Goal: Task Accomplishment & Management: Use online tool/utility

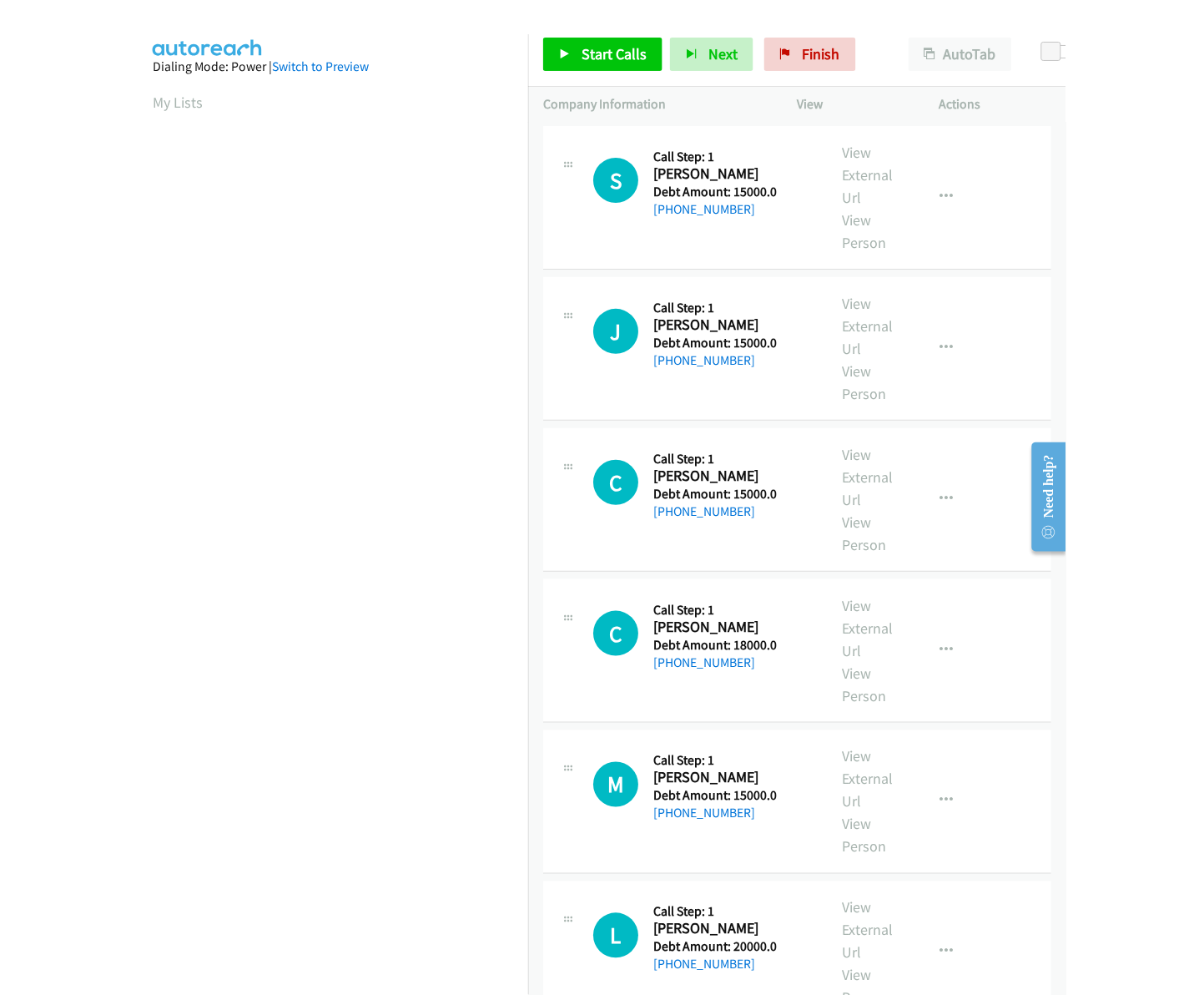
scroll to position [0, 3]
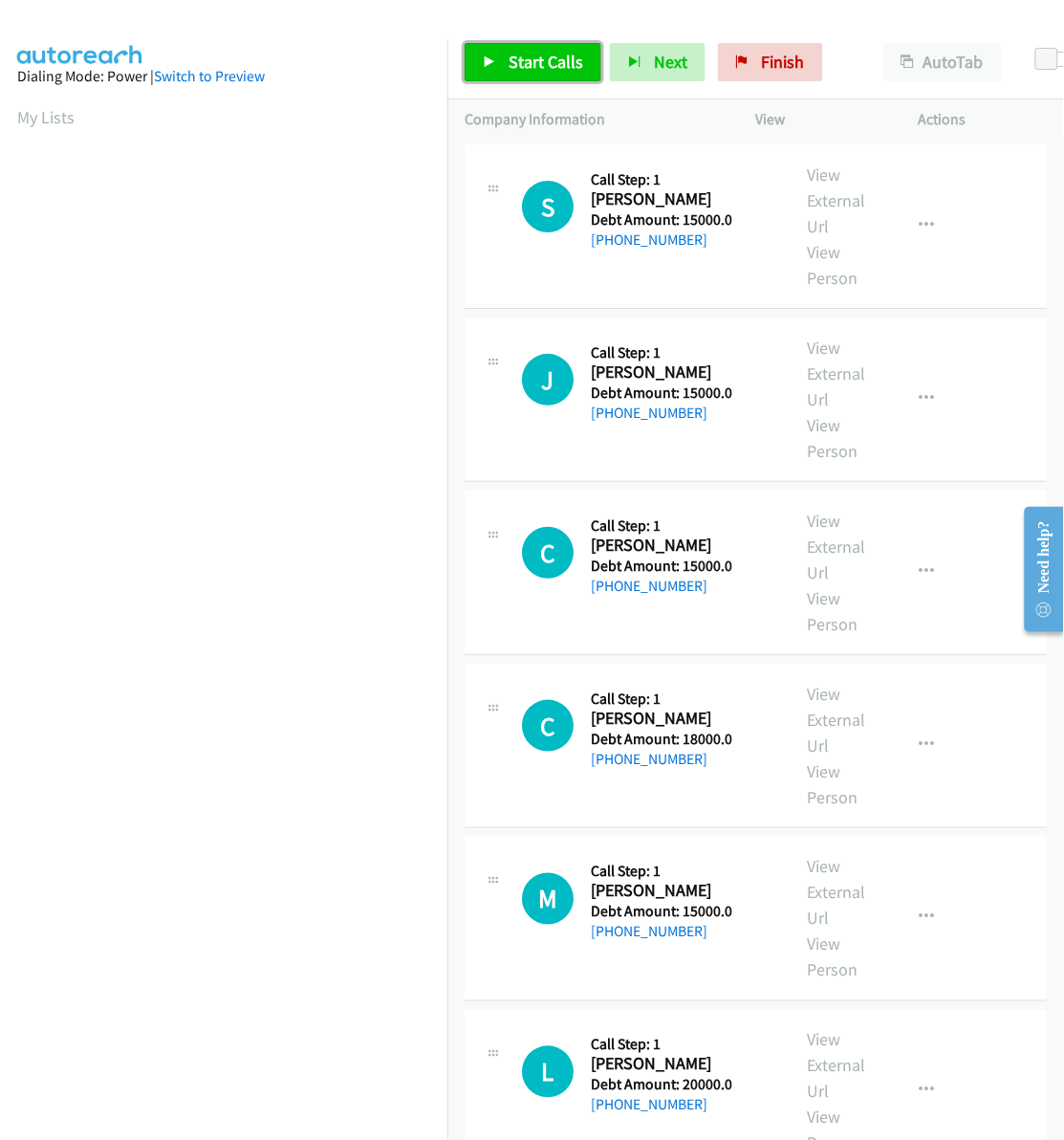
click at [543, 59] on span "Start Calls" at bounding box center [546, 61] width 75 height 22
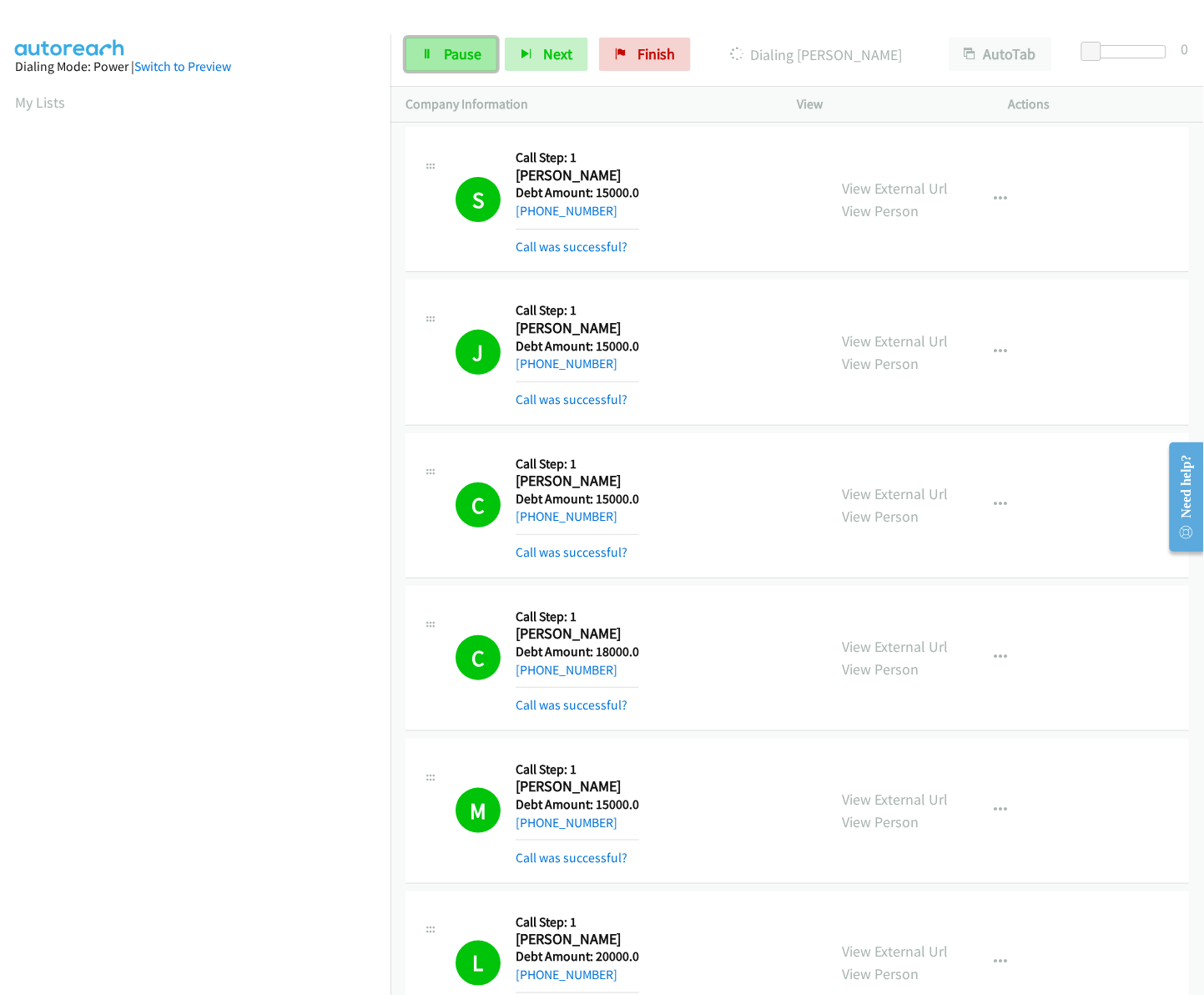
click at [467, 59] on span "Pause" at bounding box center [462, 54] width 38 height 19
click at [480, 57] on span "Start Calls" at bounding box center [476, 54] width 65 height 19
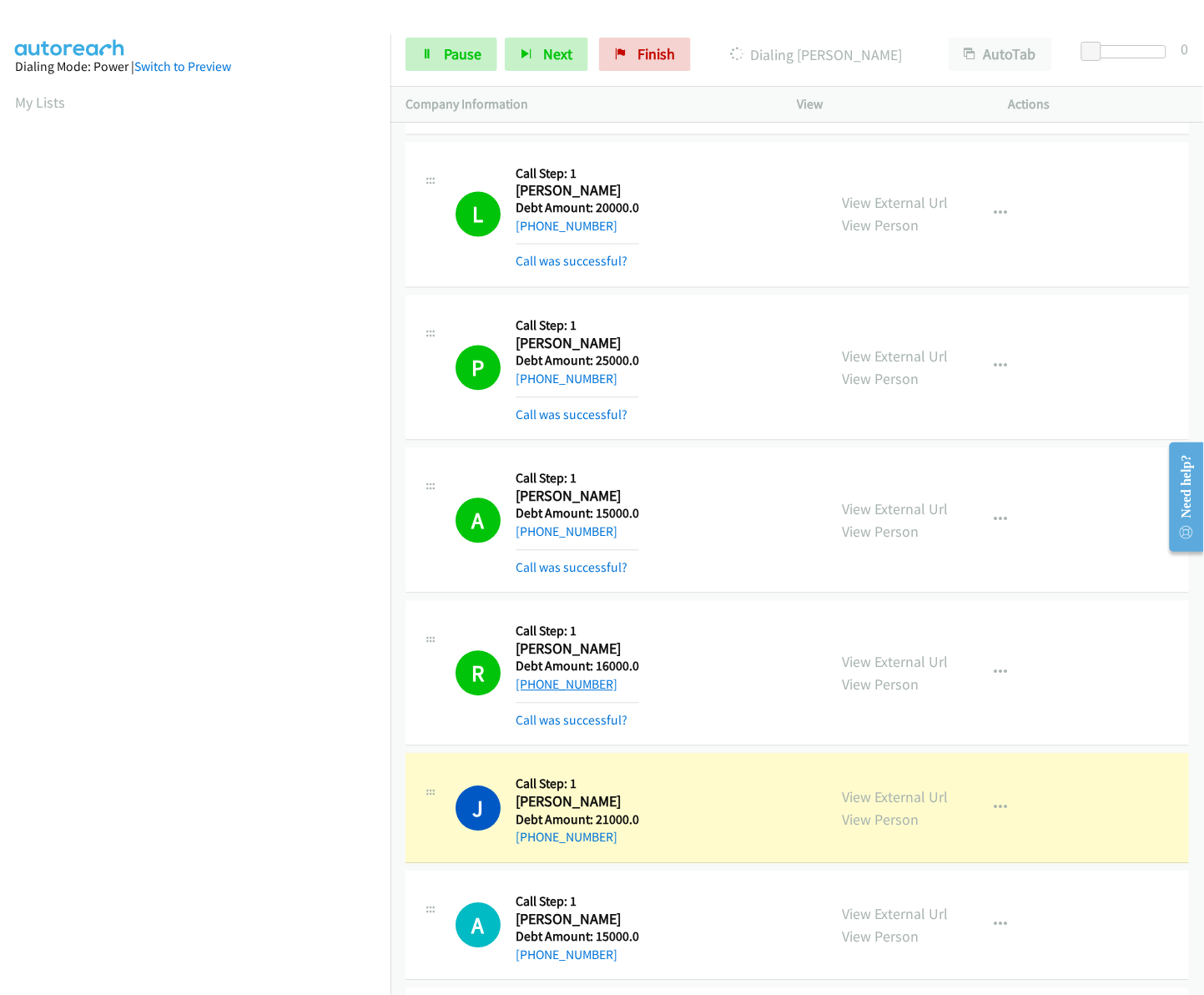
drag, startPoint x: 609, startPoint y: 685, endPoint x: 530, endPoint y: 688, distance: 79.1
click at [530, 688] on div "+1 608-604-0228" at bounding box center [577, 685] width 123 height 20
copy link "608-604-0228"
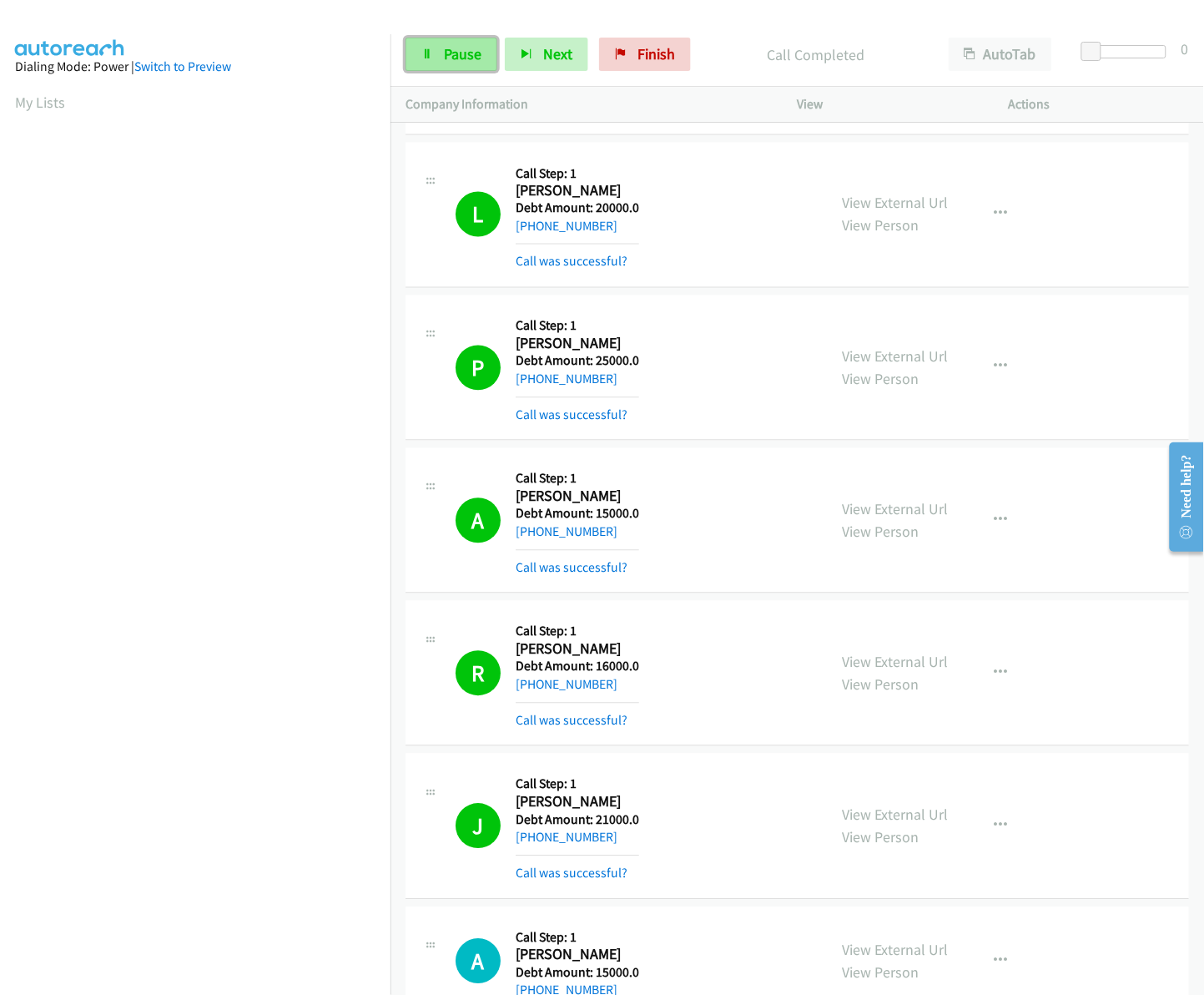
click at [440, 60] on link "Pause" at bounding box center [451, 54] width 92 height 34
click at [467, 64] on link "Start Calls" at bounding box center [465, 54] width 119 height 34
click at [466, 68] on link "Pause" at bounding box center [451, 54] width 92 height 34
click at [447, 64] on span "Start Calls" at bounding box center [476, 54] width 65 height 19
click at [467, 47] on span "Pause" at bounding box center [462, 54] width 38 height 19
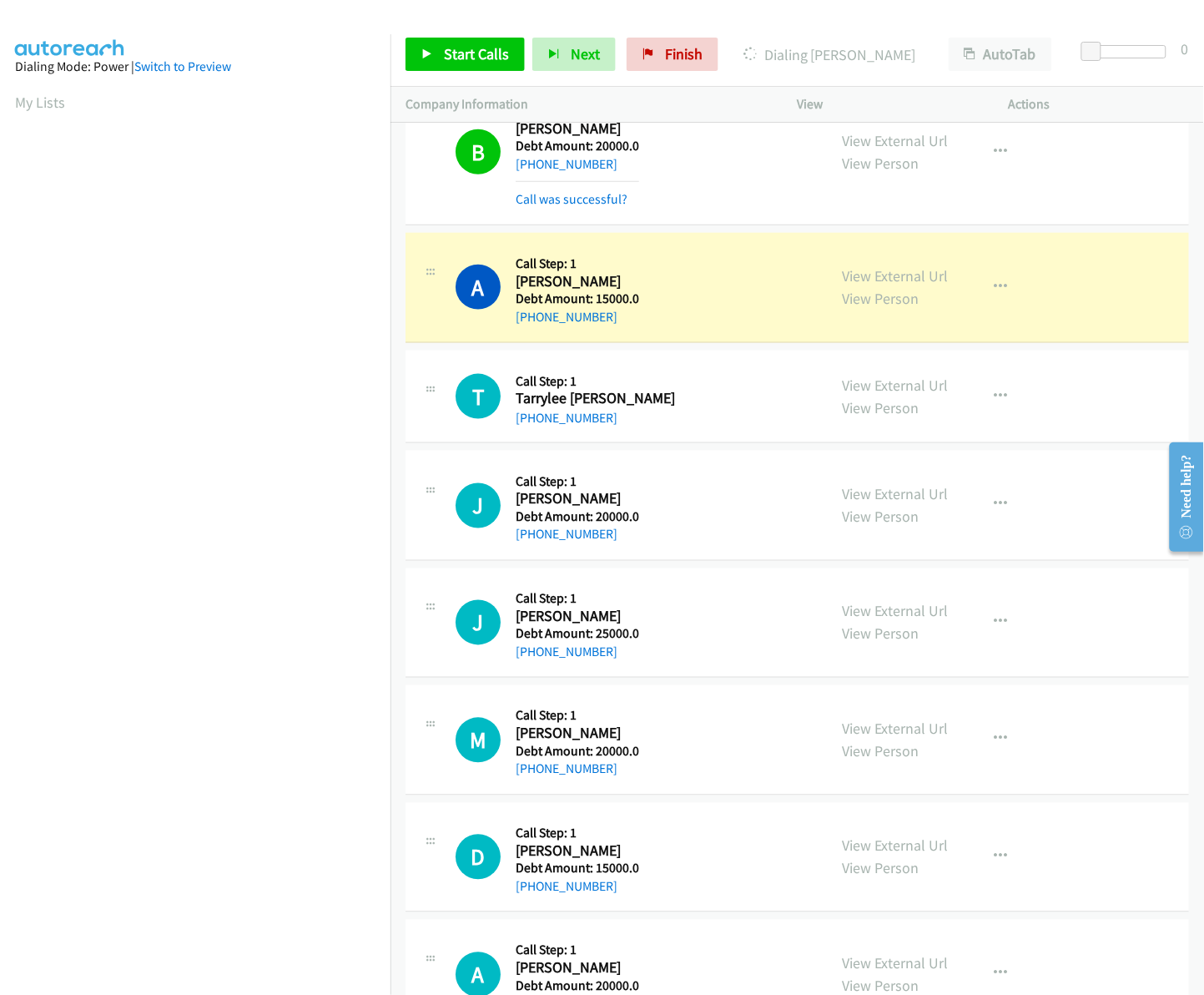
scroll to position [2125, 0]
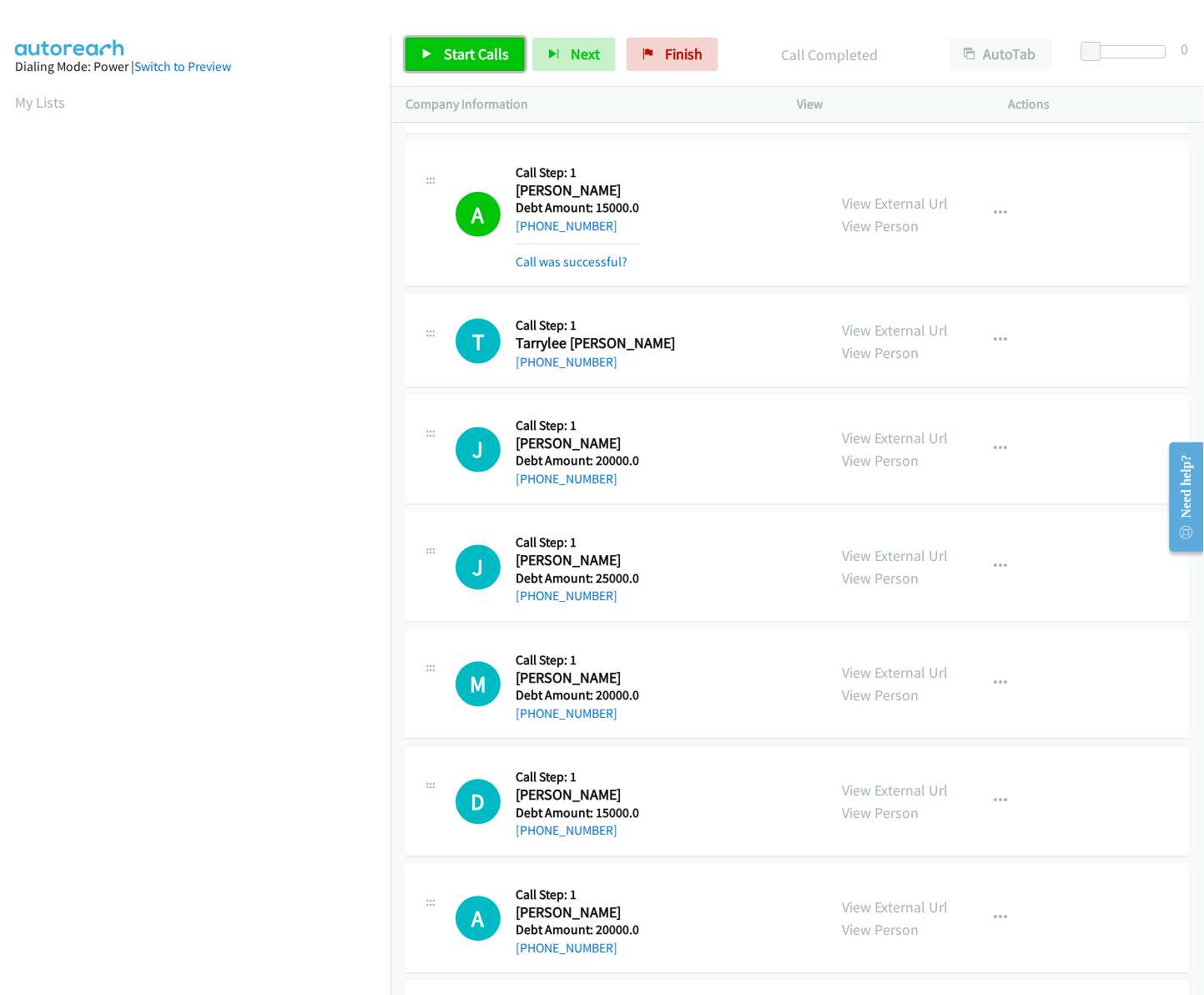
click at [456, 44] on span "Start Calls" at bounding box center [476, 54] width 65 height 19
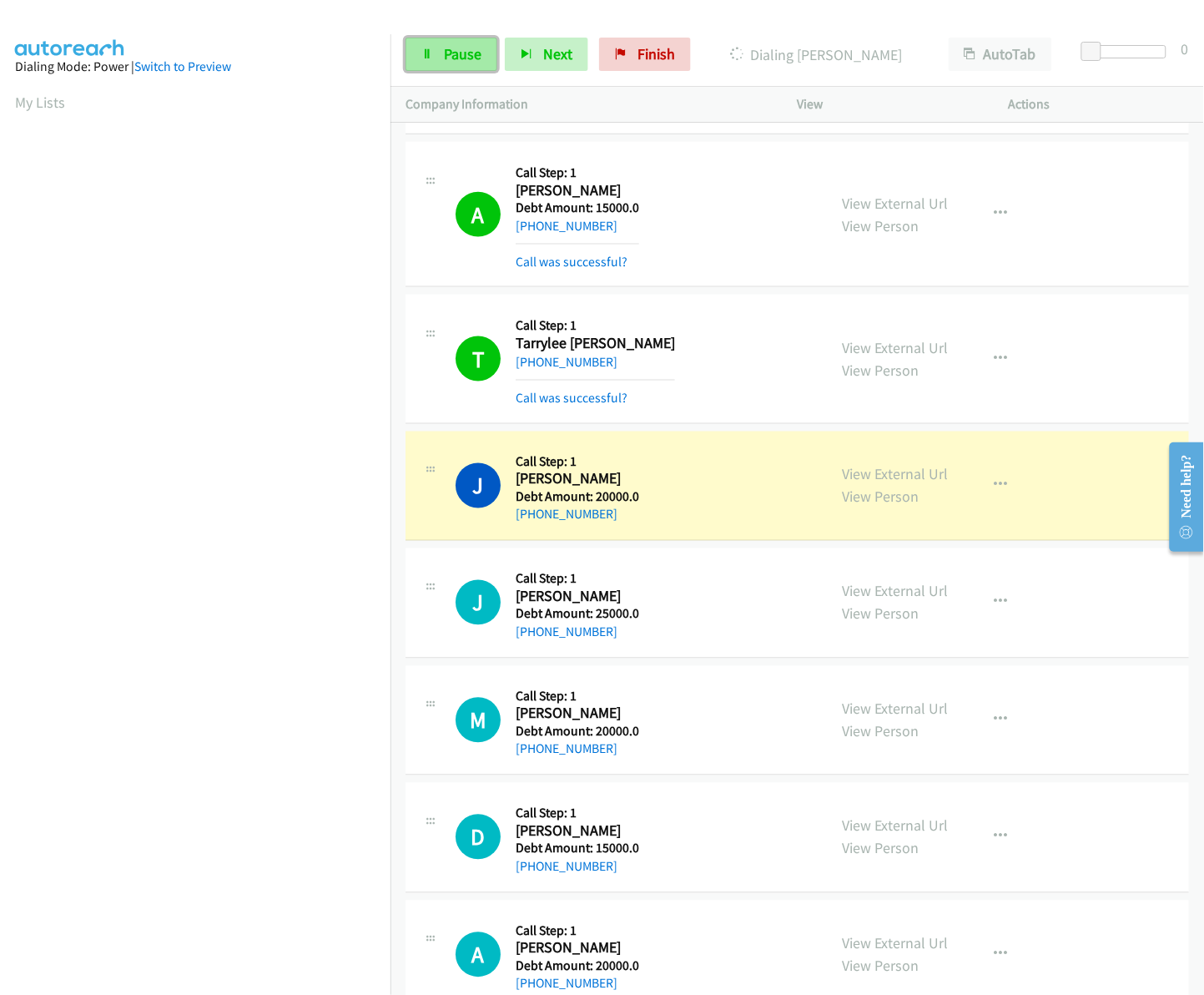
click at [452, 50] on span "Pause" at bounding box center [462, 54] width 38 height 19
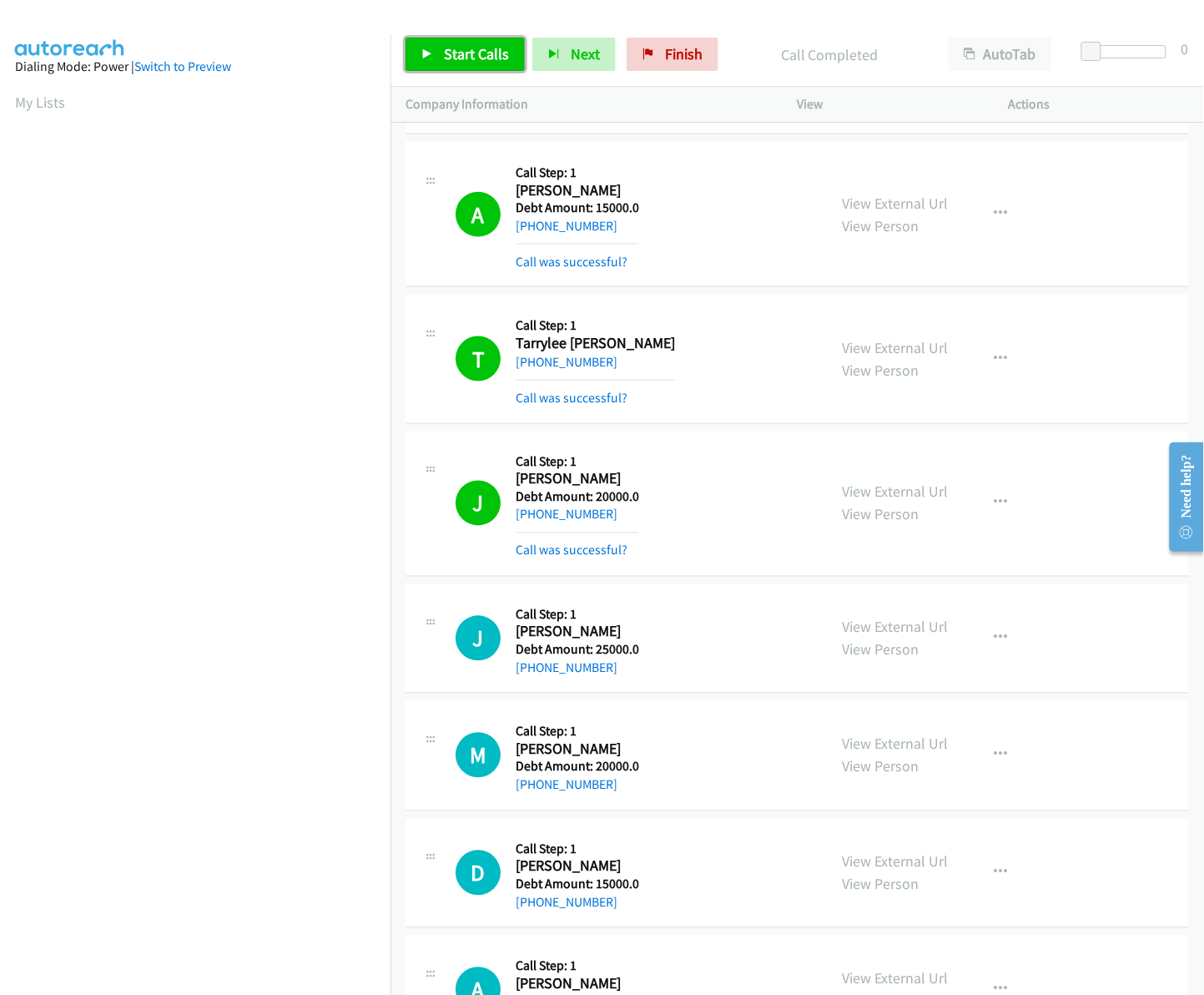
click at [455, 63] on span "Start Calls" at bounding box center [476, 54] width 65 height 19
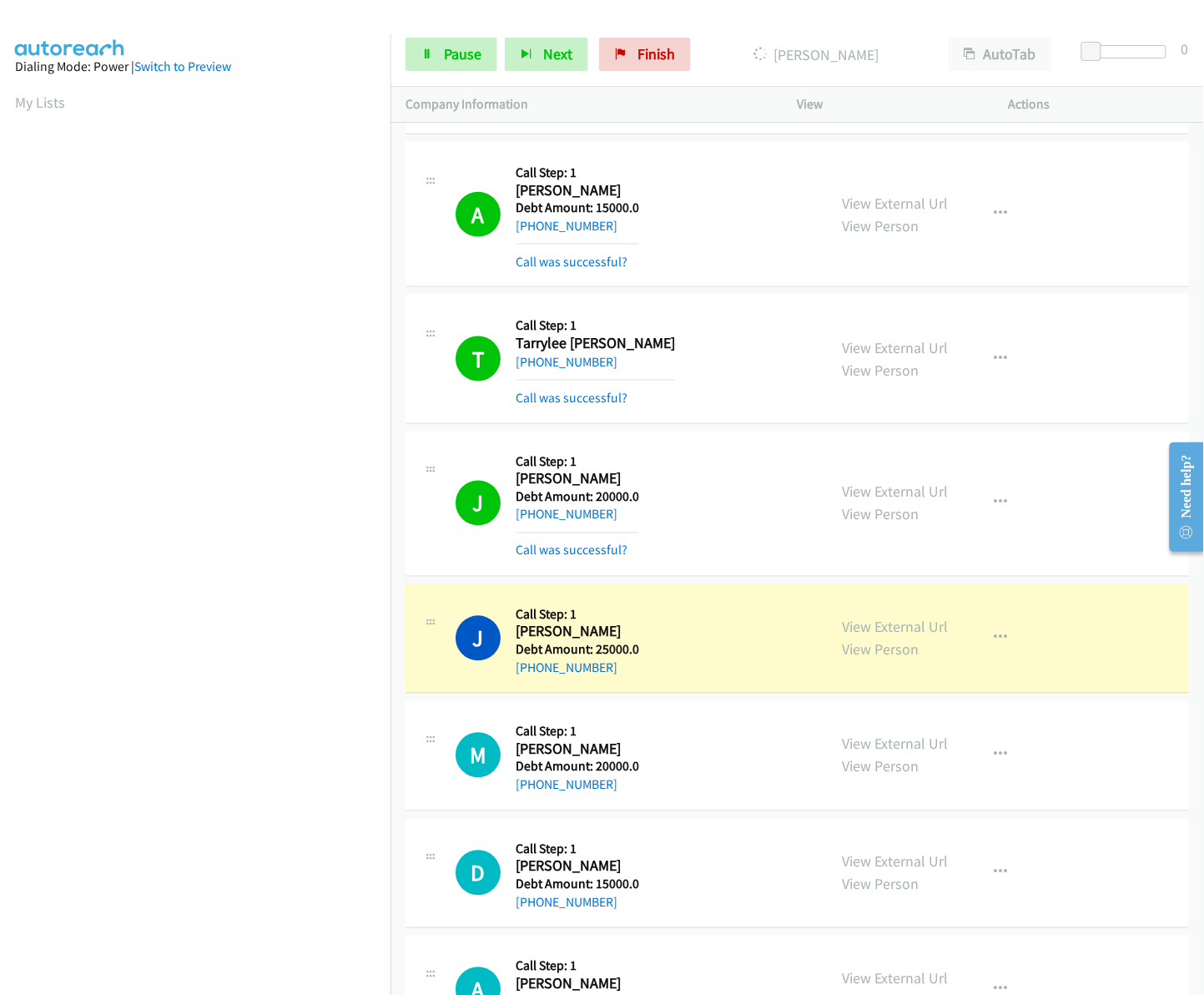
click at [630, 635] on h2 "Josh Hansen" at bounding box center [577, 632] width 123 height 19
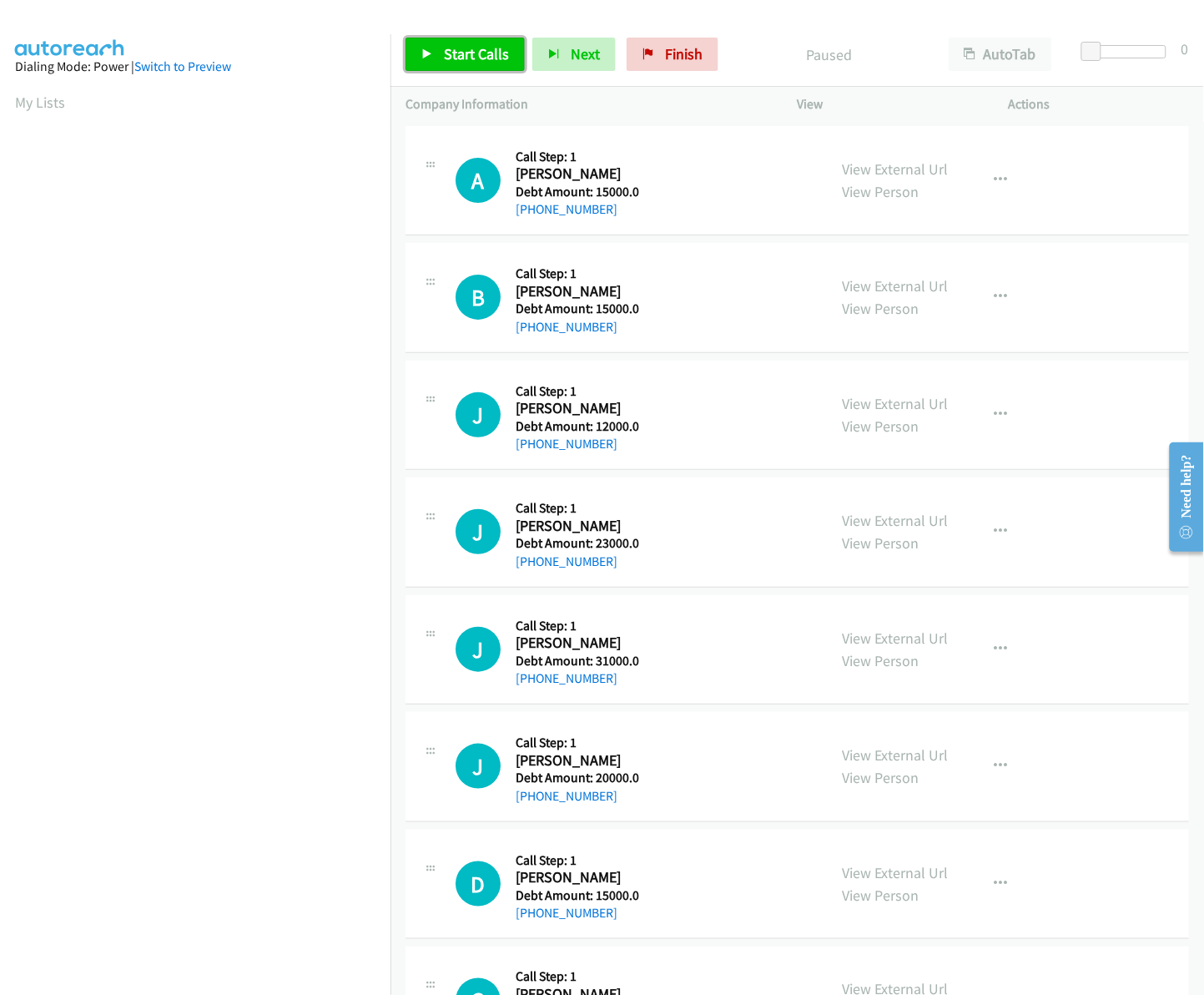
click at [481, 39] on link "Start Calls" at bounding box center [465, 54] width 119 height 34
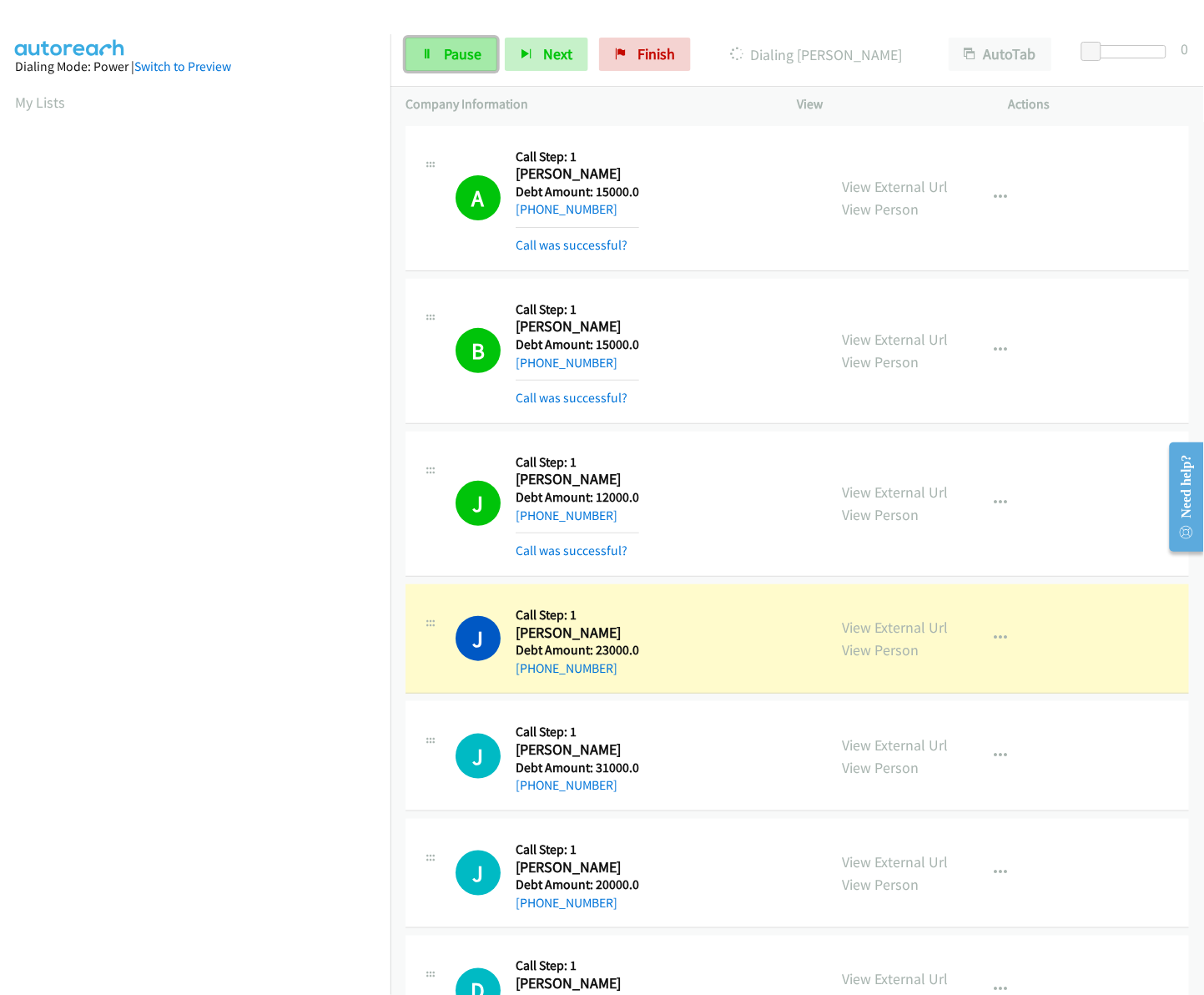
click at [451, 57] on span "Pause" at bounding box center [462, 54] width 38 height 19
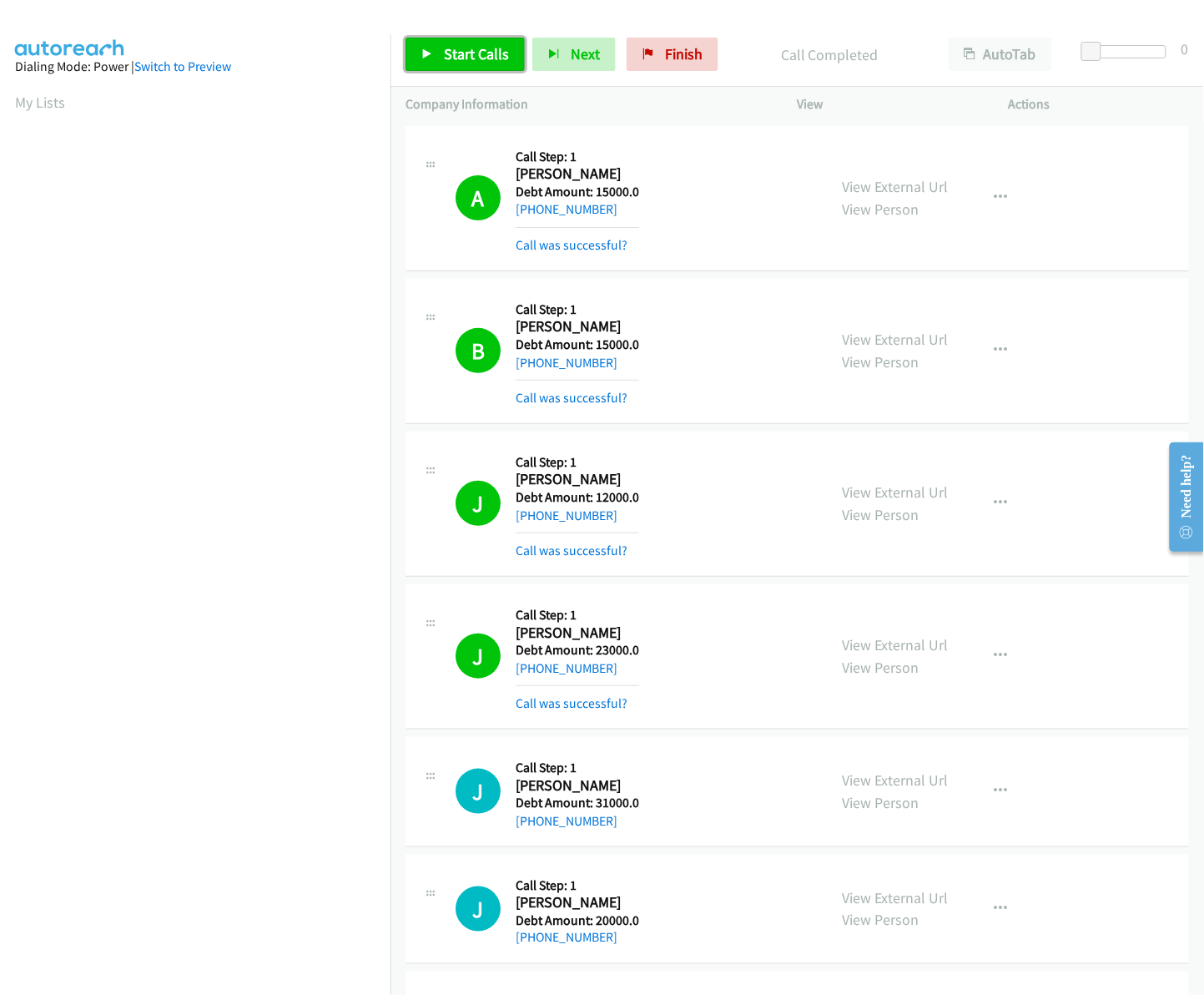
click at [468, 53] on span "Start Calls" at bounding box center [476, 54] width 65 height 19
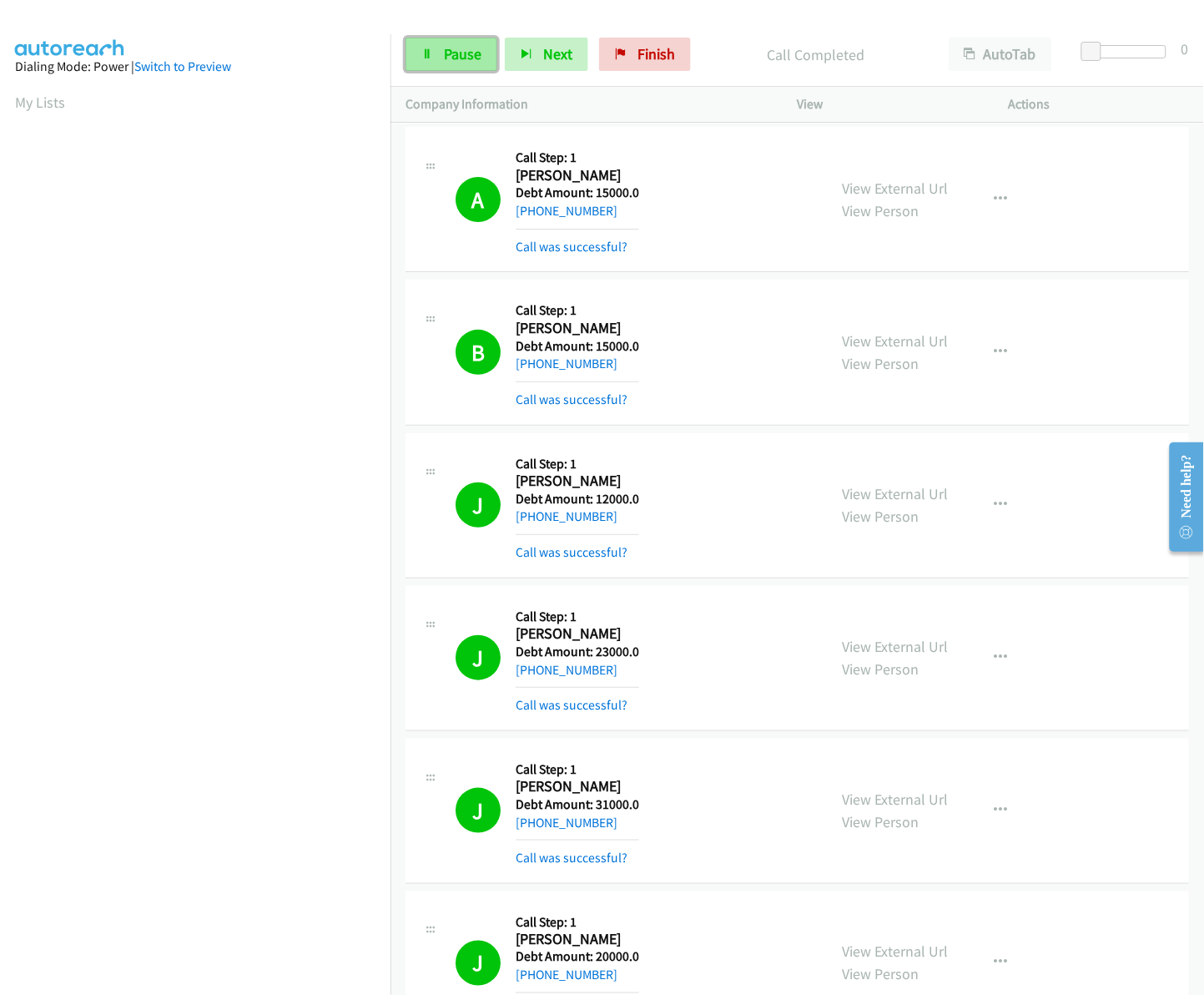
click at [442, 53] on link "Pause" at bounding box center [451, 54] width 92 height 34
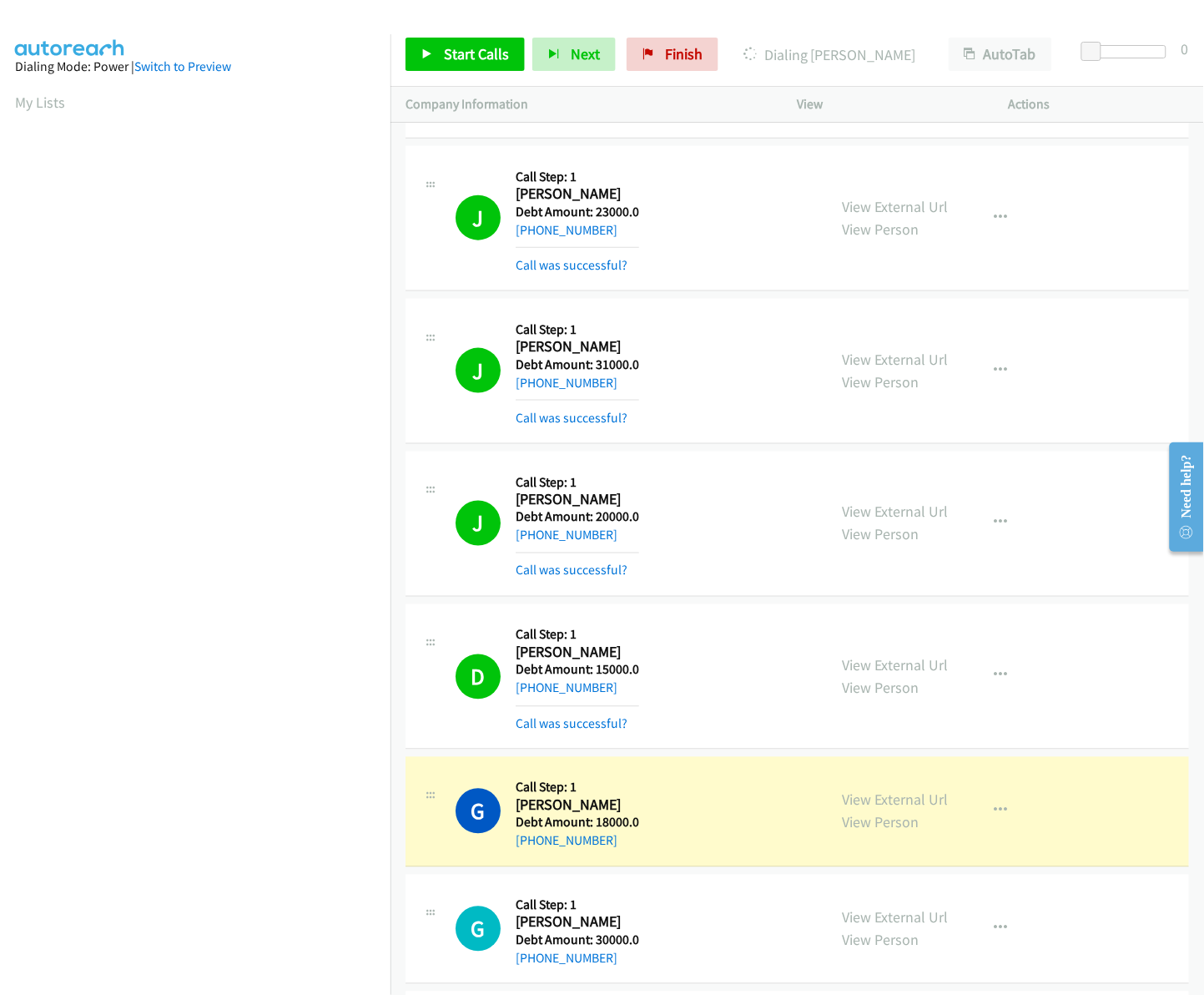
scroll to position [565, 0]
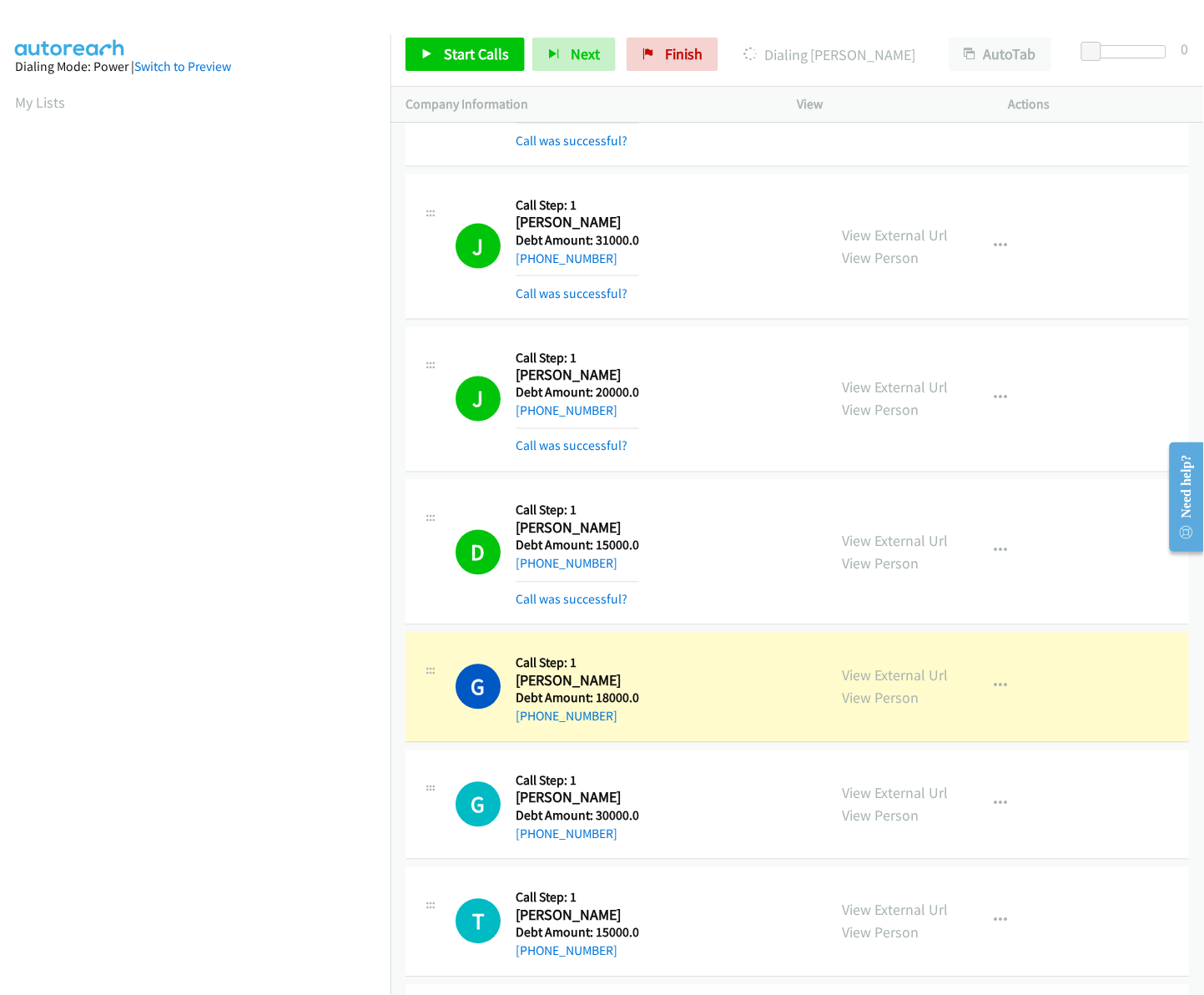
drag, startPoint x: 1202, startPoint y: 285, endPoint x: 38, endPoint y: 14, distance: 1195.1
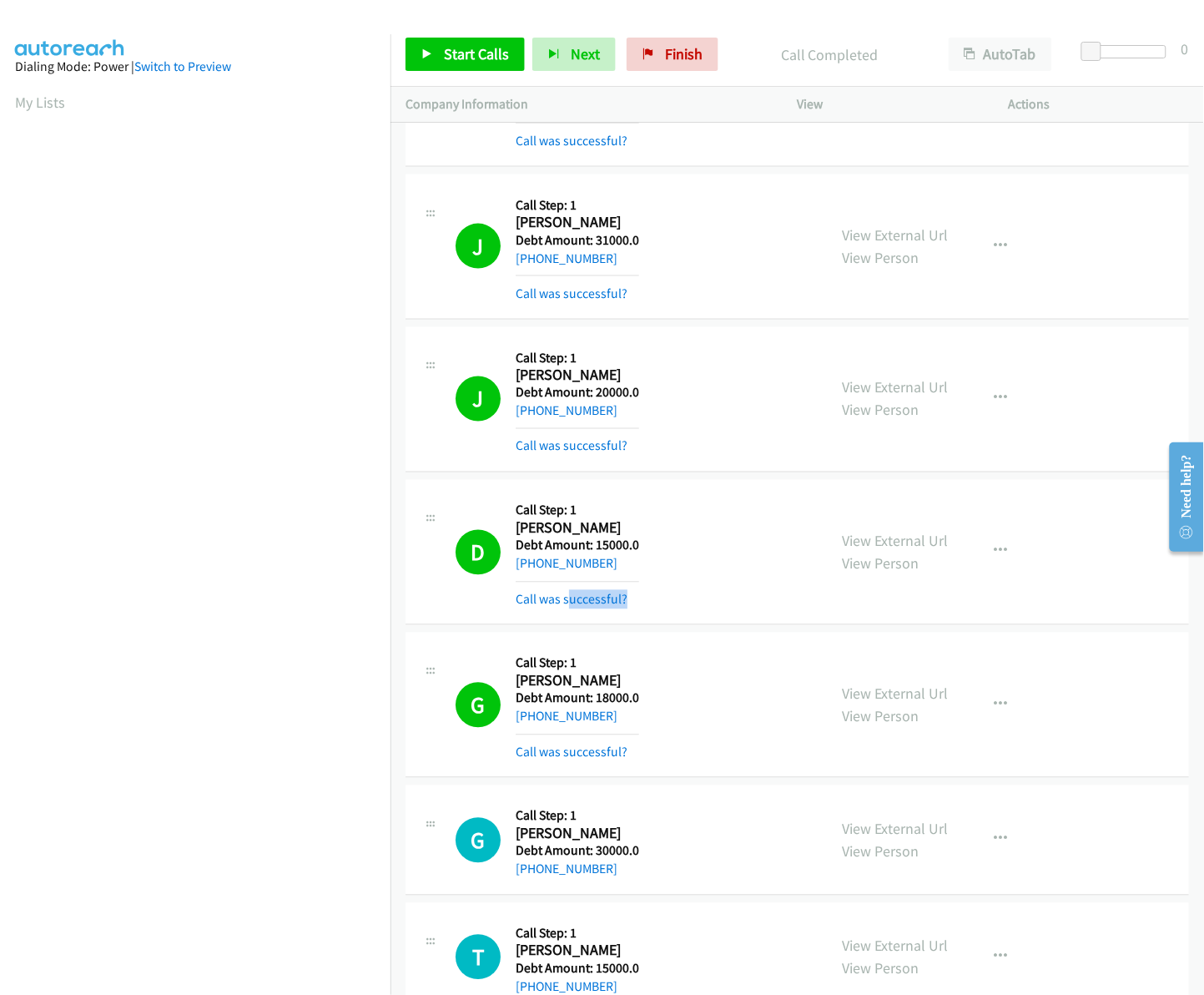
drag, startPoint x: 647, startPoint y: 598, endPoint x: 569, endPoint y: 611, distance: 79.1
click at [569, 611] on div "D Callback Scheduled Call Step: 1 David Holcomb America/Los_Angeles Debt Amount…" at bounding box center [797, 552] width 784 height 145
drag, startPoint x: 569, startPoint y: 611, endPoint x: 672, endPoint y: 639, distance: 106.7
click at [672, 639] on div "G Callback Scheduled Call Step: 1 Geidry Herrera America/New_York Debt Amount: …" at bounding box center [797, 704] width 784 height 145
drag, startPoint x: 611, startPoint y: 565, endPoint x: 532, endPoint y: 572, distance: 79.3
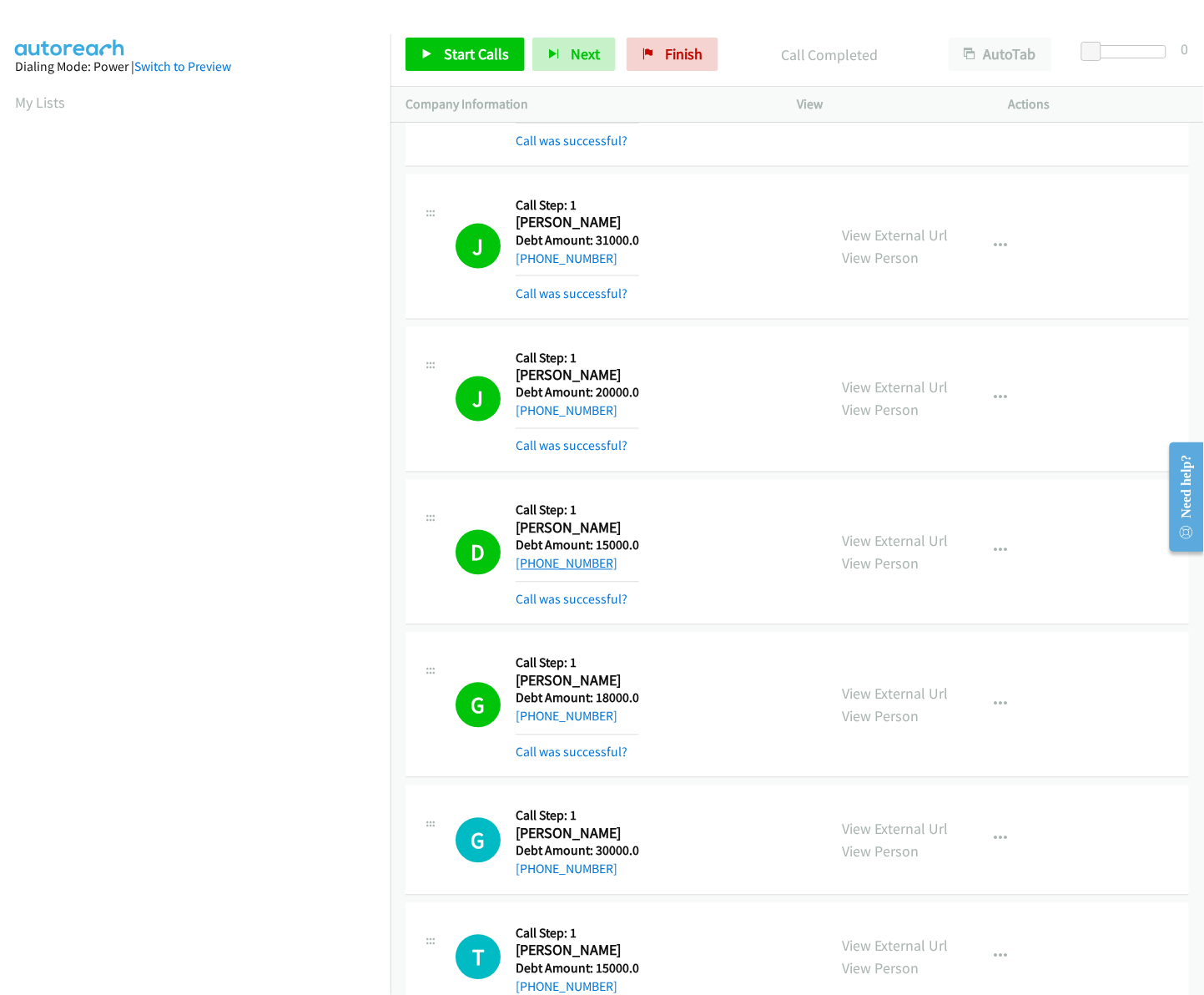
click at [532, 572] on div "+1 323-899-6768" at bounding box center [577, 565] width 123 height 20
copy link "323-899-6768"
drag, startPoint x: 606, startPoint y: 720, endPoint x: 531, endPoint y: 724, distance: 75.1
click at [531, 724] on div "+1 305-988-3802" at bounding box center [577, 717] width 123 height 20
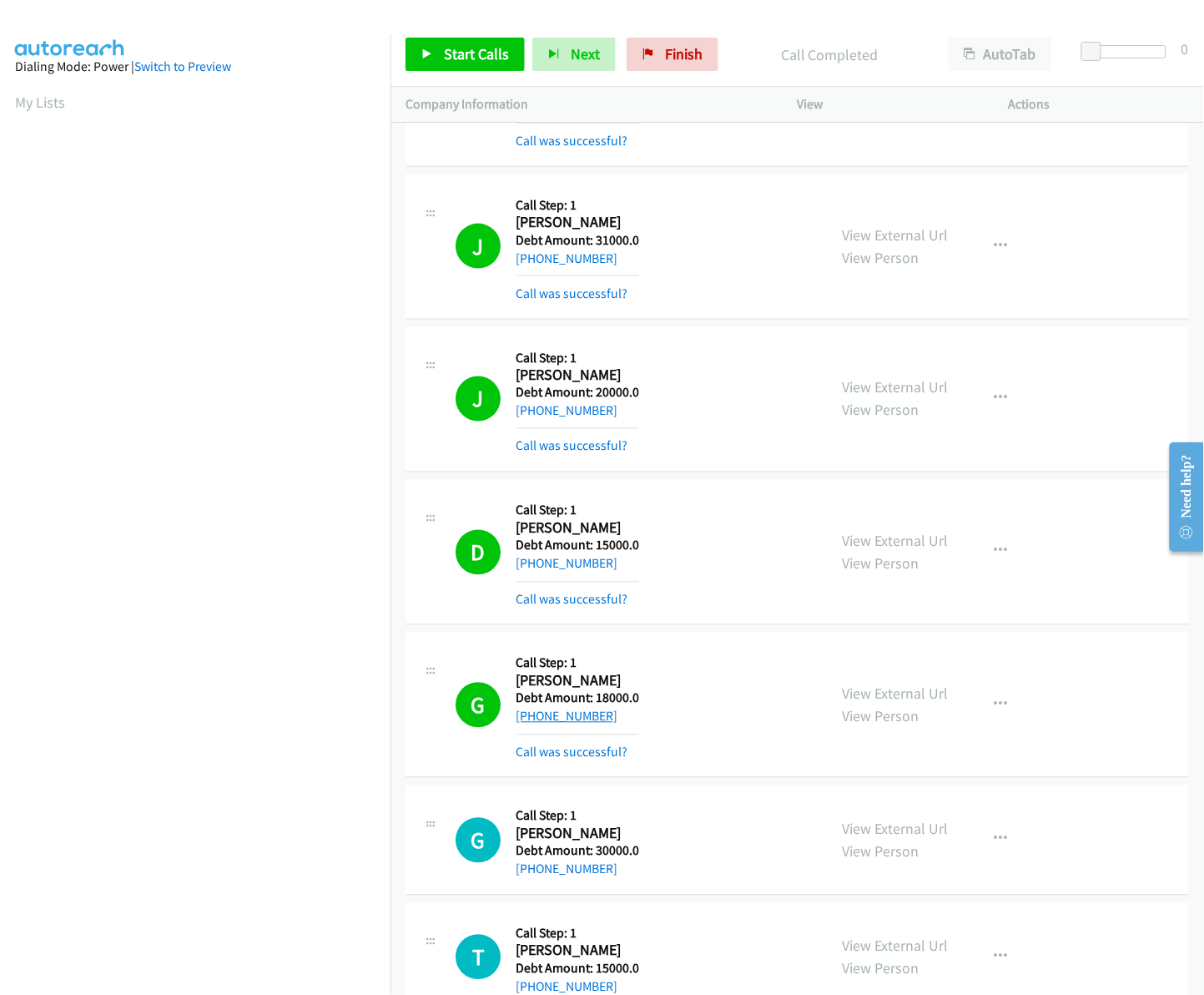
copy link "305-988-3802"
click at [452, 61] on span "Start Calls" at bounding box center [476, 54] width 65 height 19
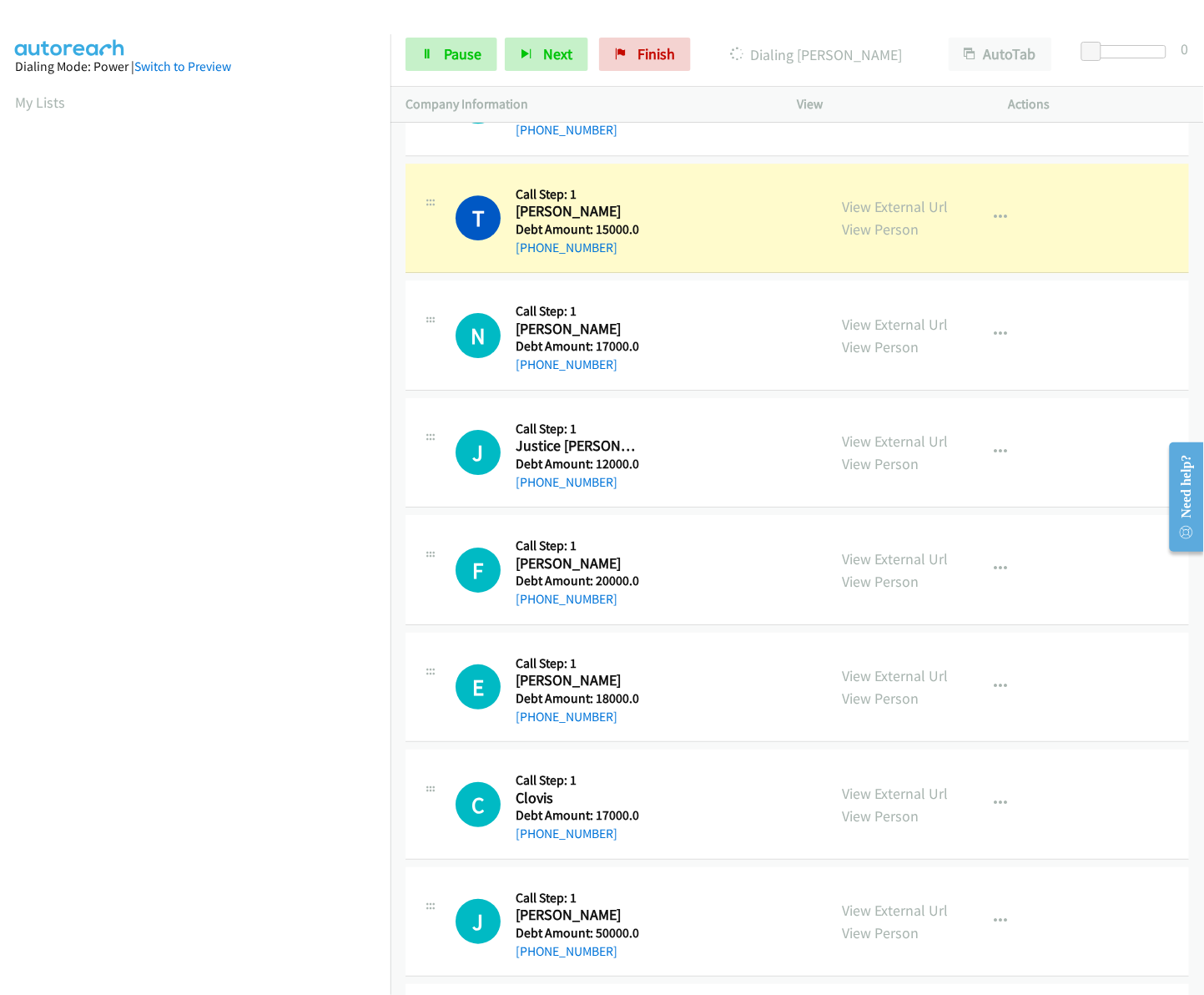
scroll to position [1337, 0]
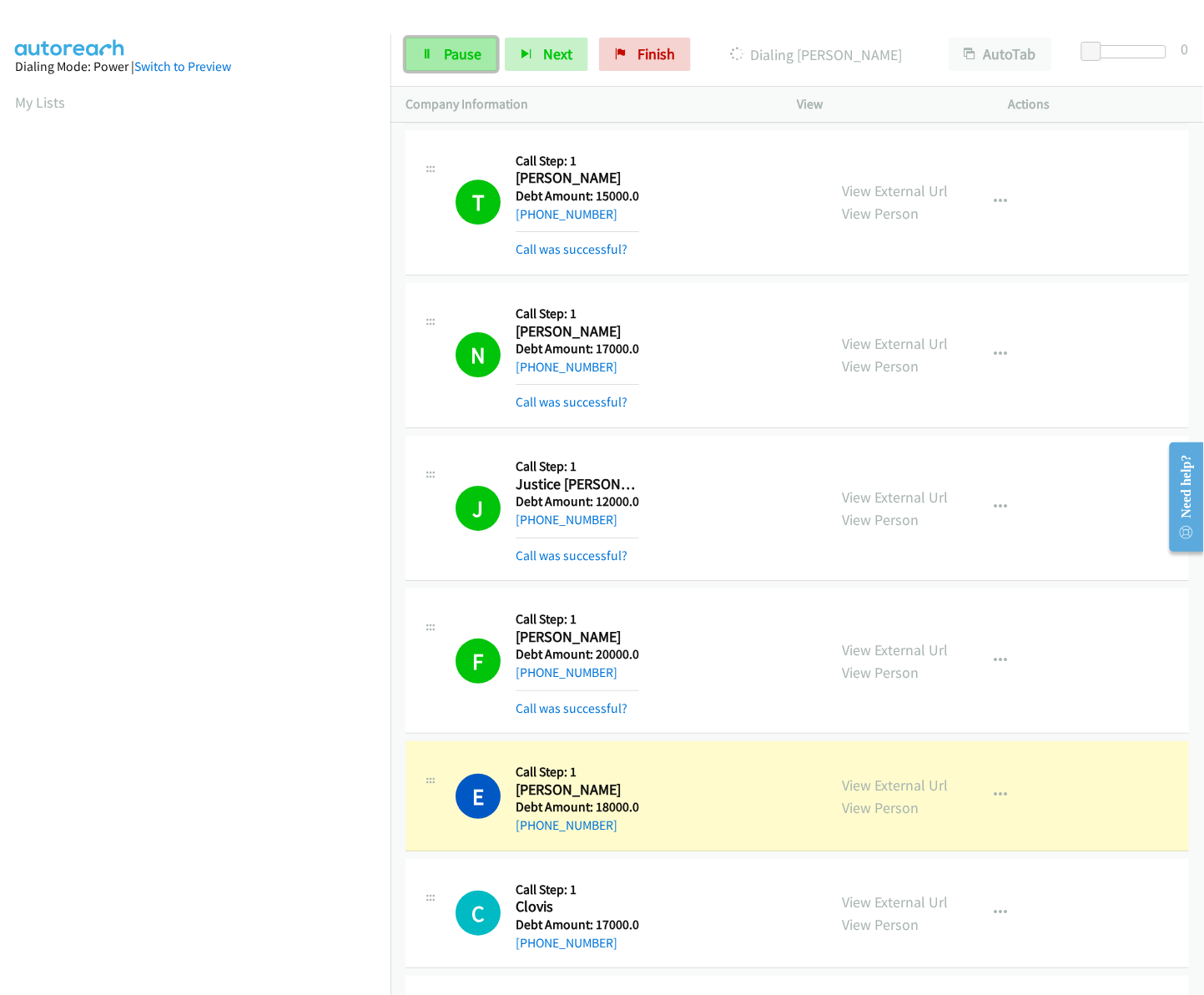
click at [445, 56] on span "Pause" at bounding box center [462, 54] width 38 height 19
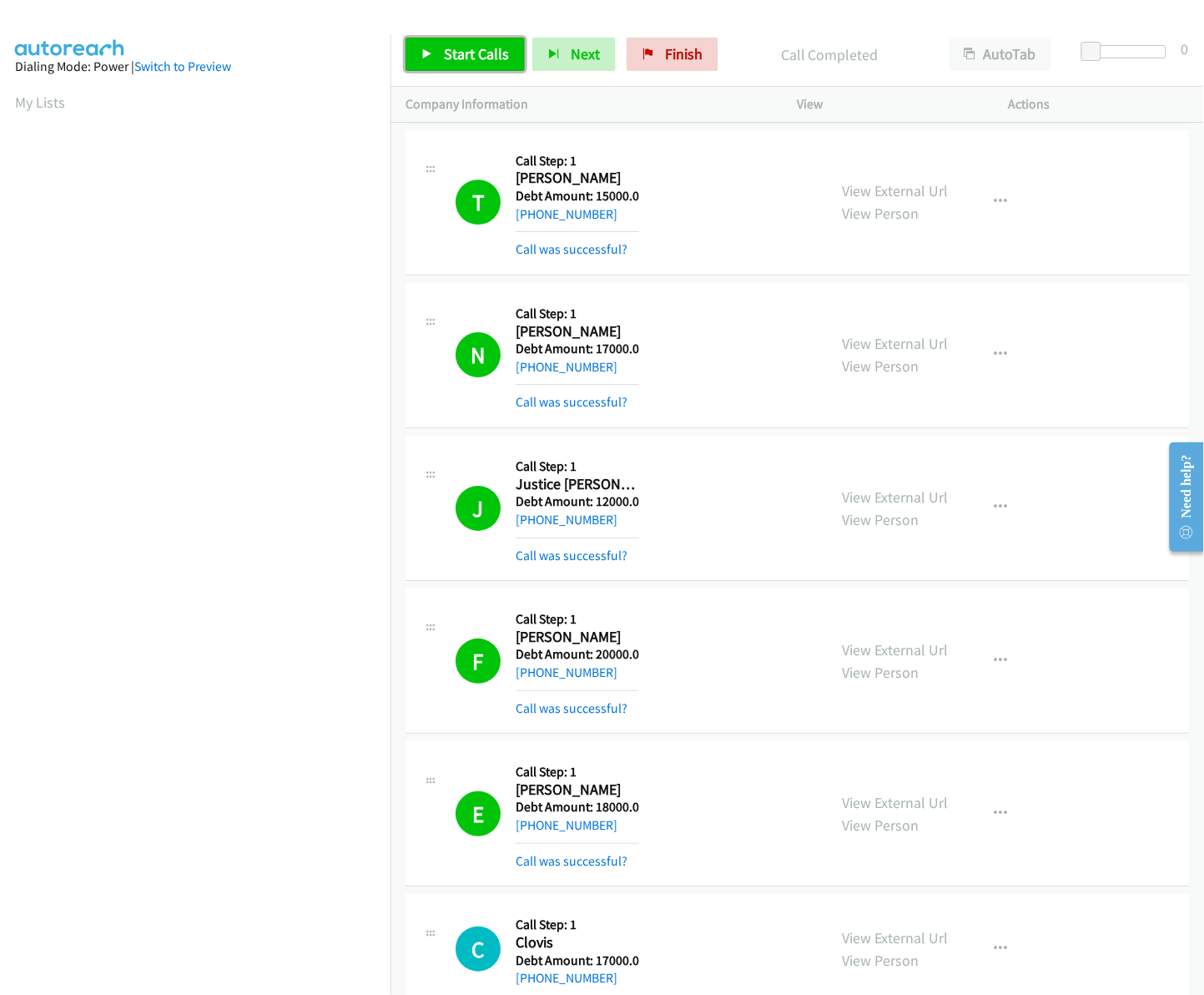
click at [480, 59] on span "Start Calls" at bounding box center [476, 54] width 65 height 19
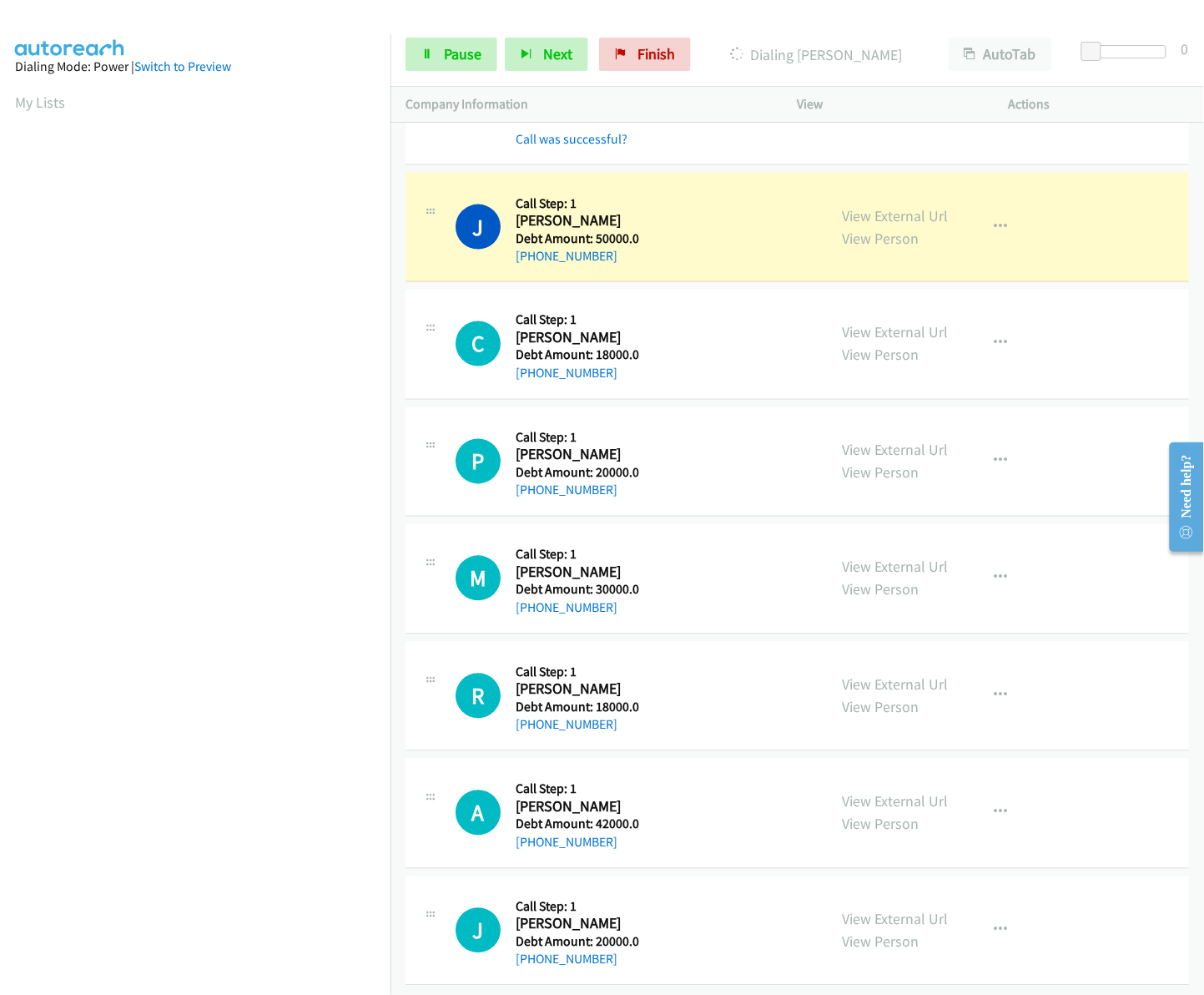
scroll to position [2234, 0]
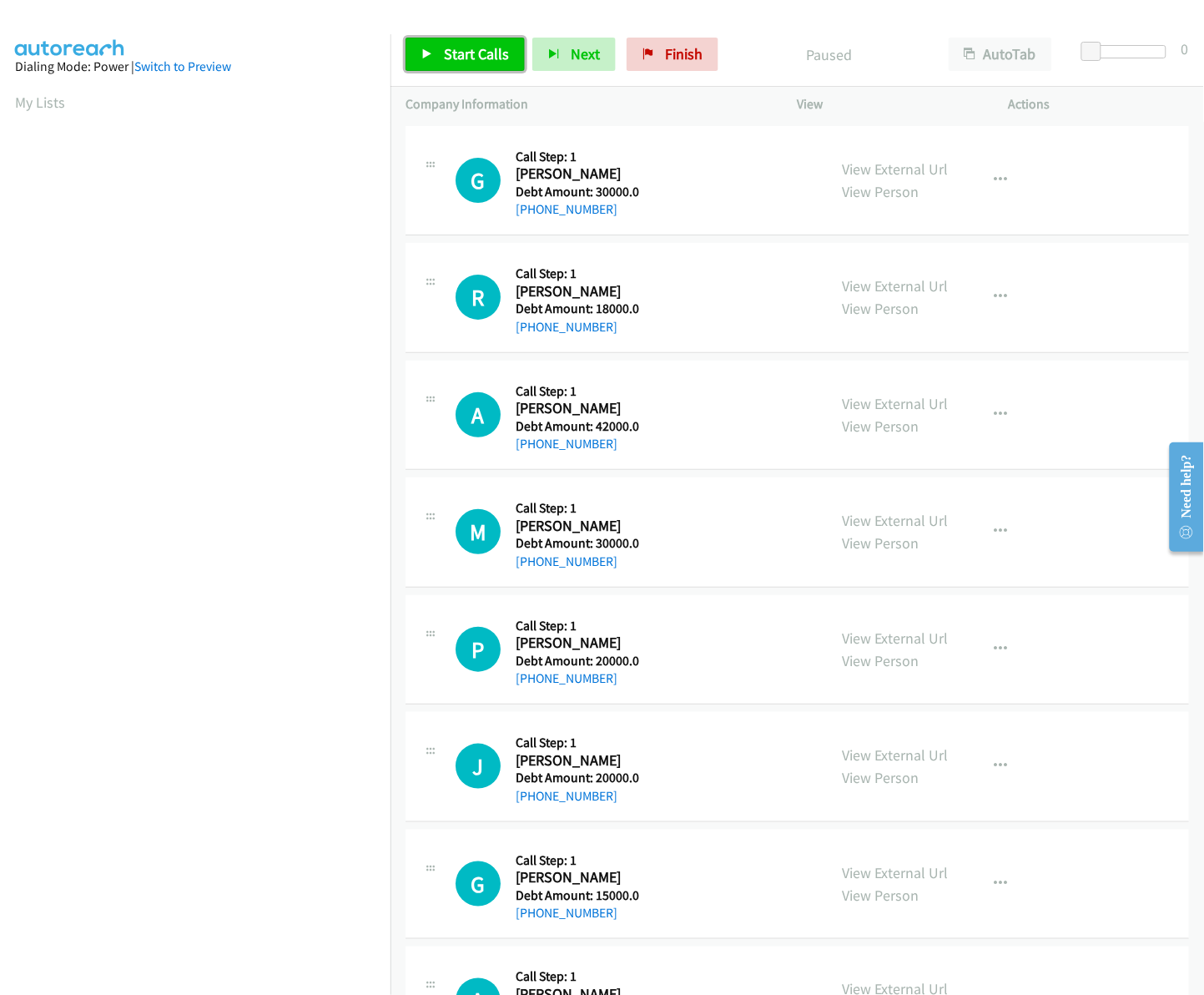
click at [486, 56] on span "Start Calls" at bounding box center [476, 54] width 65 height 19
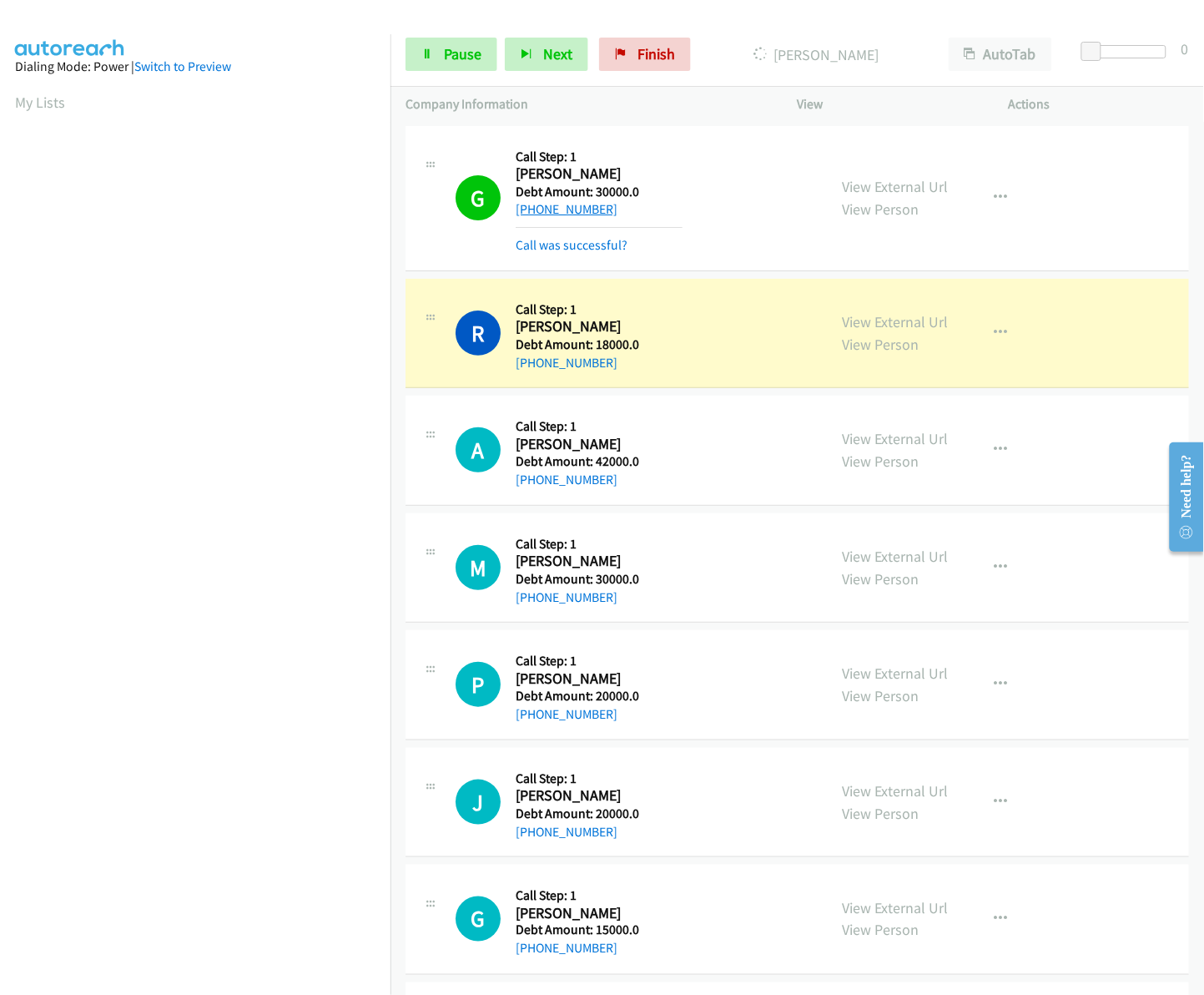
drag, startPoint x: 621, startPoint y: 210, endPoint x: 531, endPoint y: 210, distance: 90.0
click at [531, 210] on div "+1 317-627-0074" at bounding box center [599, 209] width 167 height 20
drag, startPoint x: 531, startPoint y: 210, endPoint x: 613, endPoint y: 207, distance: 82.1
copy link "317-627-0074"
click at [455, 50] on span "Pause" at bounding box center [462, 54] width 38 height 19
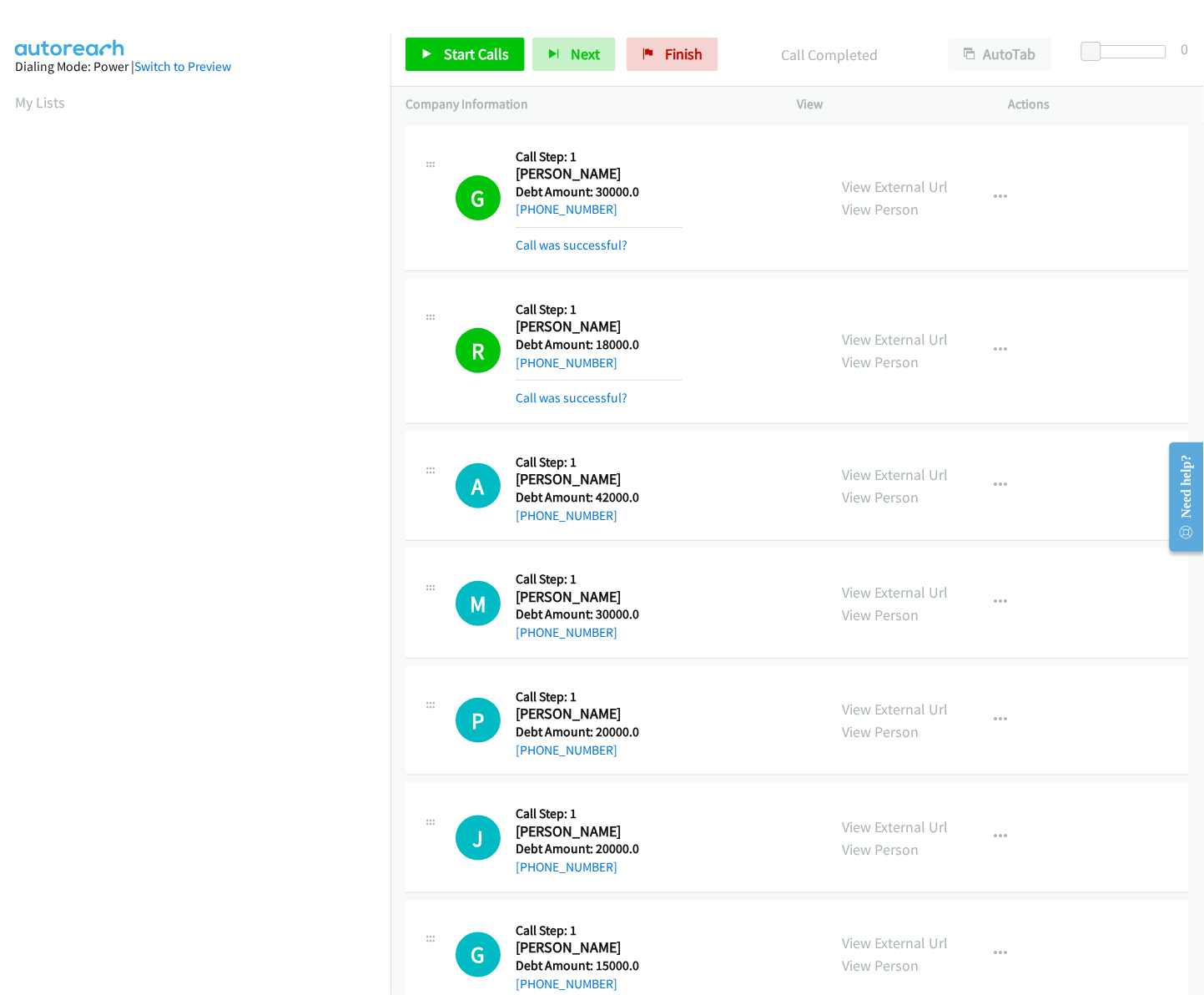
scroll to position [0, 3]
copy link "317-627-0074"
click at [490, 50] on span "Start Calls" at bounding box center [476, 54] width 65 height 19
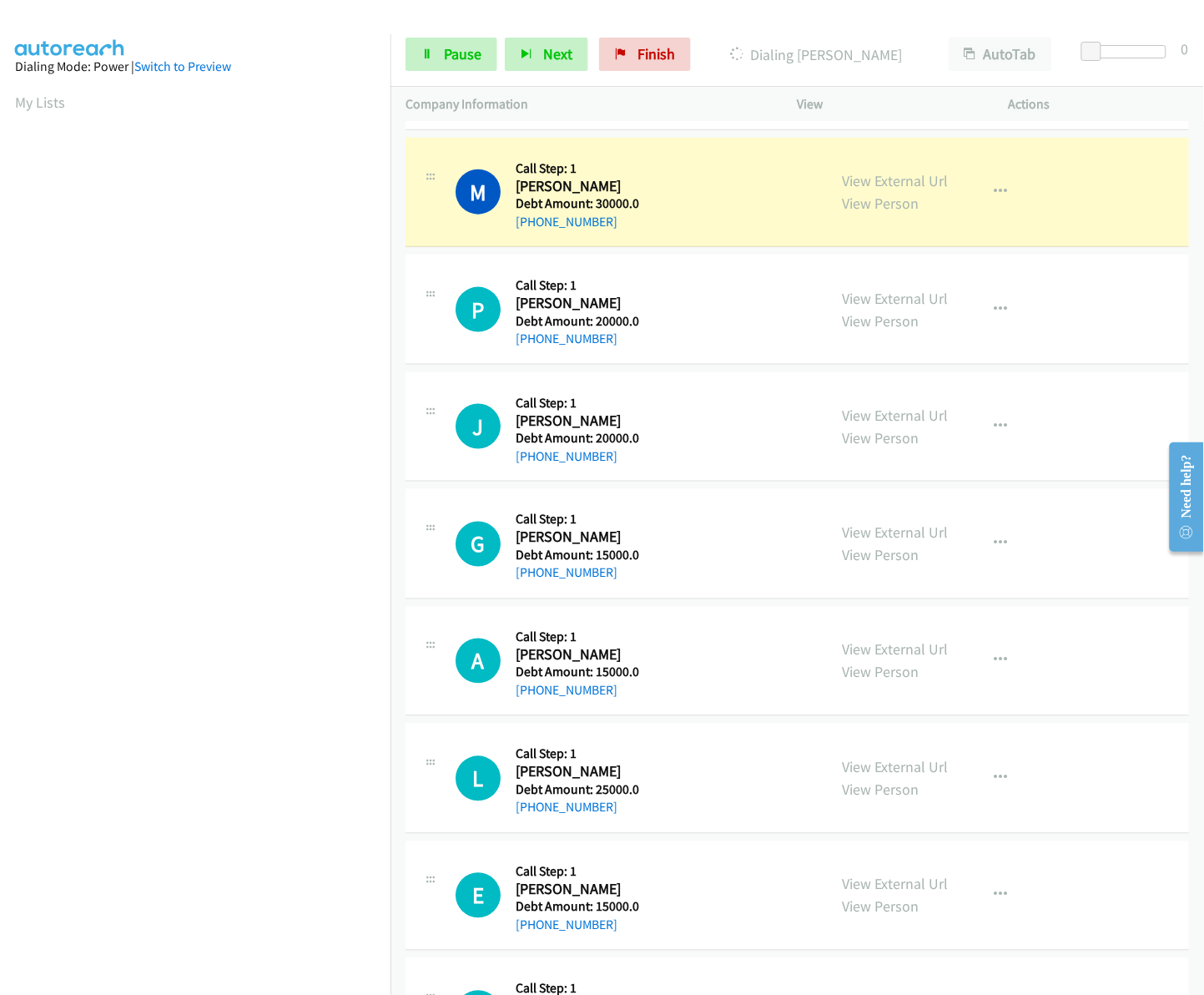
scroll to position [451, 0]
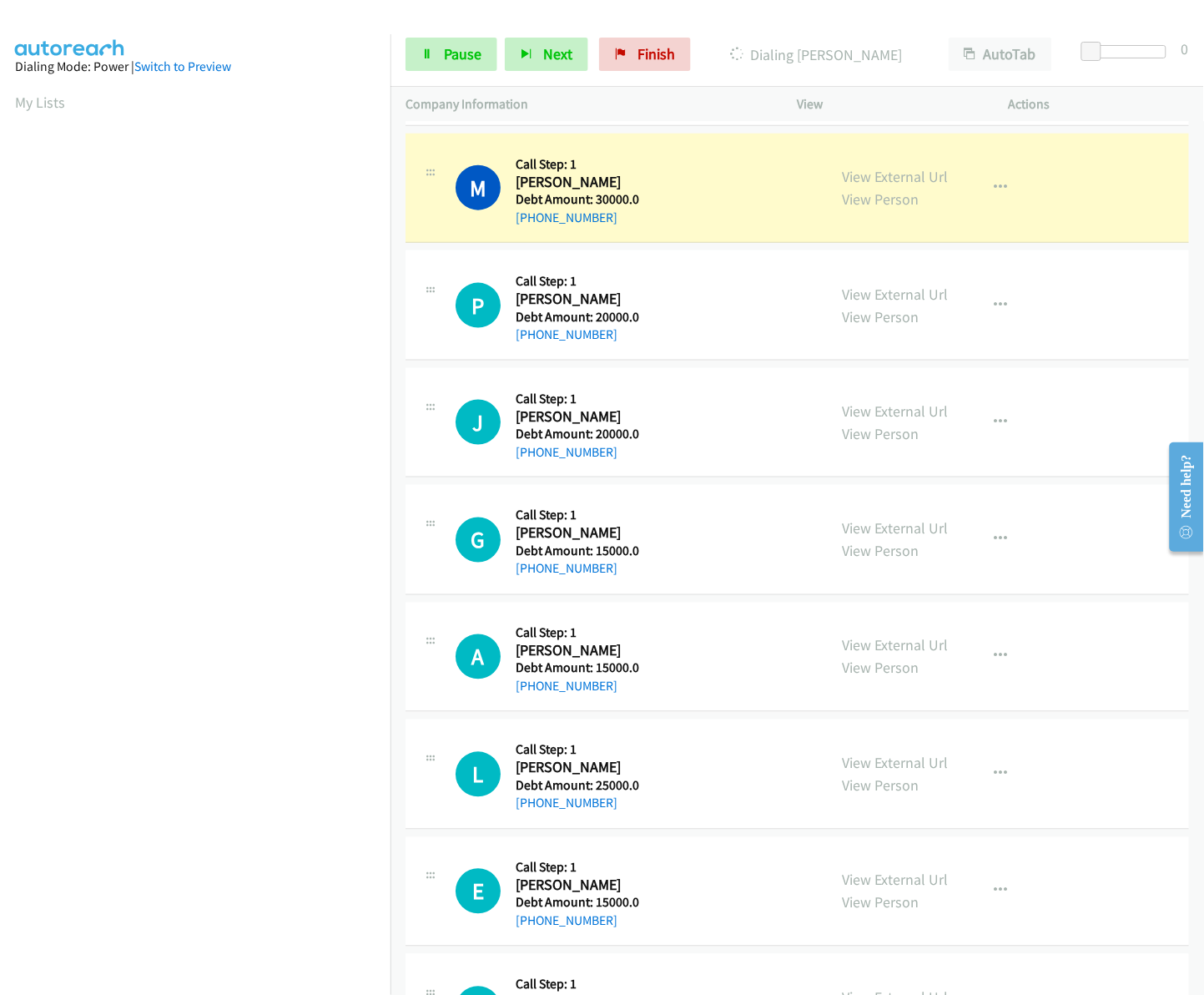
drag, startPoint x: 1200, startPoint y: 272, endPoint x: 47, endPoint y: 51, distance: 1174.0
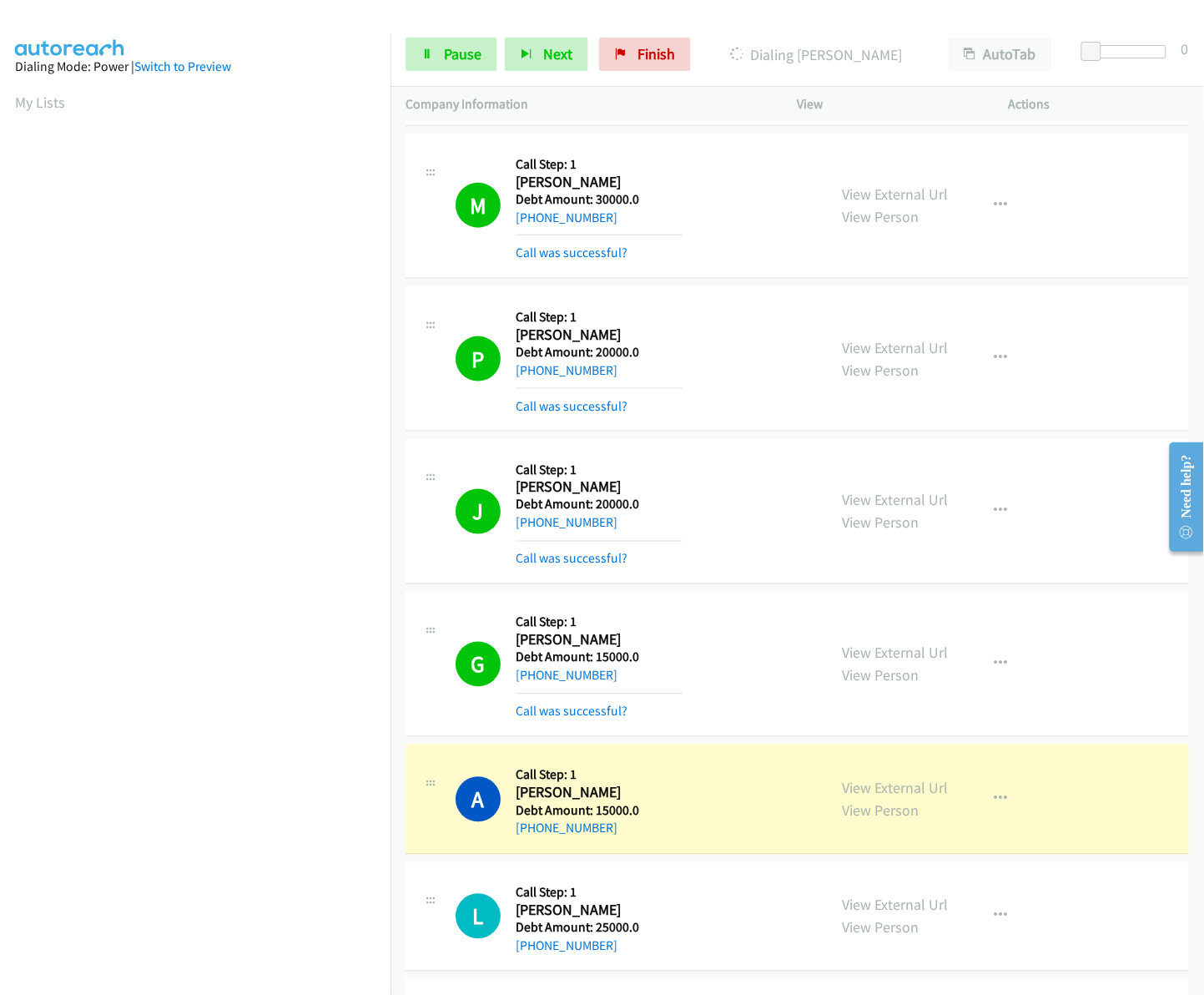
click at [314, 950] on aside "Dialing Mode: Power | Switch to Preview My Lists" at bounding box center [195, 496] width 390 height 924
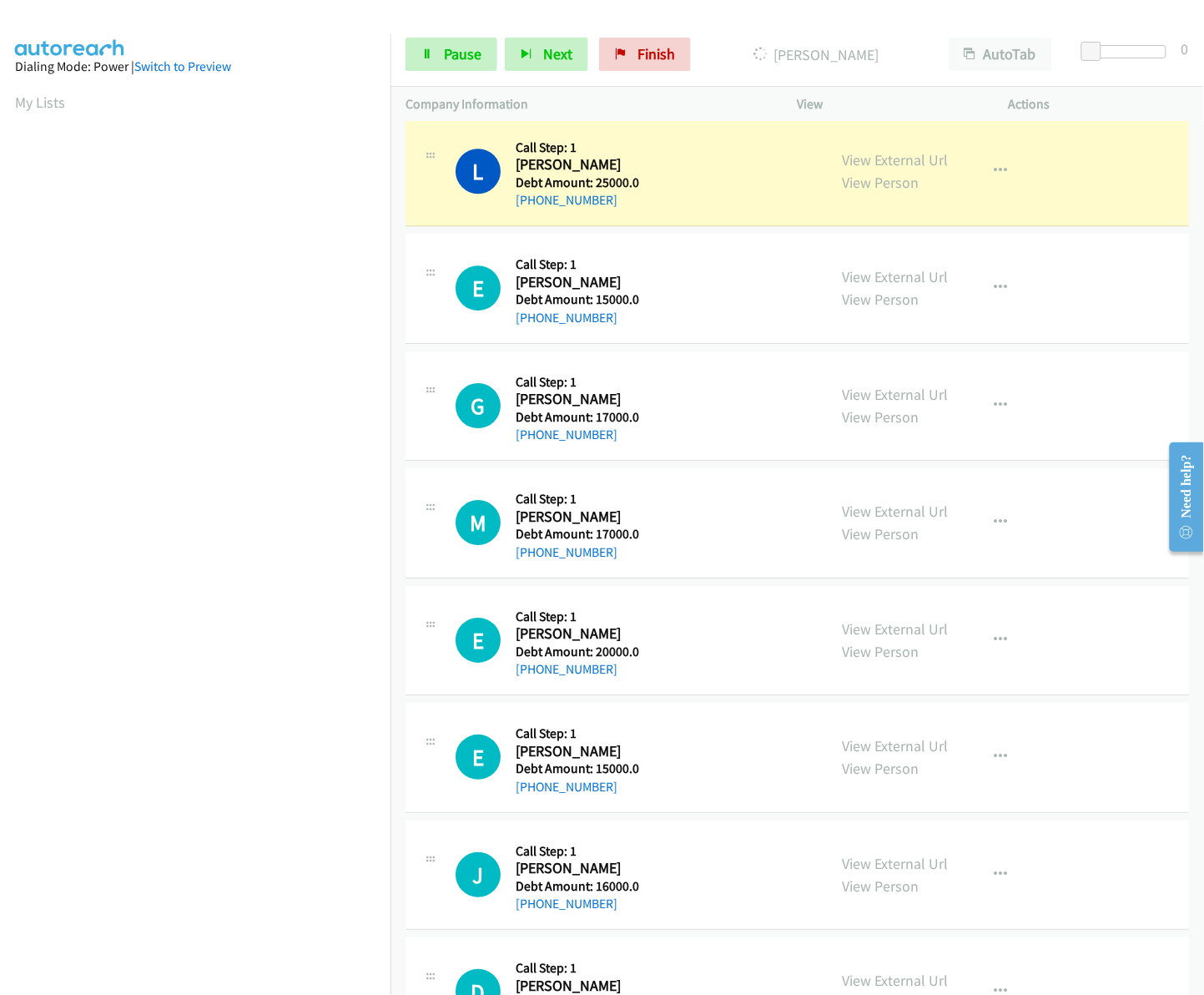
scroll to position [1246, 0]
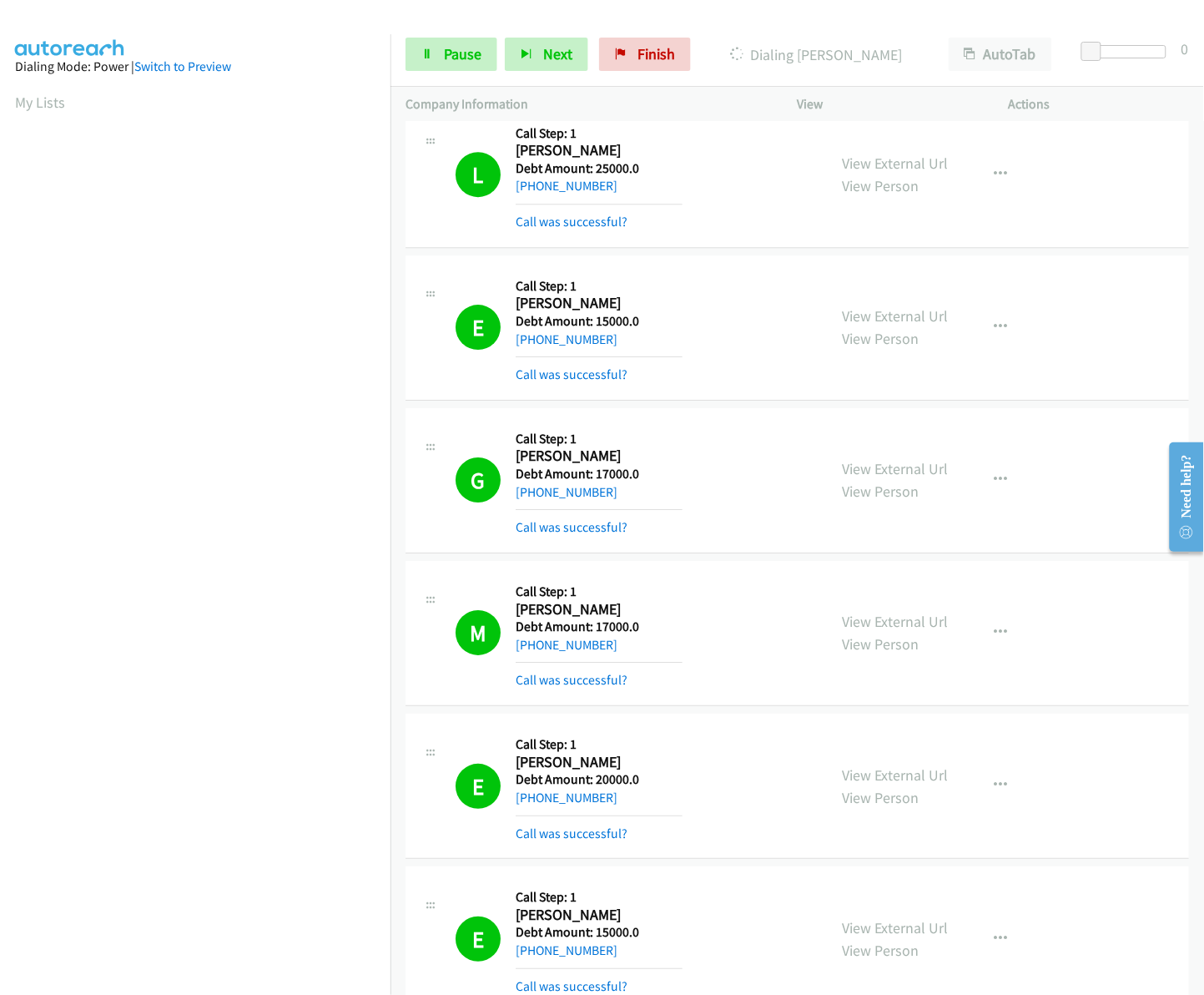
click at [890, 109] on p "View" at bounding box center [888, 105] width 181 height 20
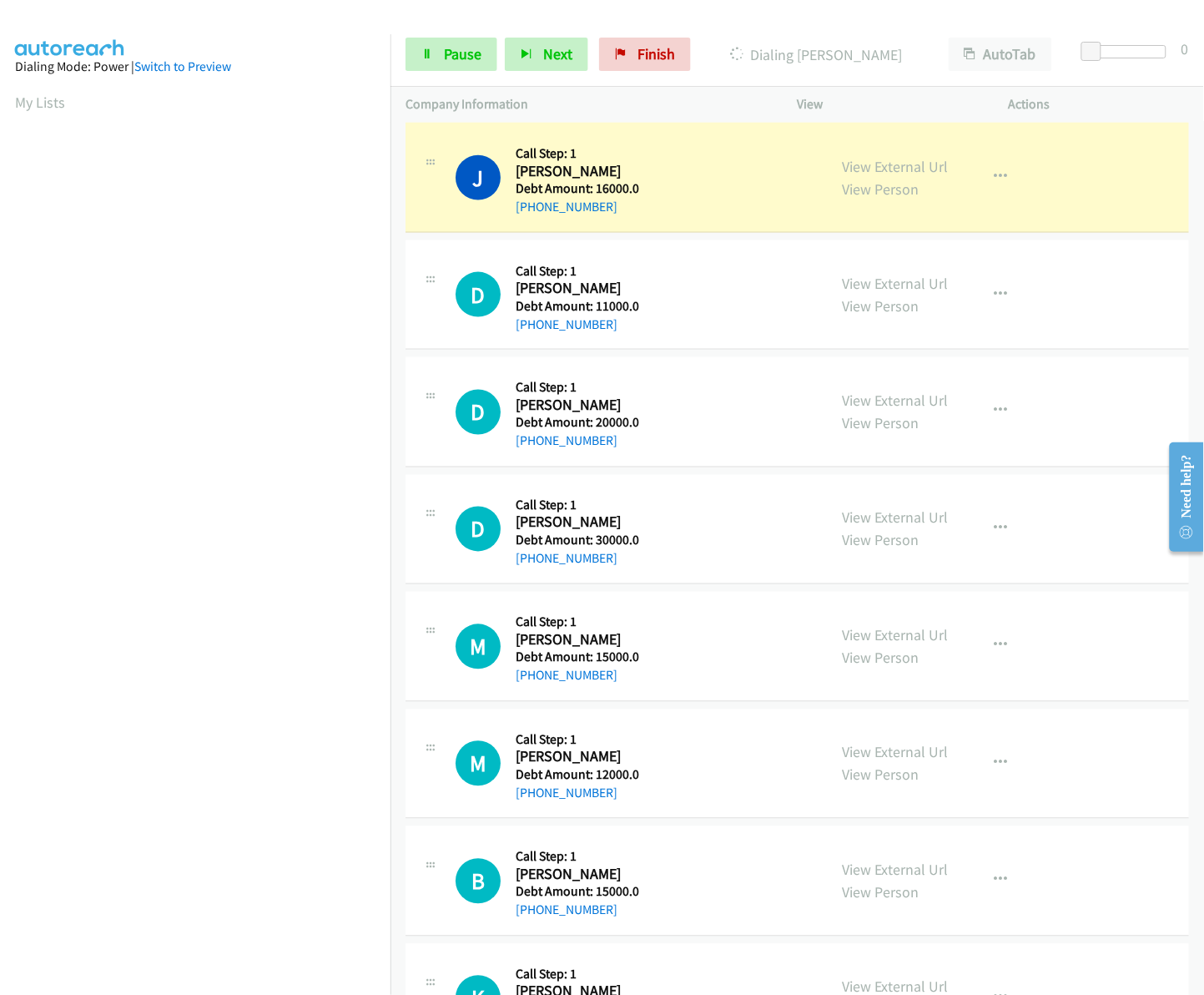
scroll to position [2147, 0]
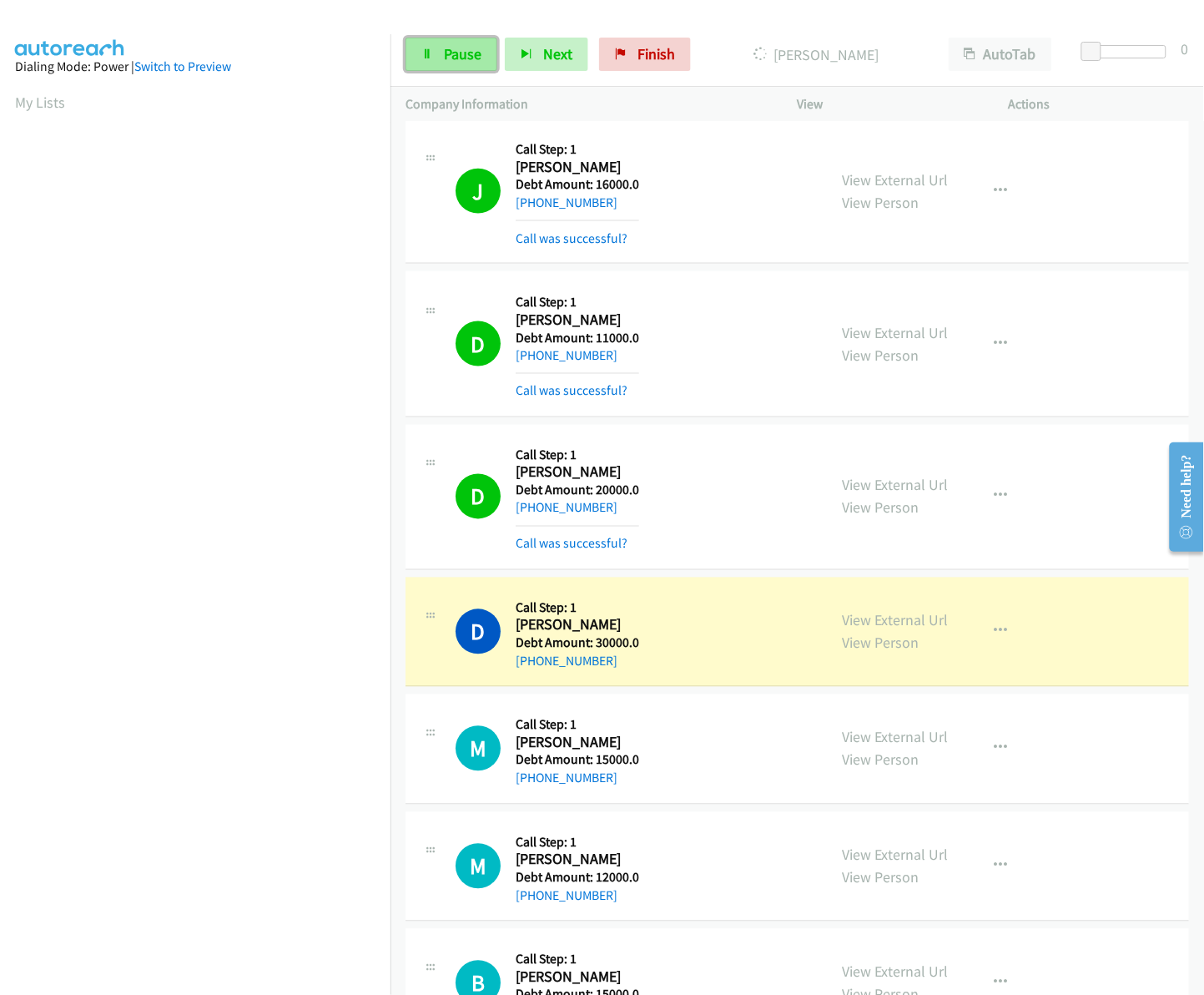
click at [452, 57] on span "Pause" at bounding box center [462, 54] width 38 height 19
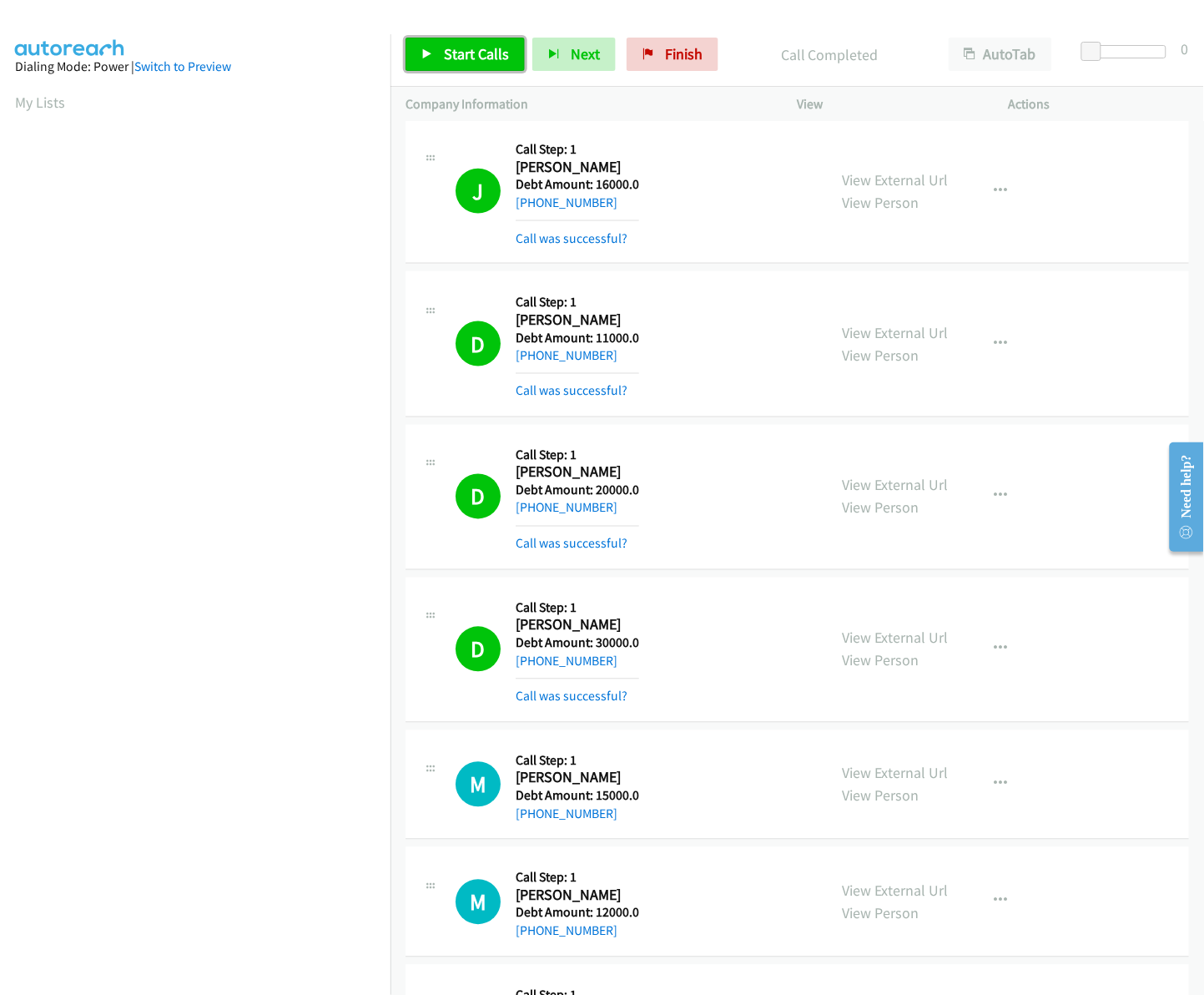
click at [461, 43] on link "Start Calls" at bounding box center [465, 54] width 119 height 34
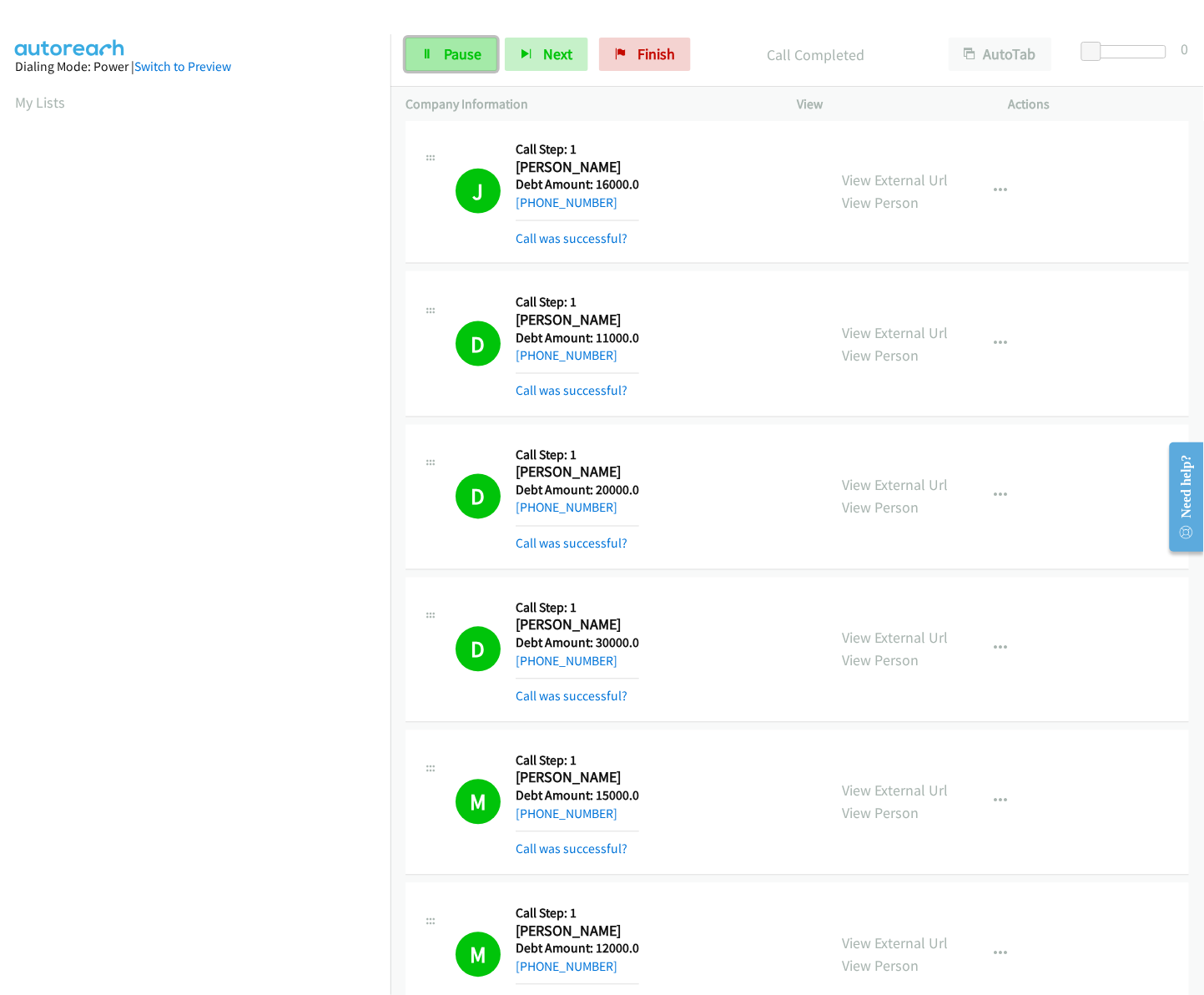
click at [460, 52] on span "Pause" at bounding box center [462, 54] width 38 height 19
click at [459, 53] on span "Start Calls" at bounding box center [476, 54] width 65 height 19
click at [1042, 415] on div "D Callback Scheduled Call Step: 1 Demetrios Malanos America/New_York Debt Amoun…" at bounding box center [797, 343] width 784 height 145
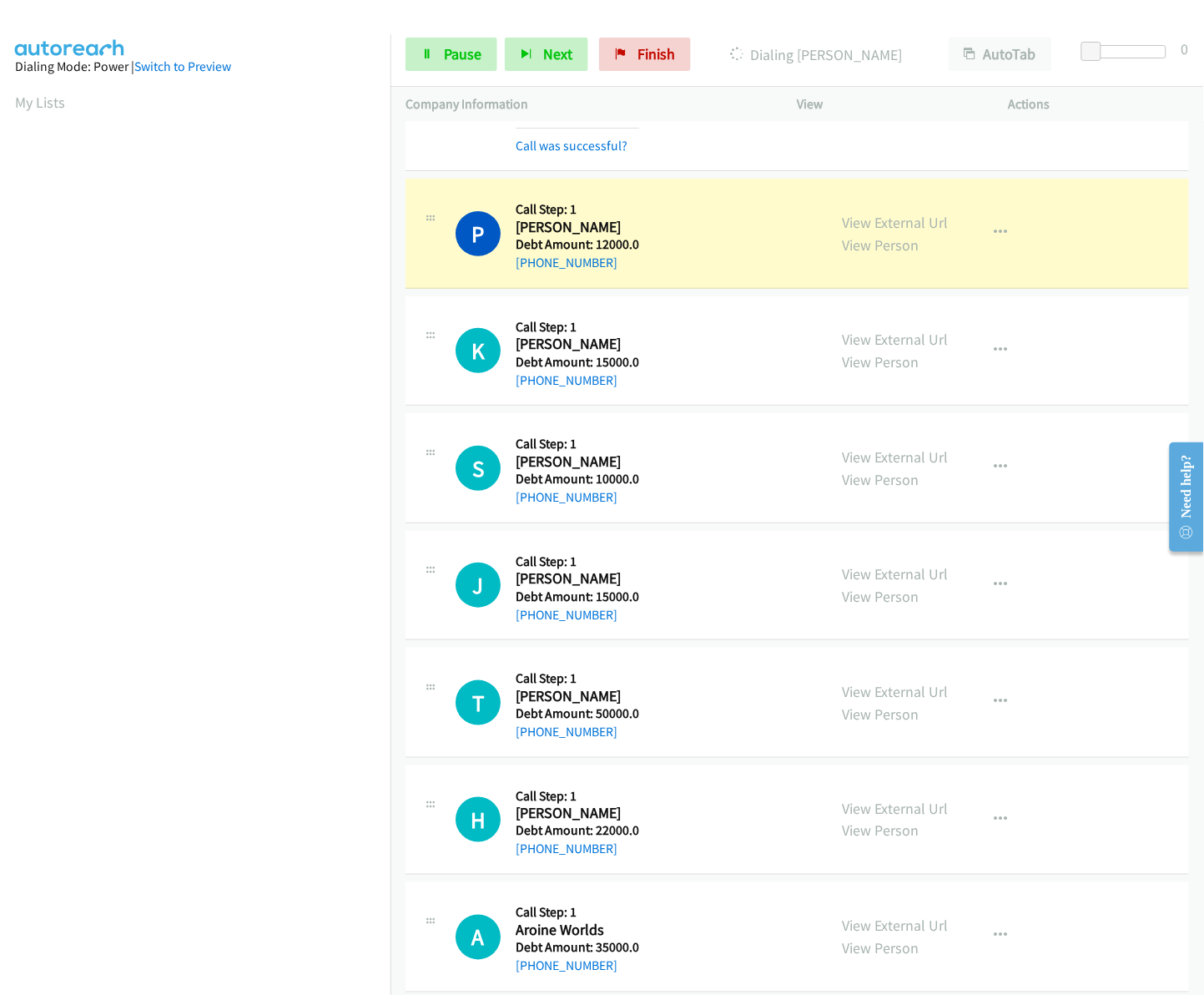
scroll to position [3353, 0]
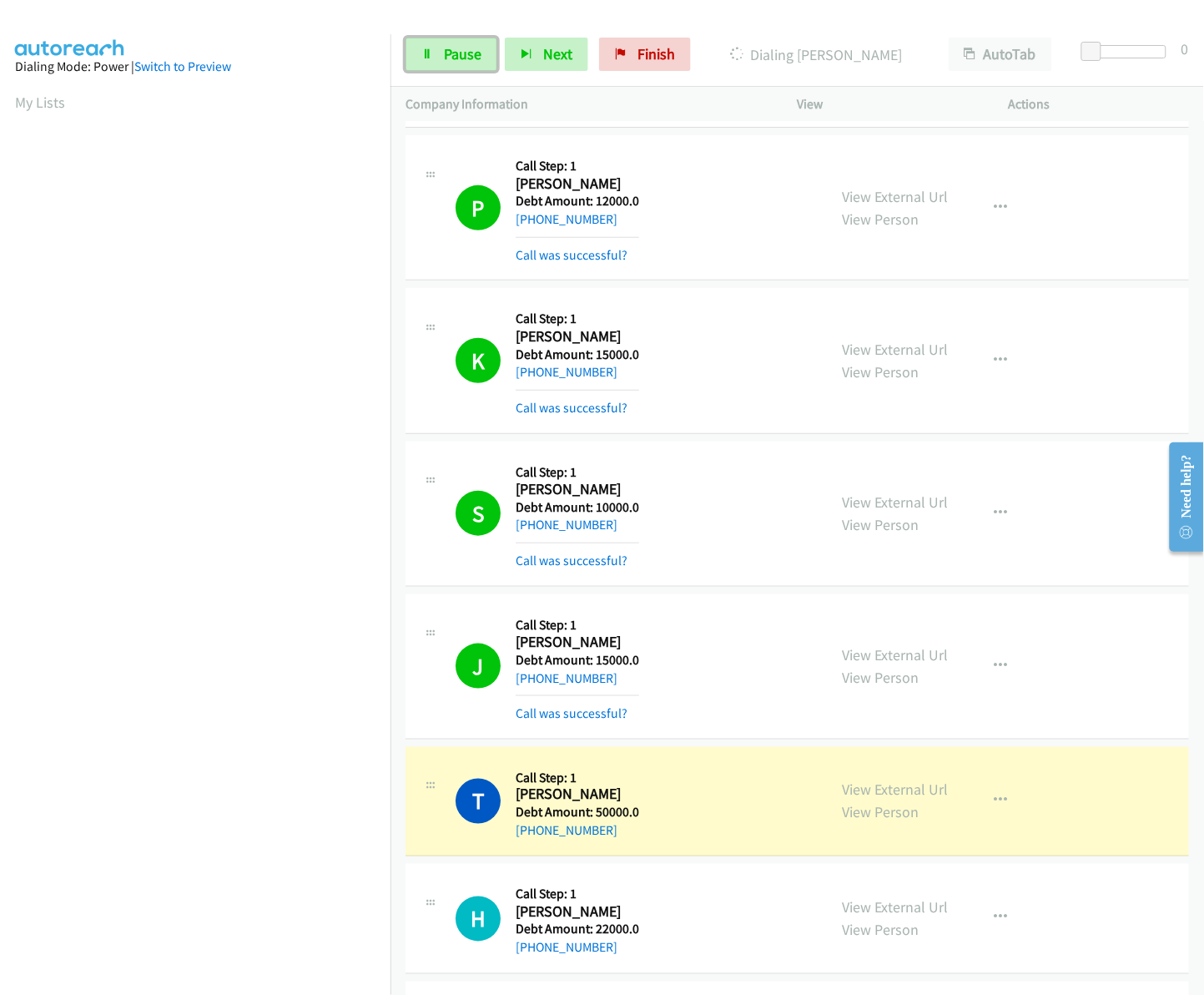
click at [478, 54] on span "Pause" at bounding box center [462, 54] width 38 height 19
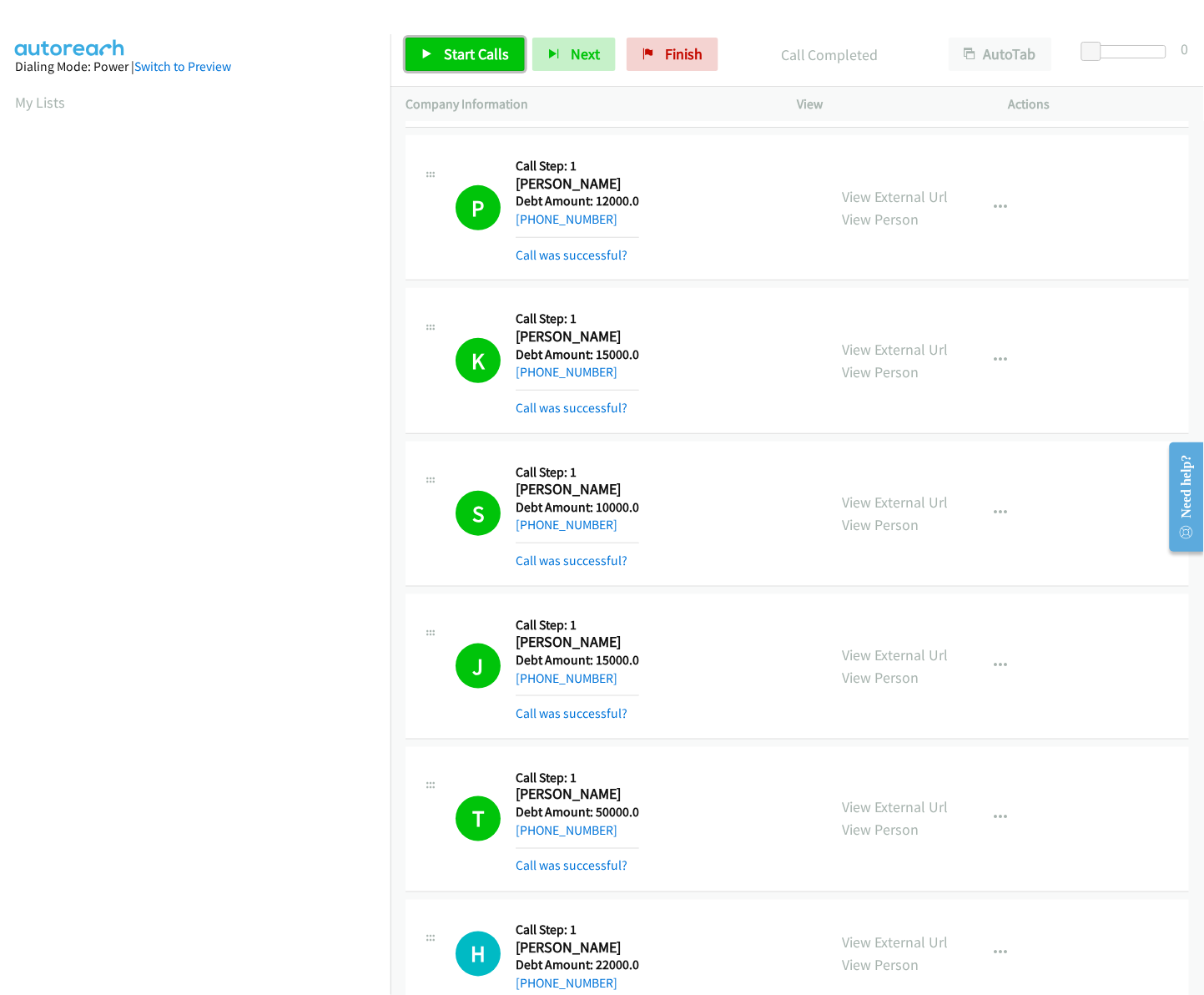
click at [460, 54] on span "Start Calls" at bounding box center [476, 54] width 65 height 19
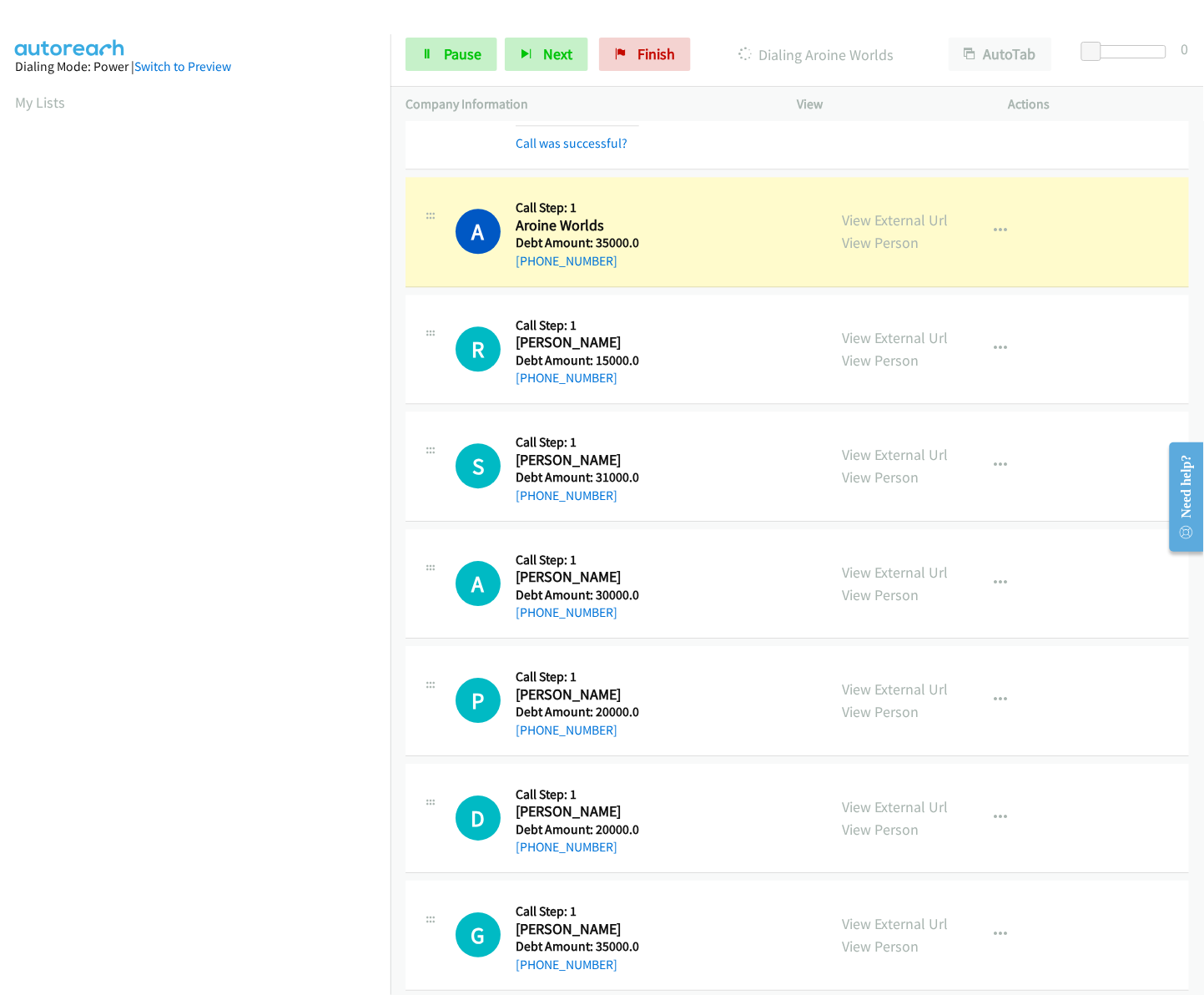
scroll to position [4313, 0]
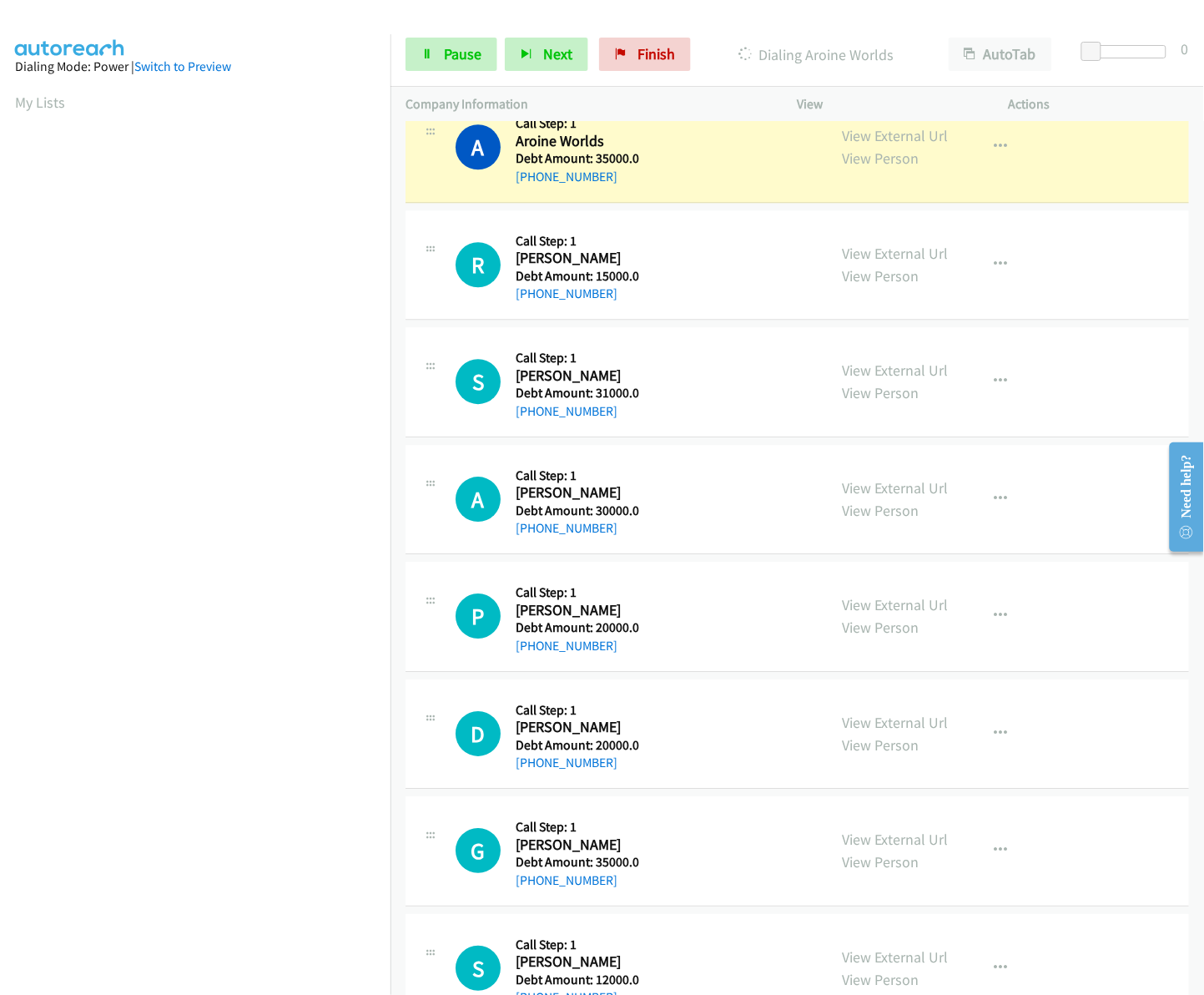
click at [728, 105] on p "Company Information" at bounding box center [586, 105] width 362 height 20
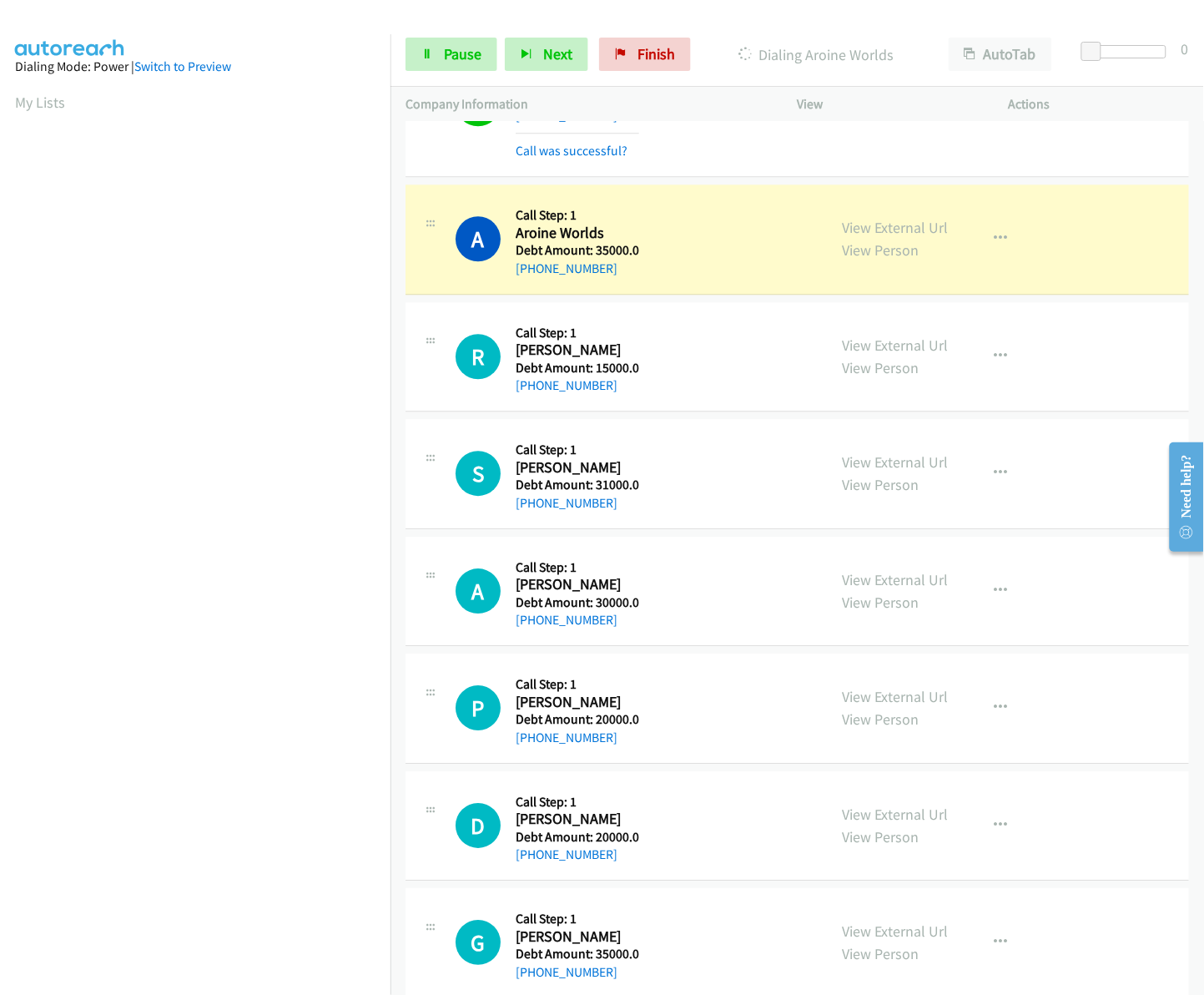
scroll to position [4228, 0]
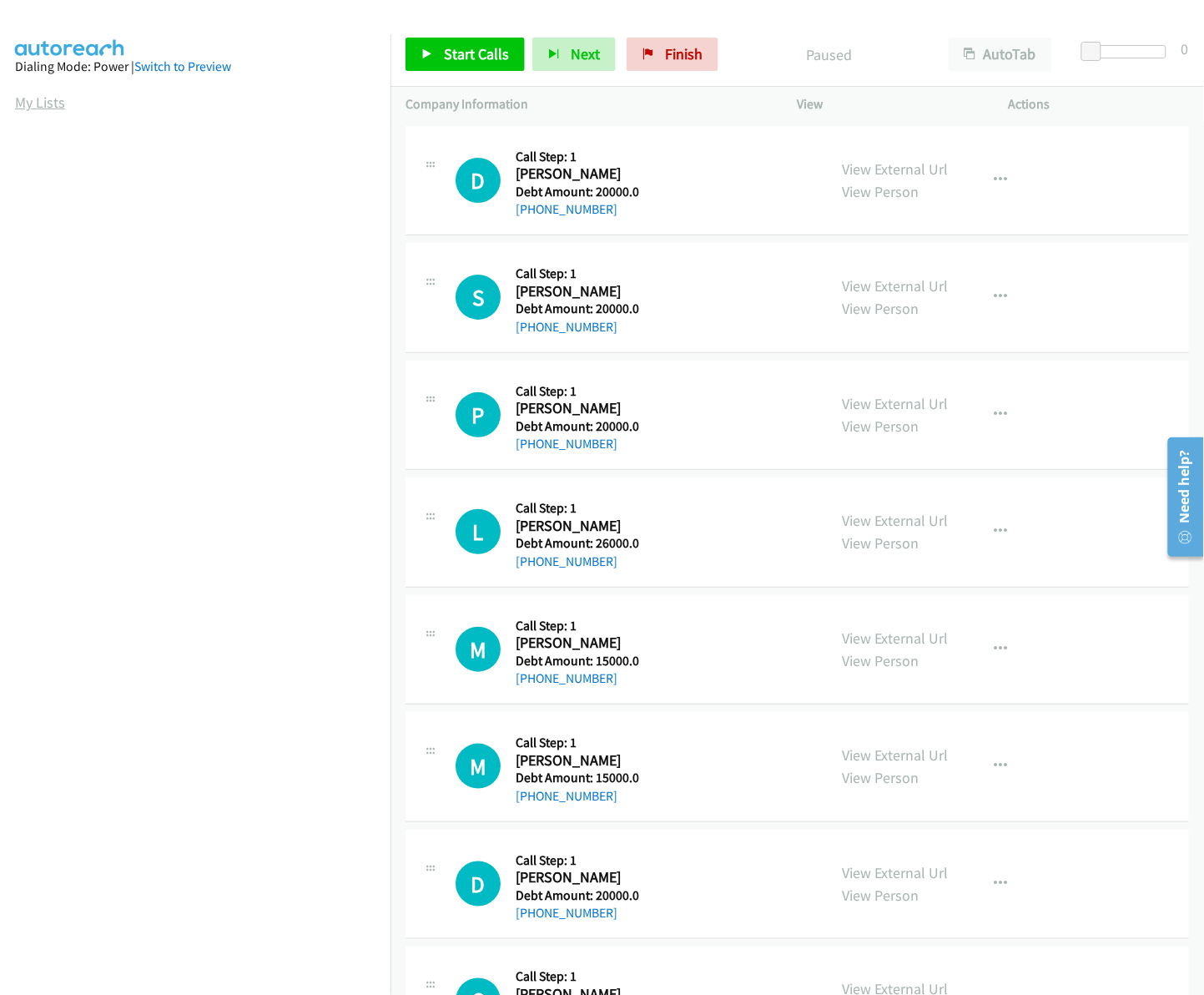
click at [46, 101] on link "My Lists" at bounding box center [40, 102] width 50 height 19
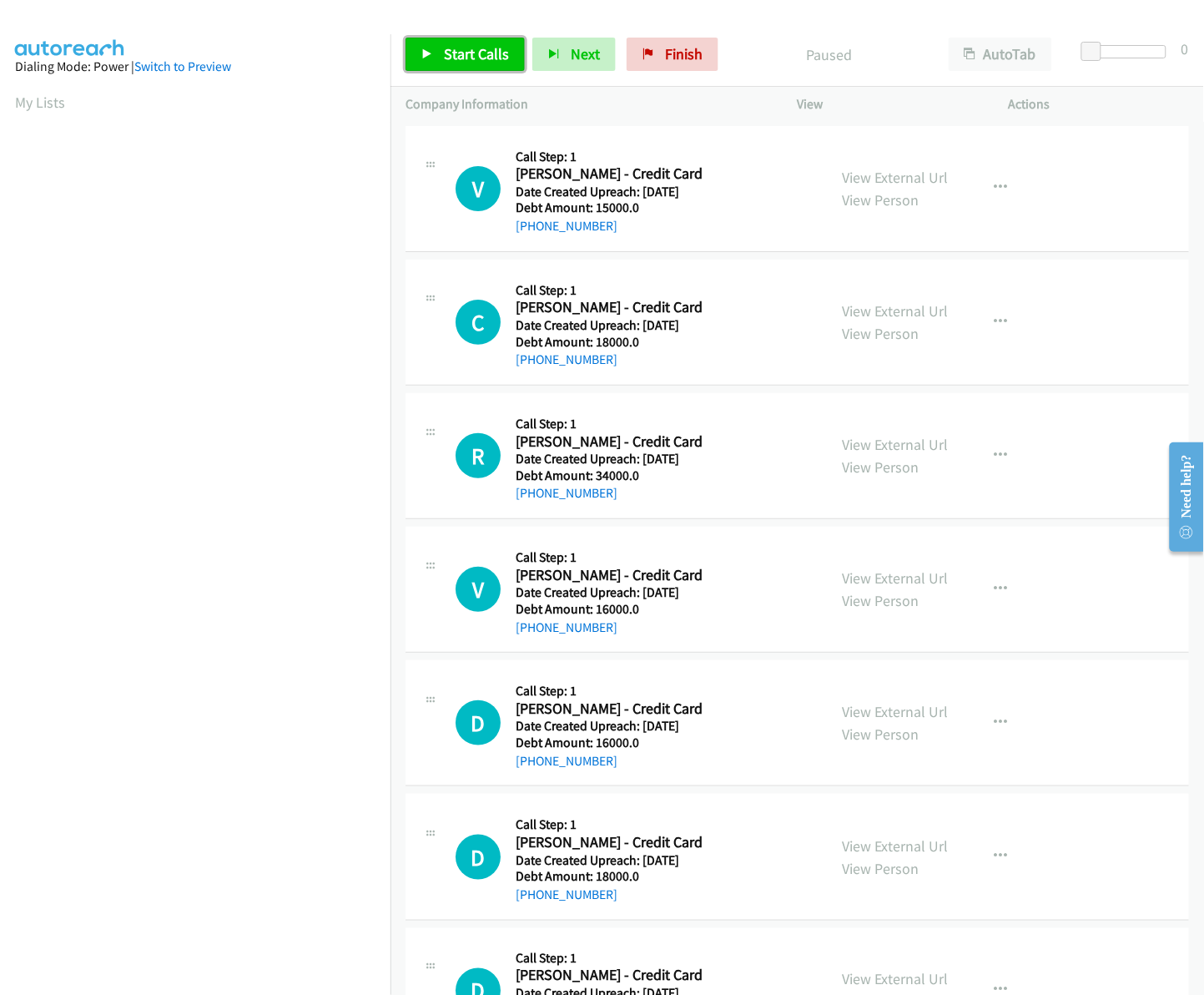
click at [438, 53] on link "Start Calls" at bounding box center [465, 54] width 119 height 34
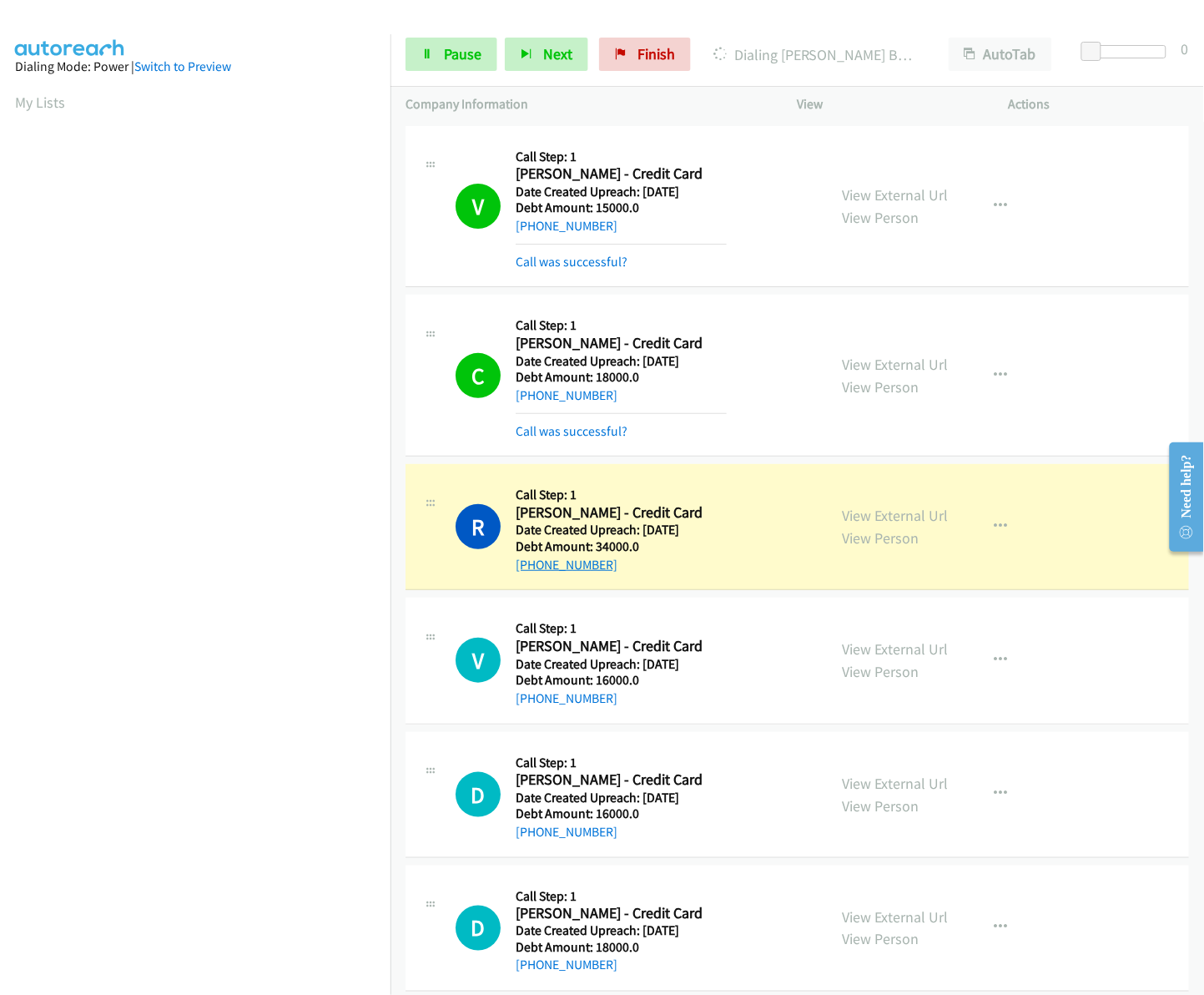
drag, startPoint x: 606, startPoint y: 565, endPoint x: 533, endPoint y: 572, distance: 73.3
click at [533, 572] on div "+1 732-549-0233" at bounding box center [621, 565] width 211 height 20
drag, startPoint x: 533, startPoint y: 572, endPoint x: 615, endPoint y: 562, distance: 82.6
copy link "732-549-0233"
click at [435, 57] on link "Pause" at bounding box center [451, 54] width 92 height 34
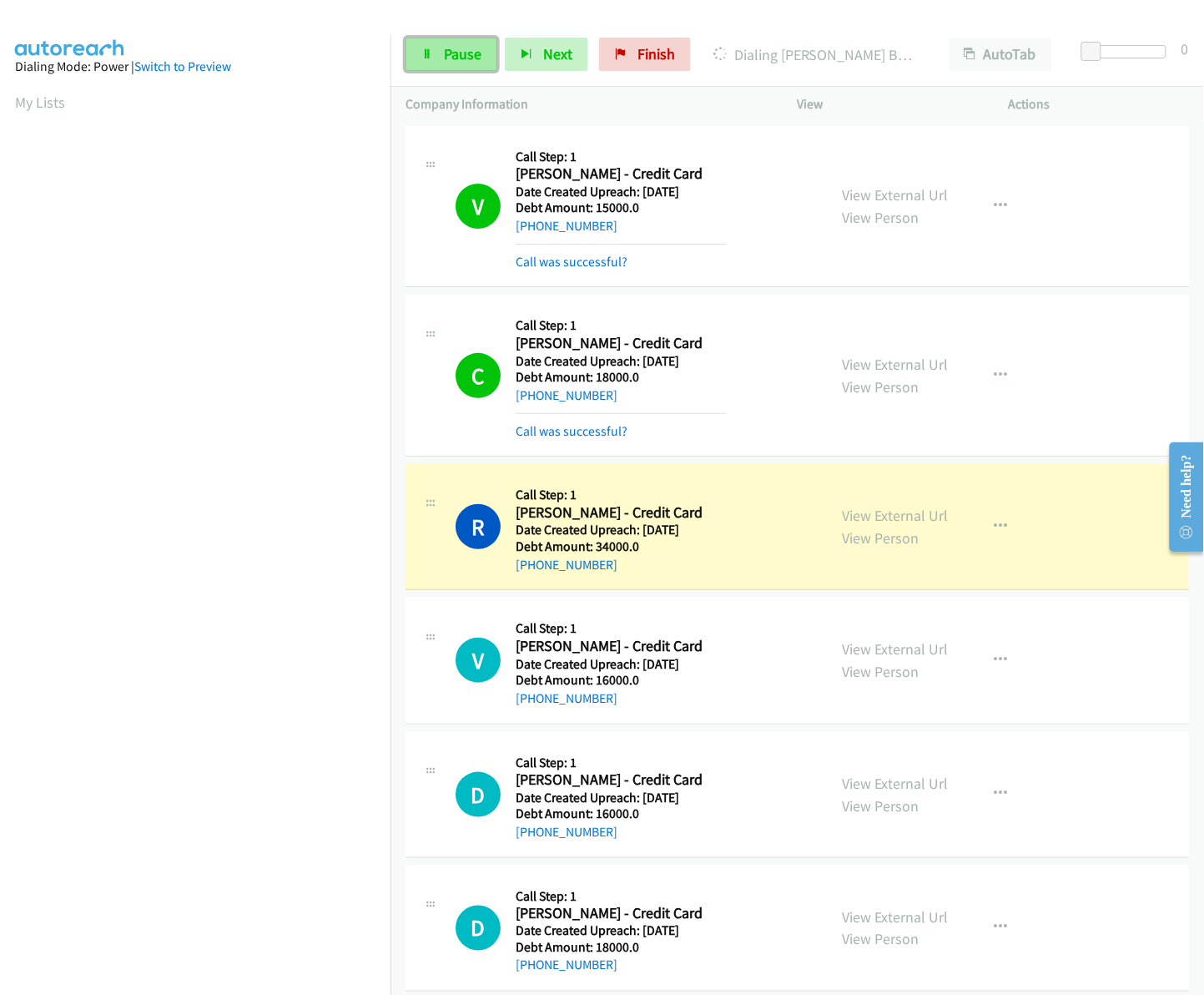
click at [435, 57] on link "Pause" at bounding box center [451, 54] width 92 height 34
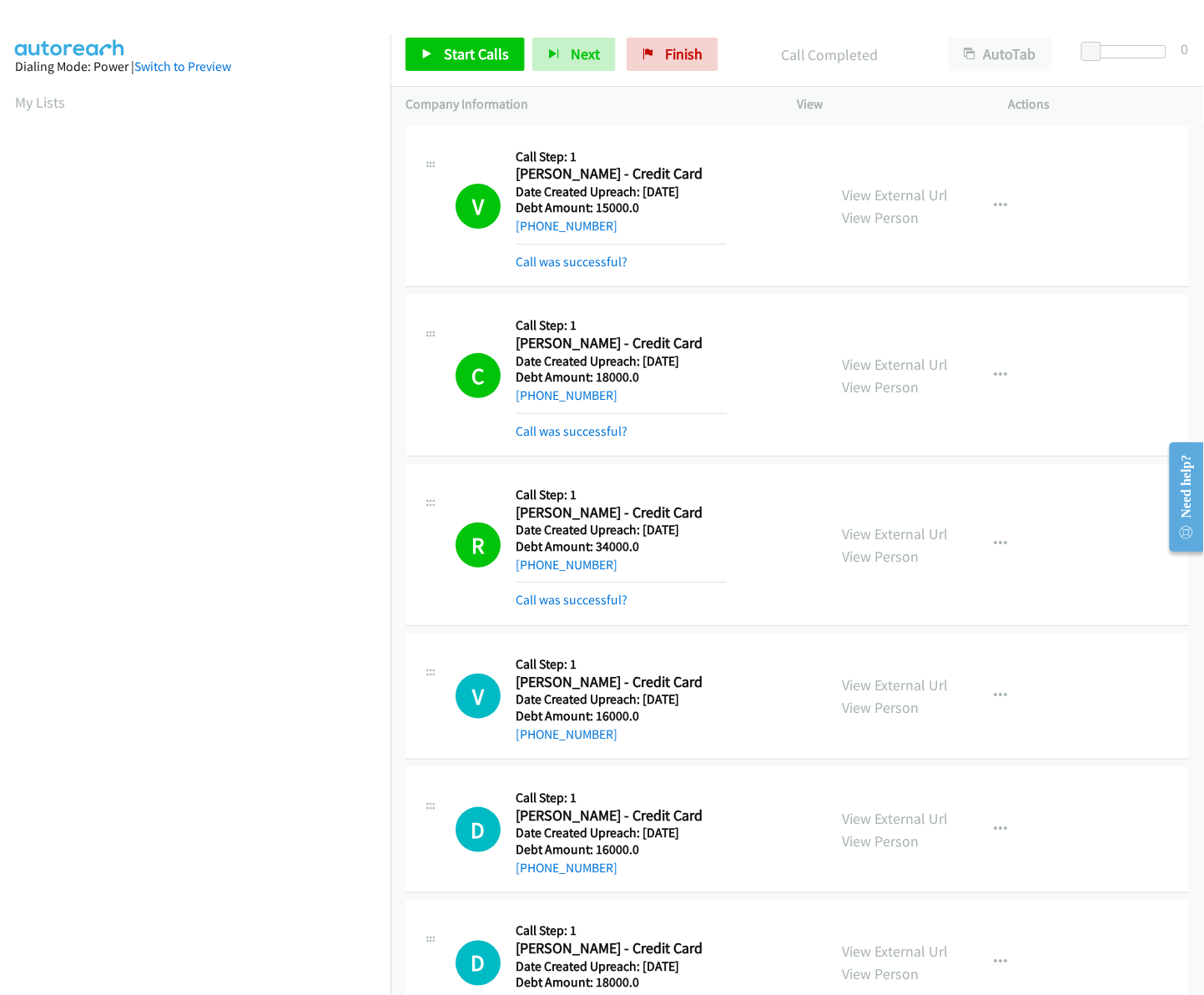
scroll to position [0, 3]
click at [885, 133] on div "V Callback Scheduled Call Step: 1 Victor Alvarez - Credit Card America/Los_Ange…" at bounding box center [797, 206] width 784 height 162
click at [466, 52] on span "Start Calls" at bounding box center [476, 54] width 65 height 19
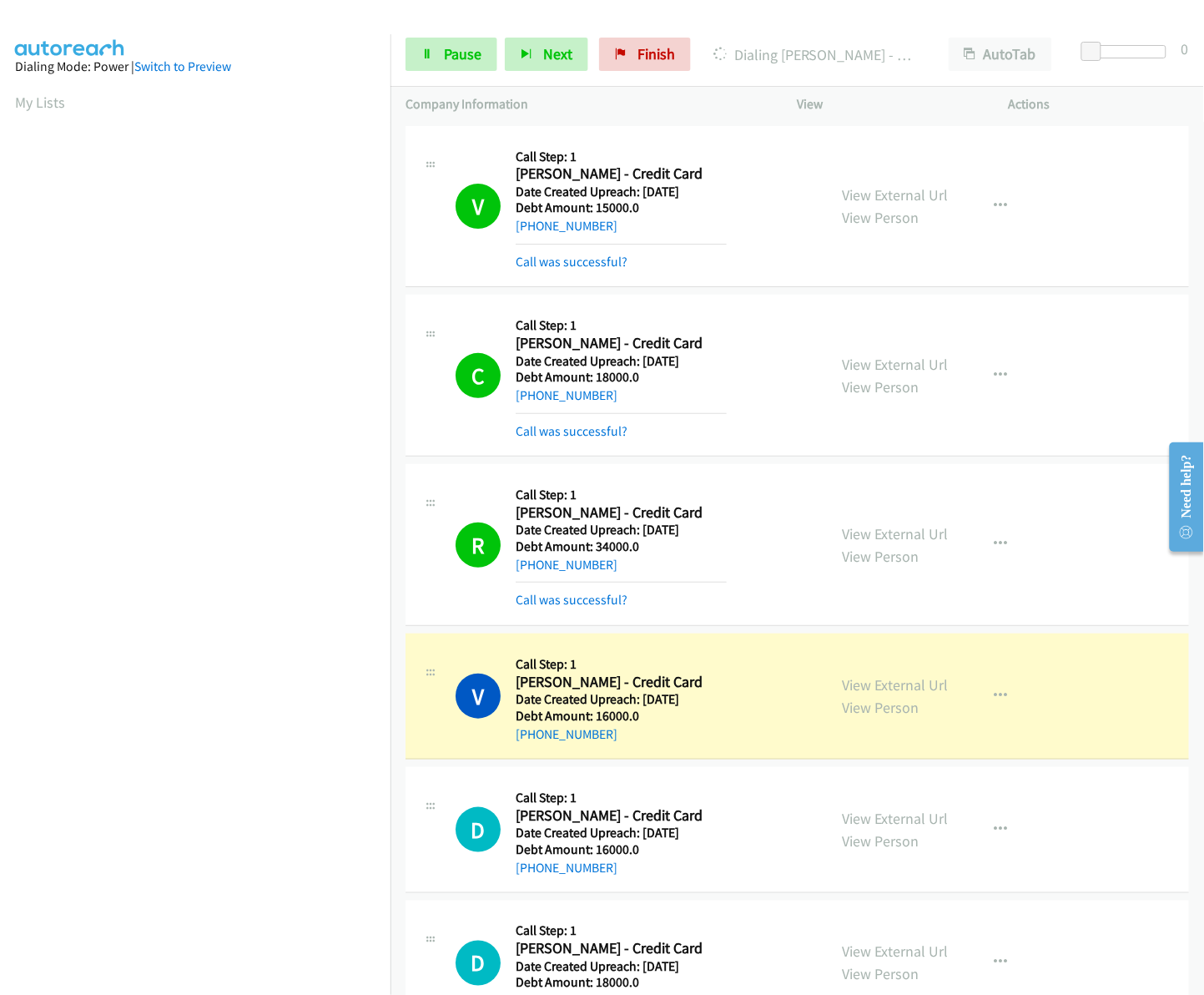
click at [748, 595] on div "R Callback Scheduled Call Step: 1 Robert Beach - Credit Card America/New_York D…" at bounding box center [634, 544] width 357 height 131
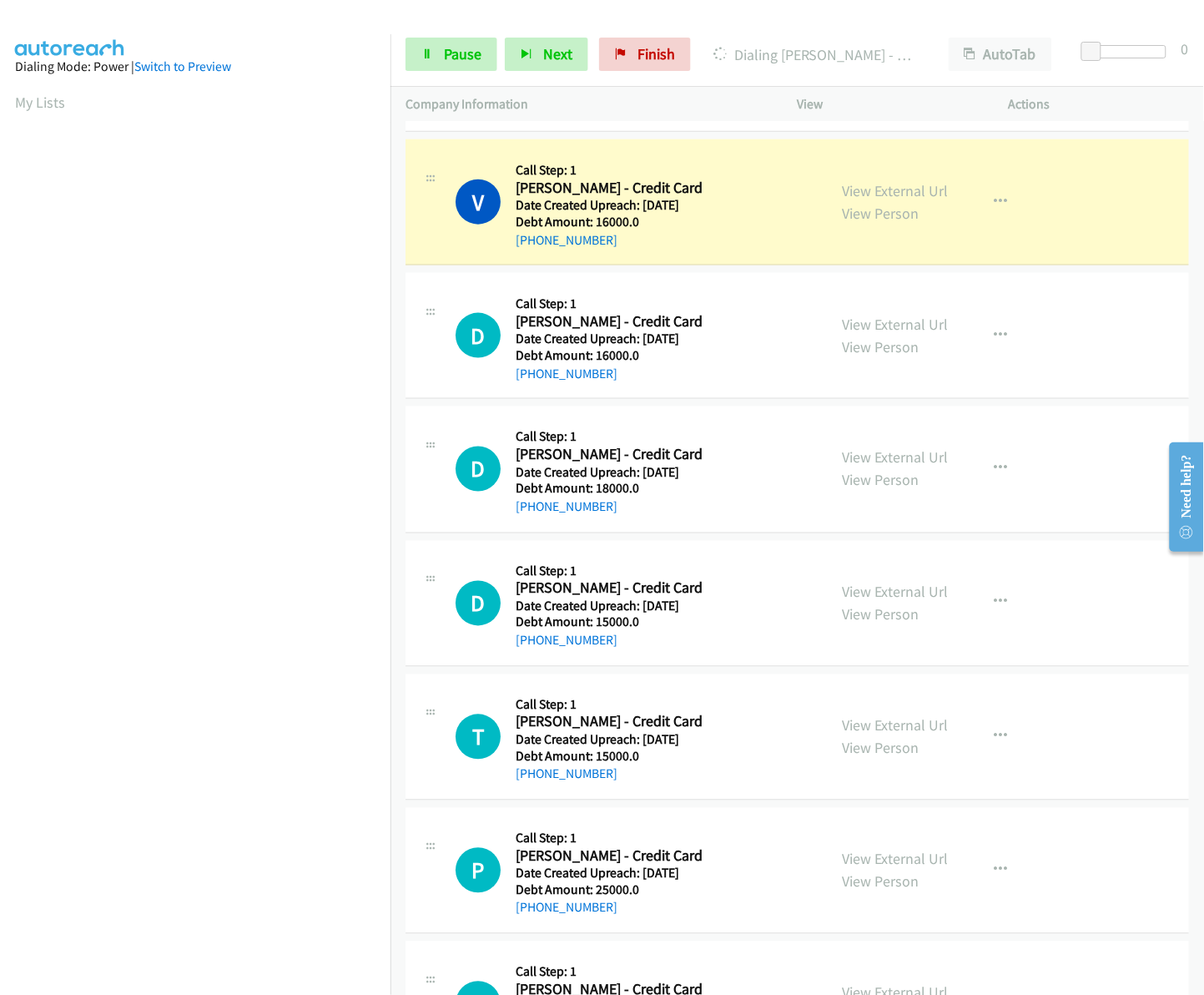
scroll to position [499, 0]
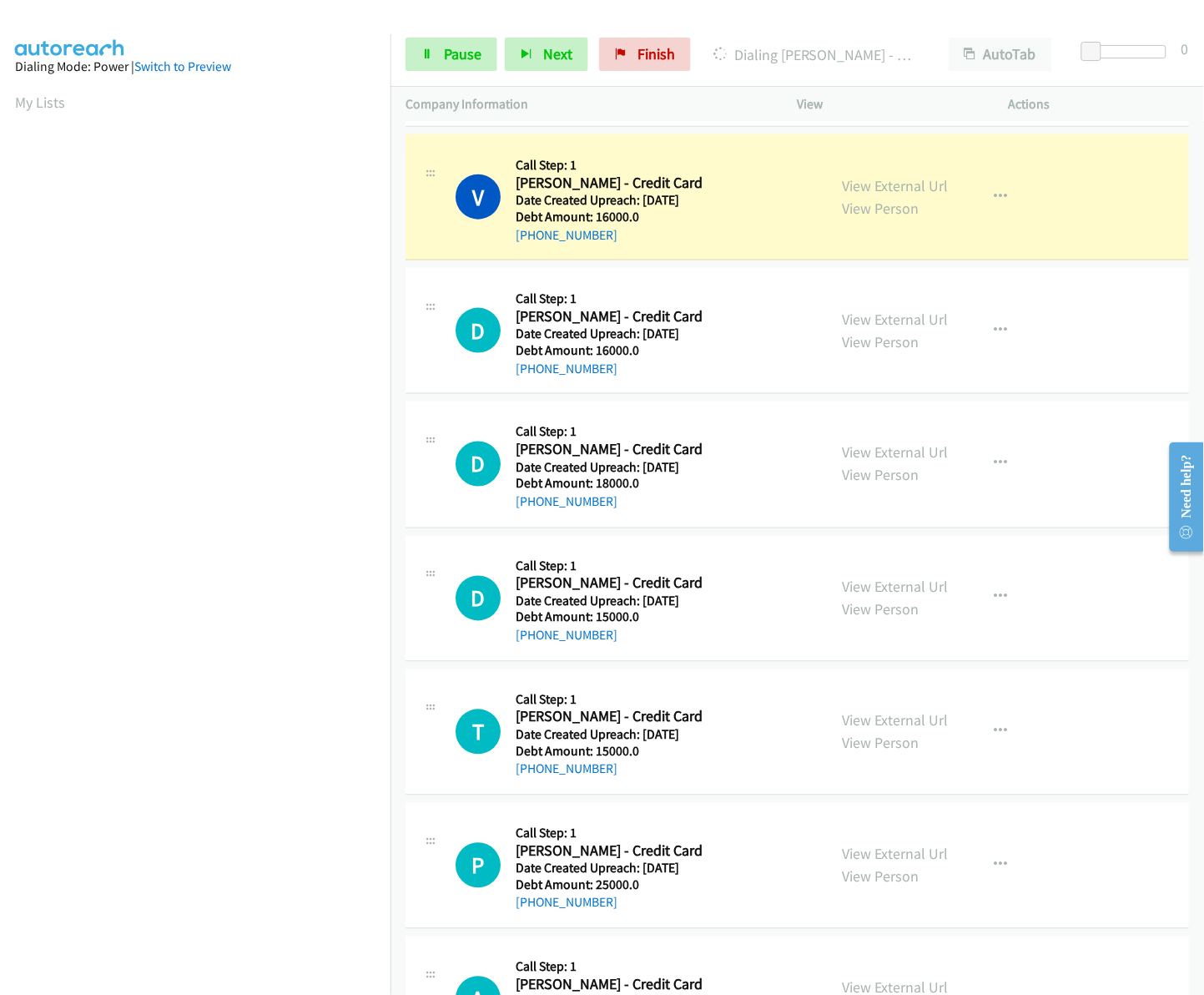
drag, startPoint x: 1197, startPoint y: 356, endPoint x: 35, endPoint y: 116, distance: 1186.5
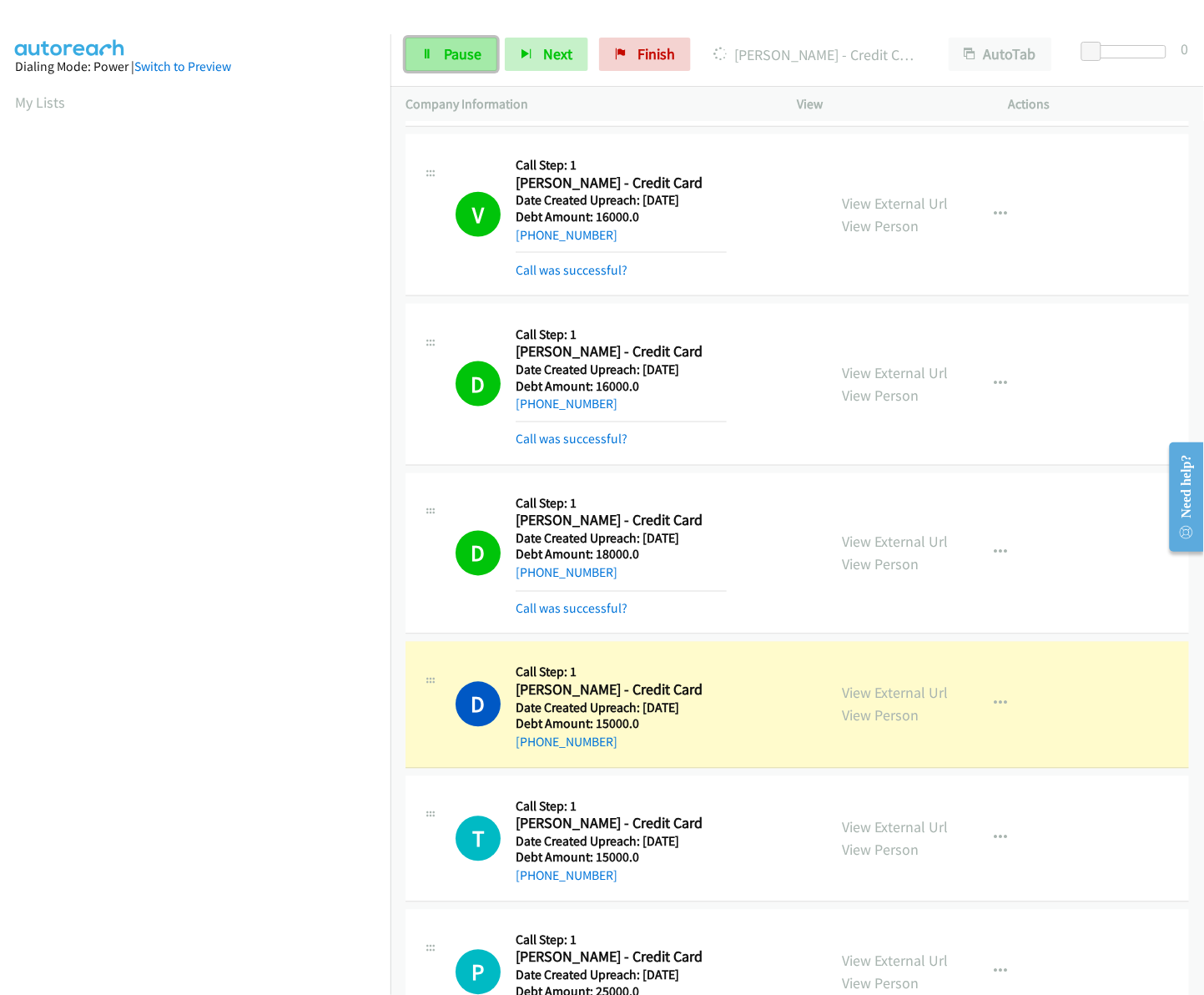
click at [463, 59] on span "Pause" at bounding box center [462, 54] width 38 height 19
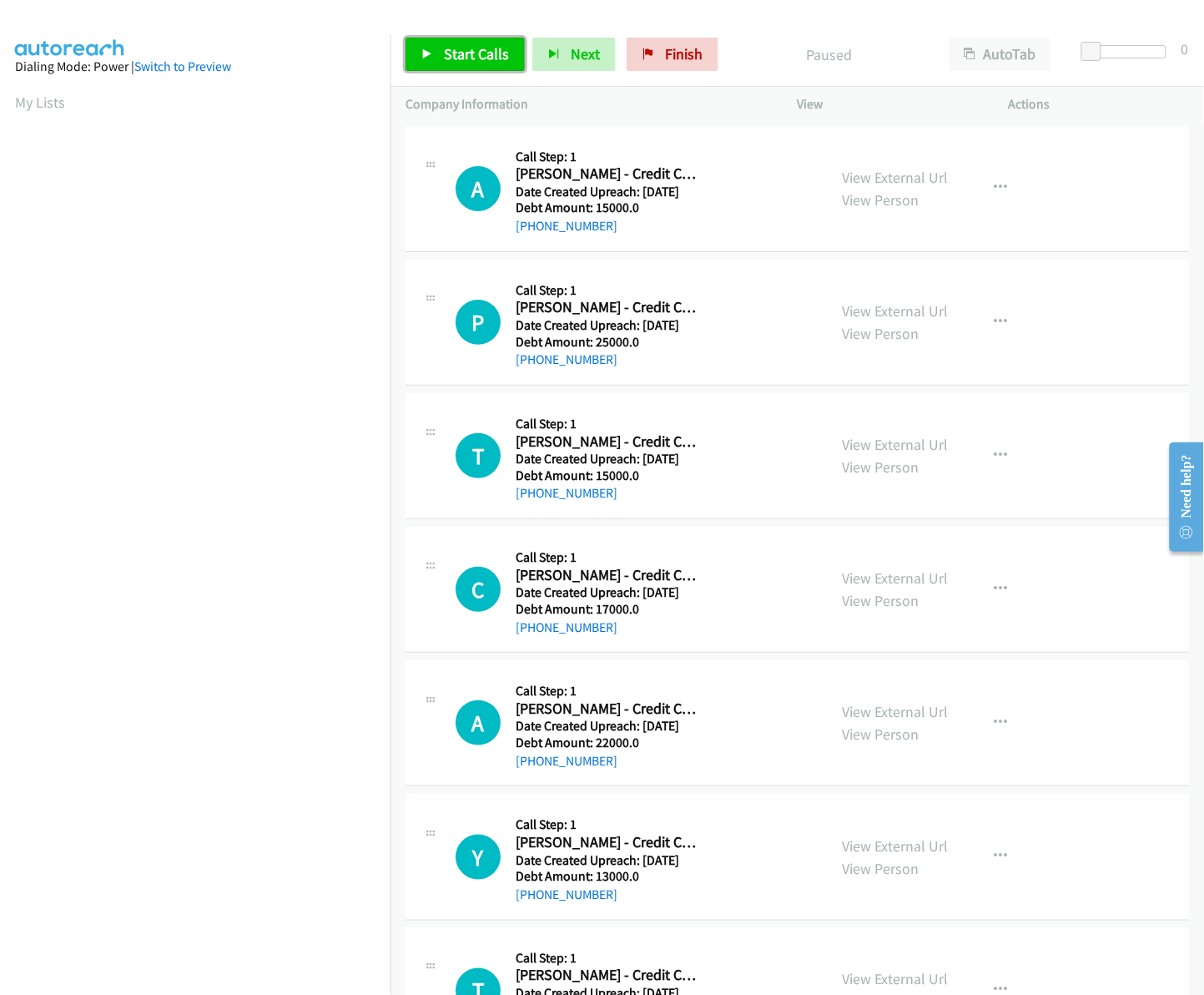
click at [432, 49] on link "Start Calls" at bounding box center [465, 54] width 119 height 34
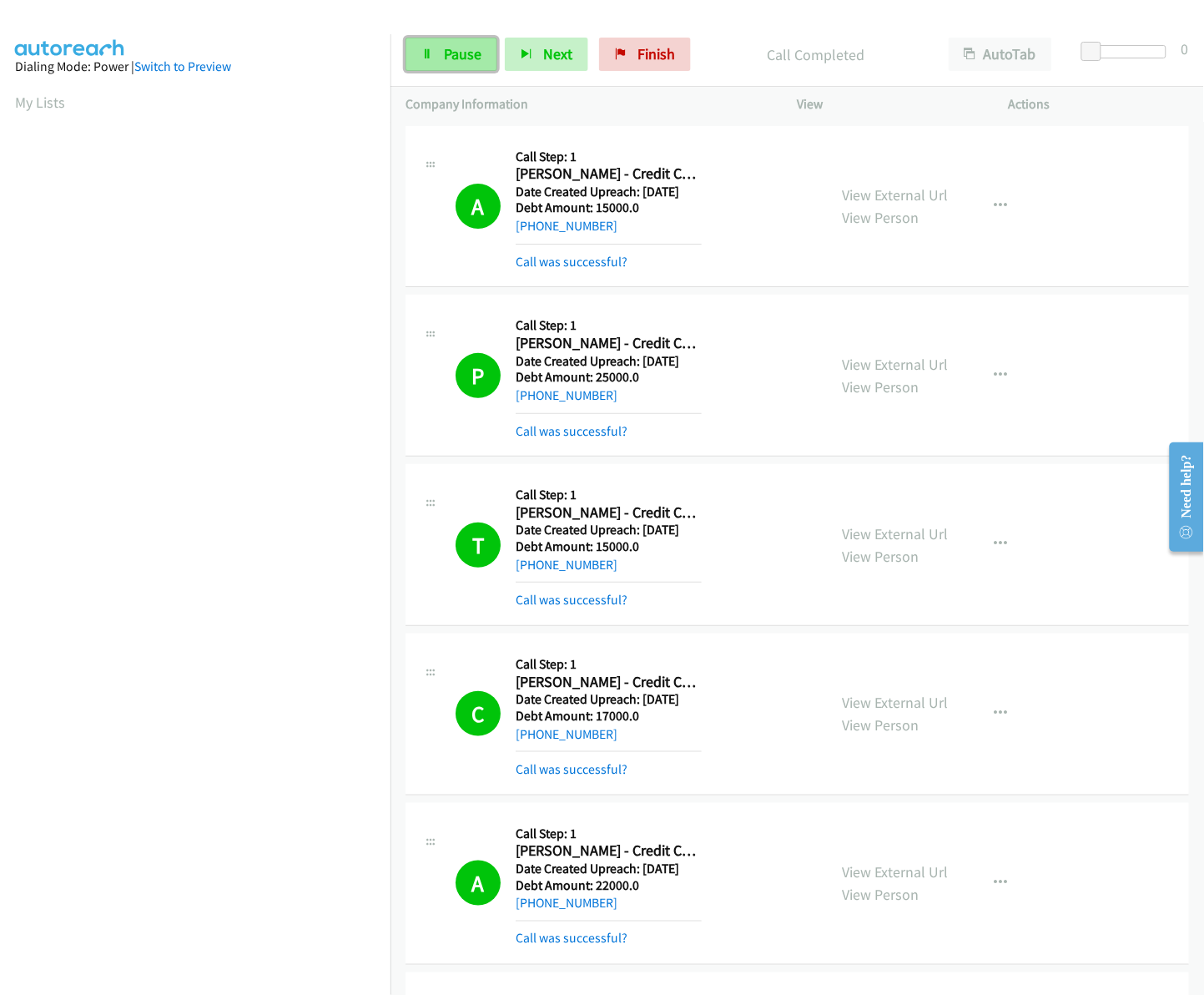
click at [461, 64] on link "Pause" at bounding box center [451, 54] width 92 height 34
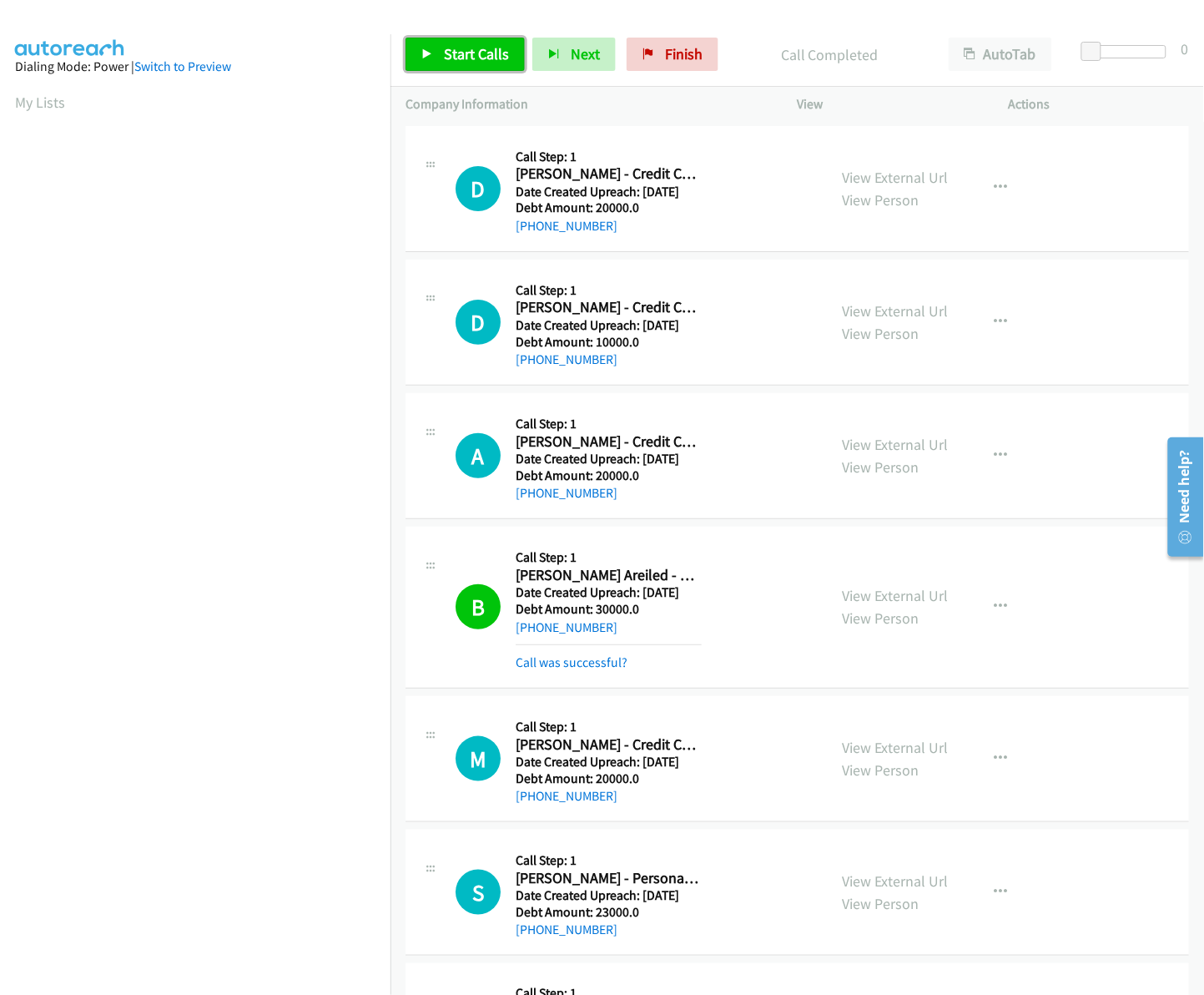
click at [457, 64] on span "Start Calls" at bounding box center [476, 54] width 65 height 19
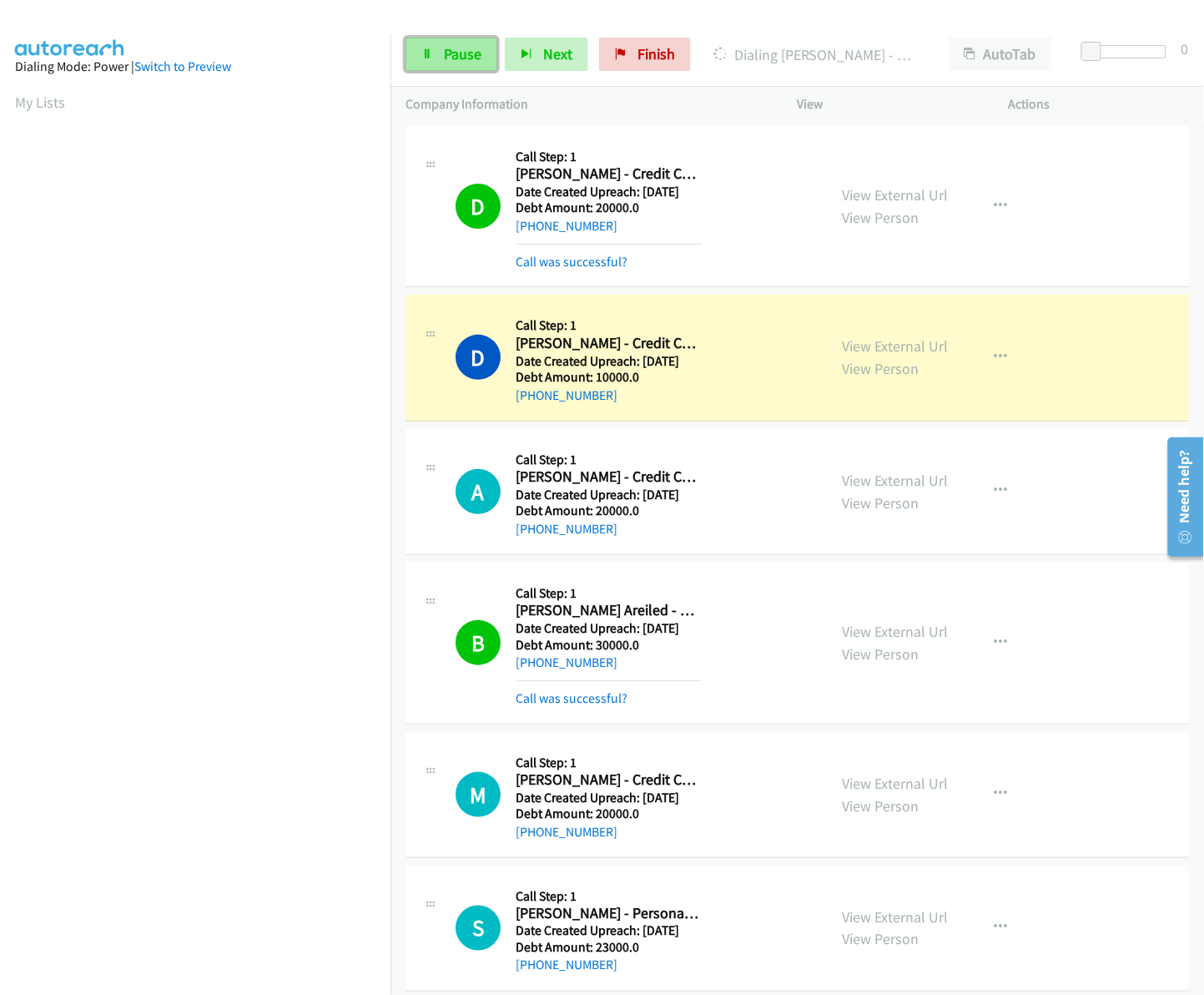
click at [468, 53] on span "Pause" at bounding box center [462, 54] width 38 height 19
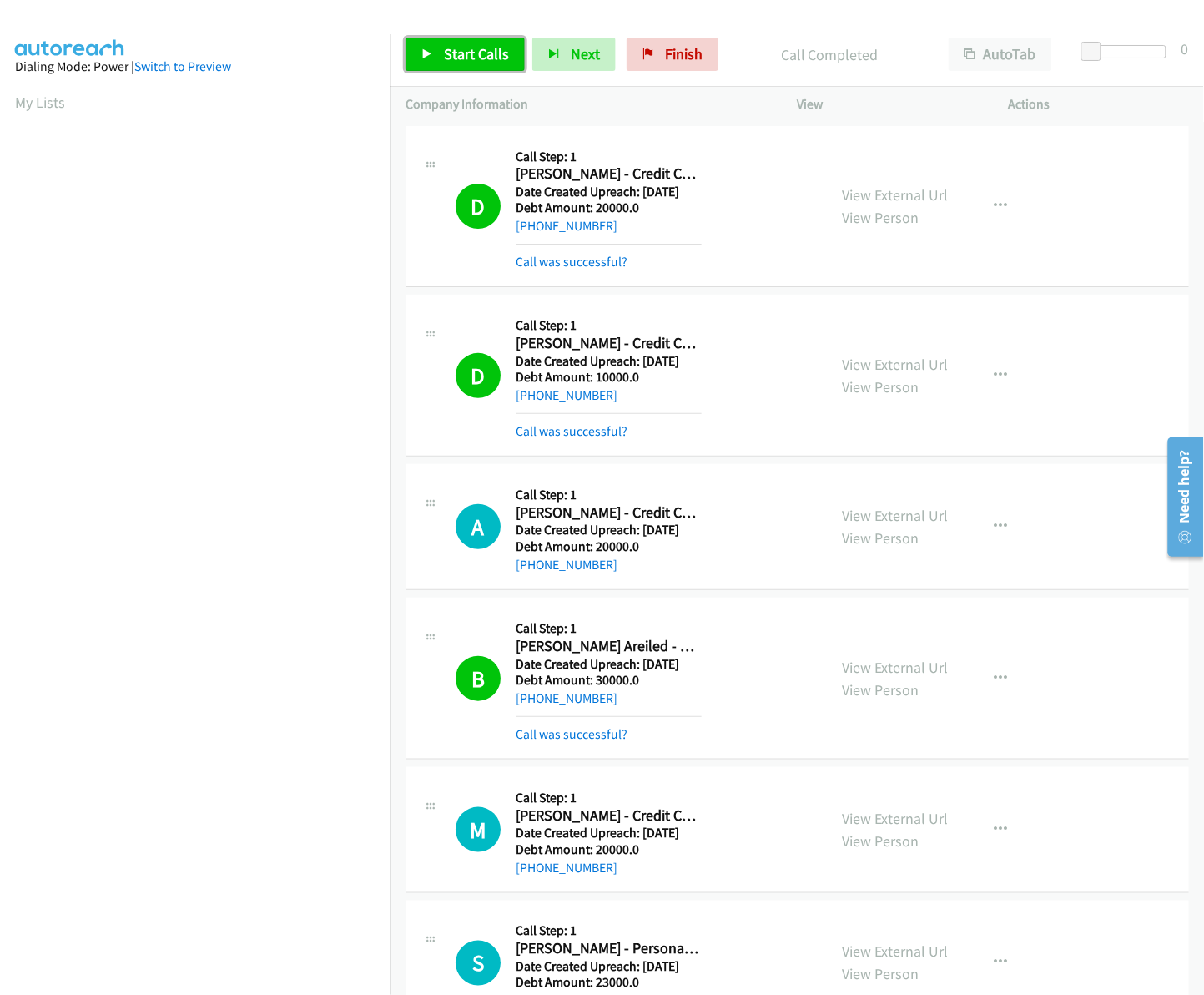
click at [486, 59] on span "Start Calls" at bounding box center [476, 54] width 65 height 19
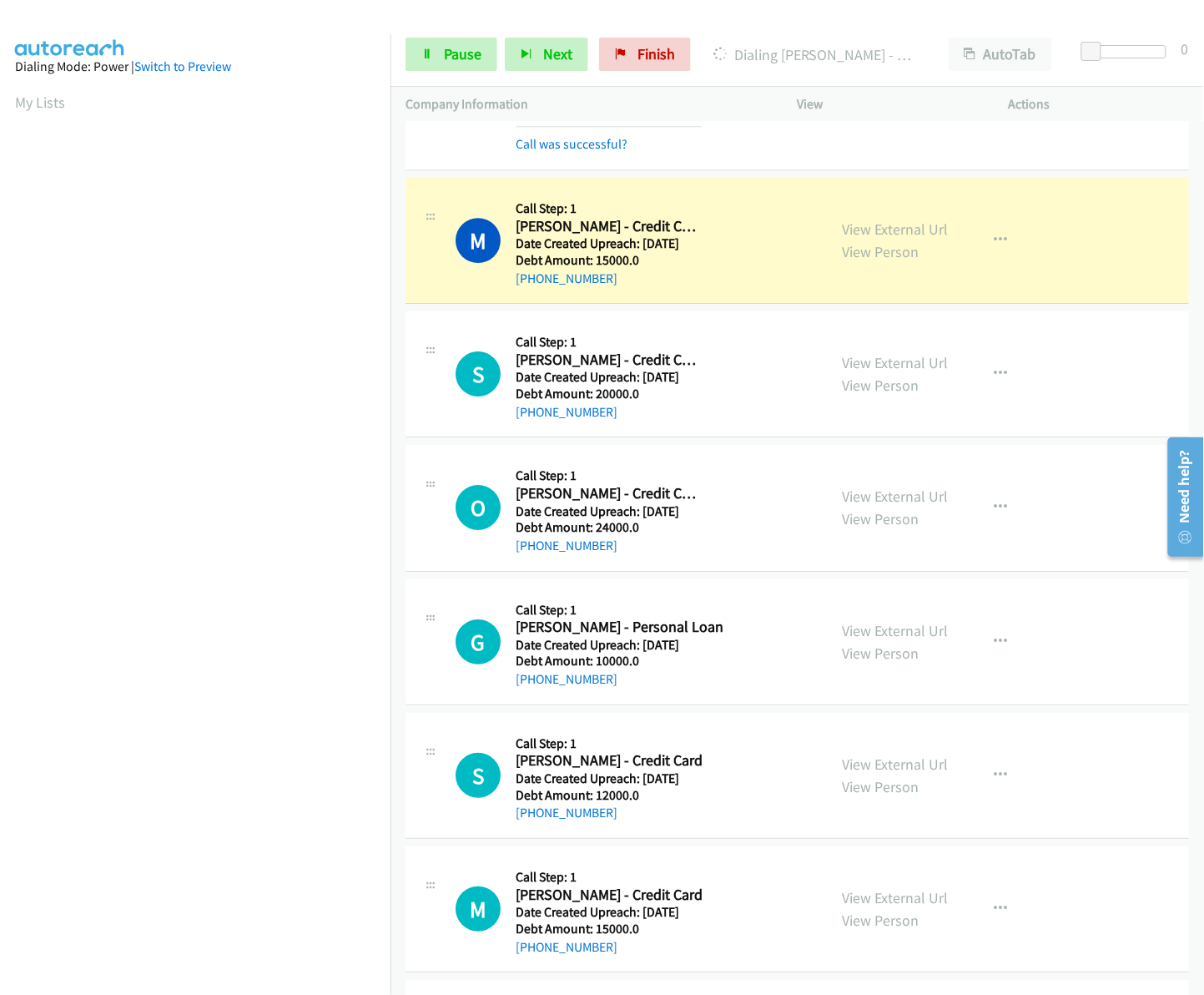
scroll to position [1328, 0]
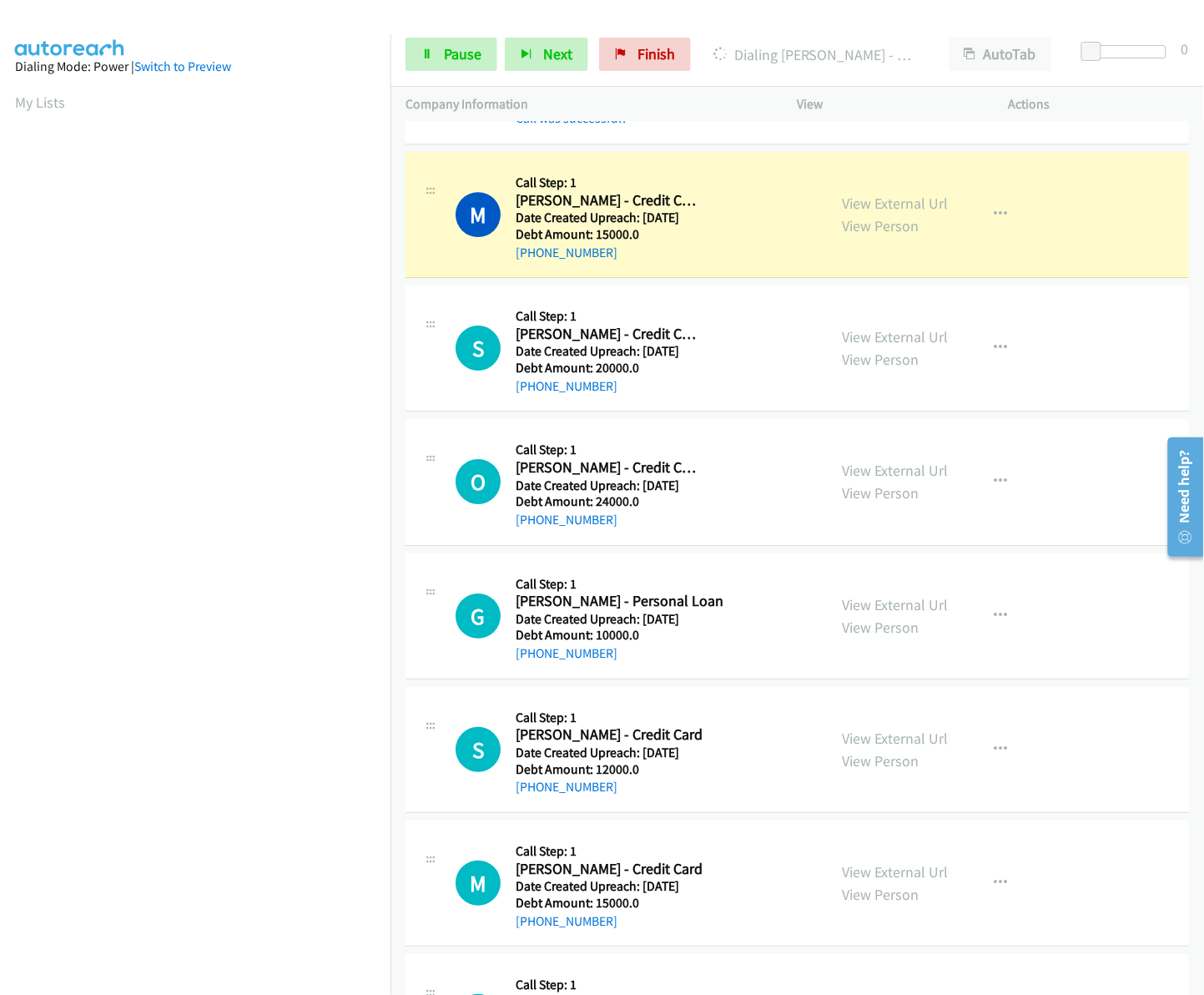
drag, startPoint x: 1194, startPoint y: 417, endPoint x: 37, endPoint y: 128, distance: 1192.5
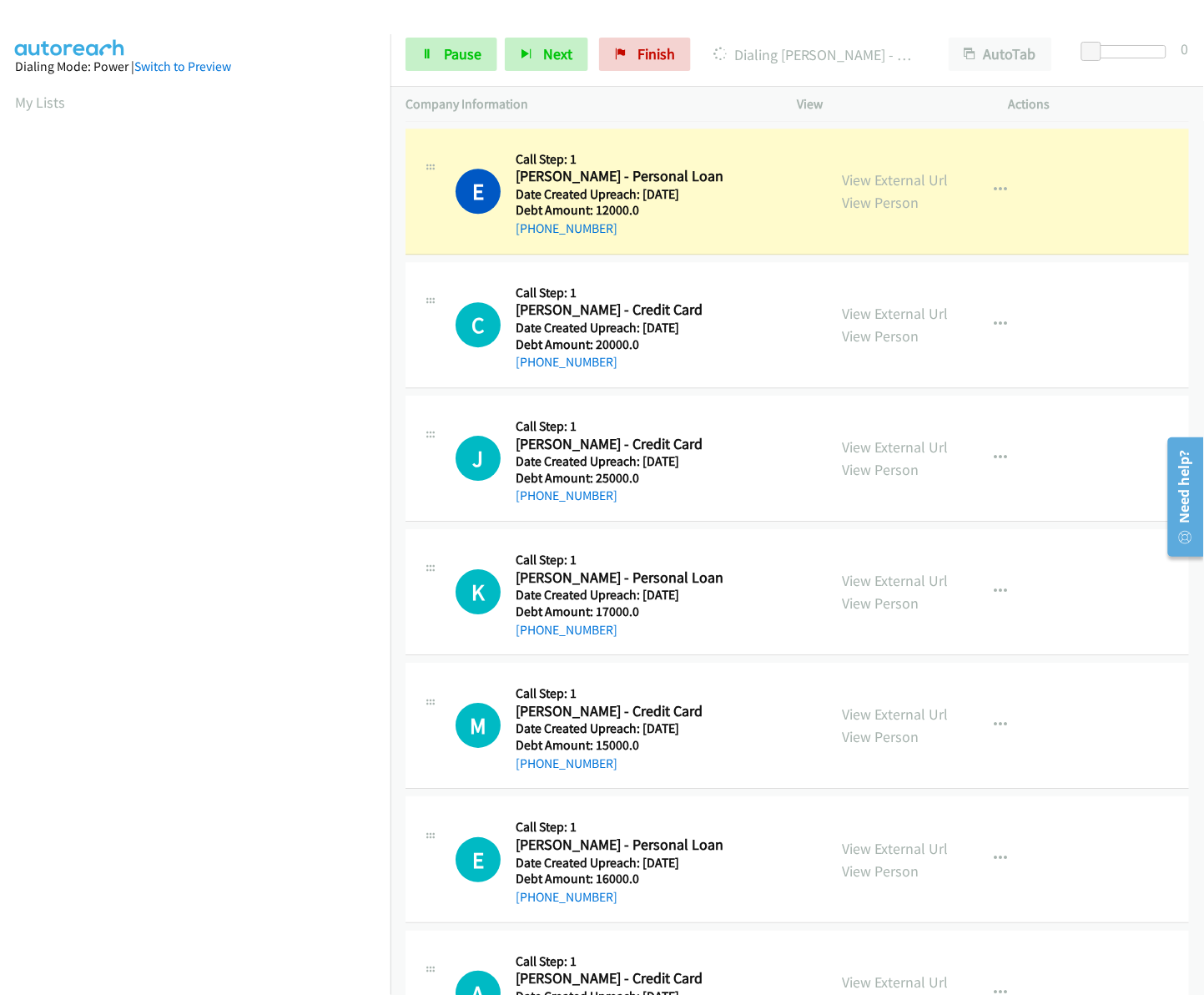
scroll to position [2700, 0]
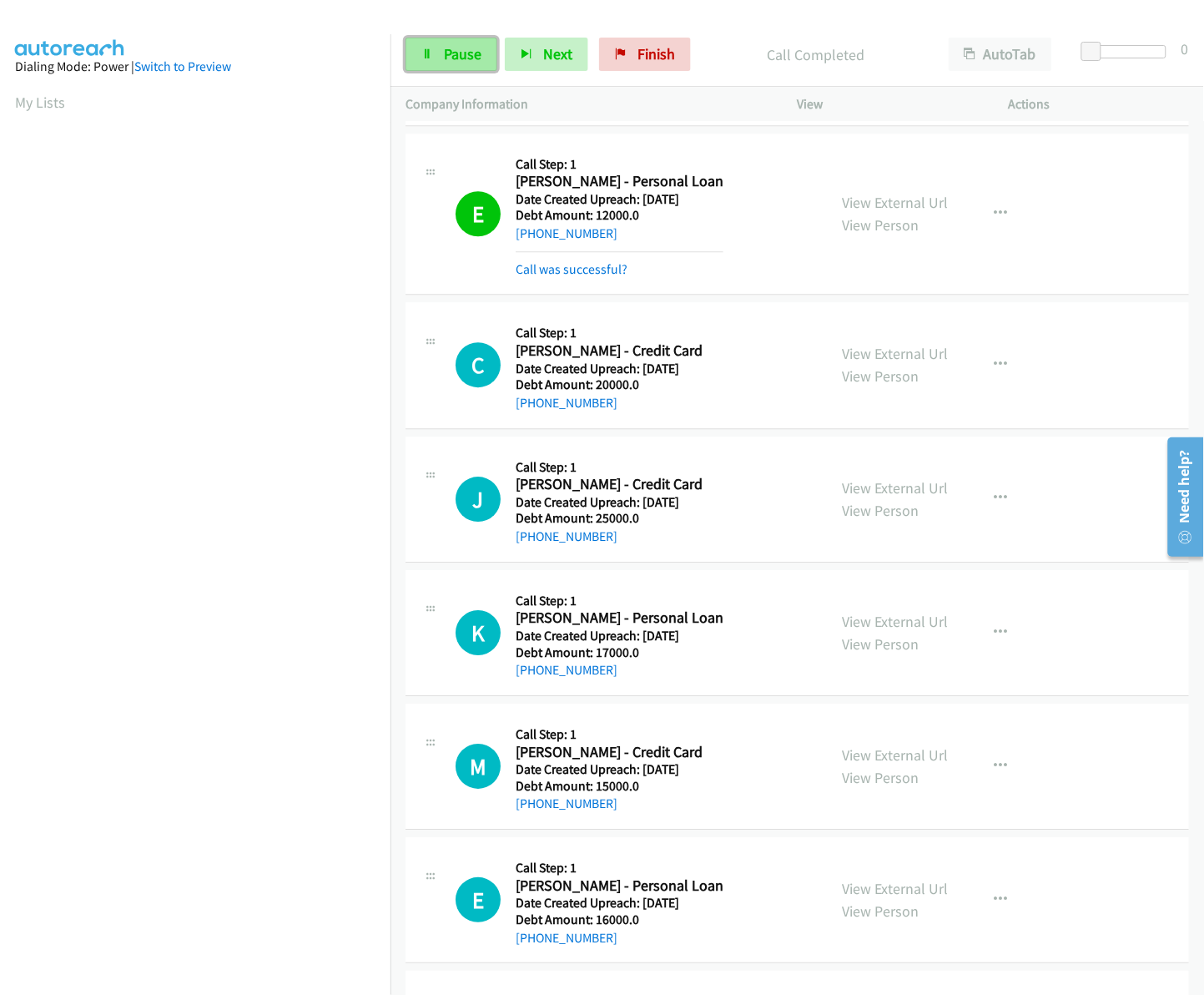
click at [444, 46] on span "Pause" at bounding box center [462, 54] width 38 height 19
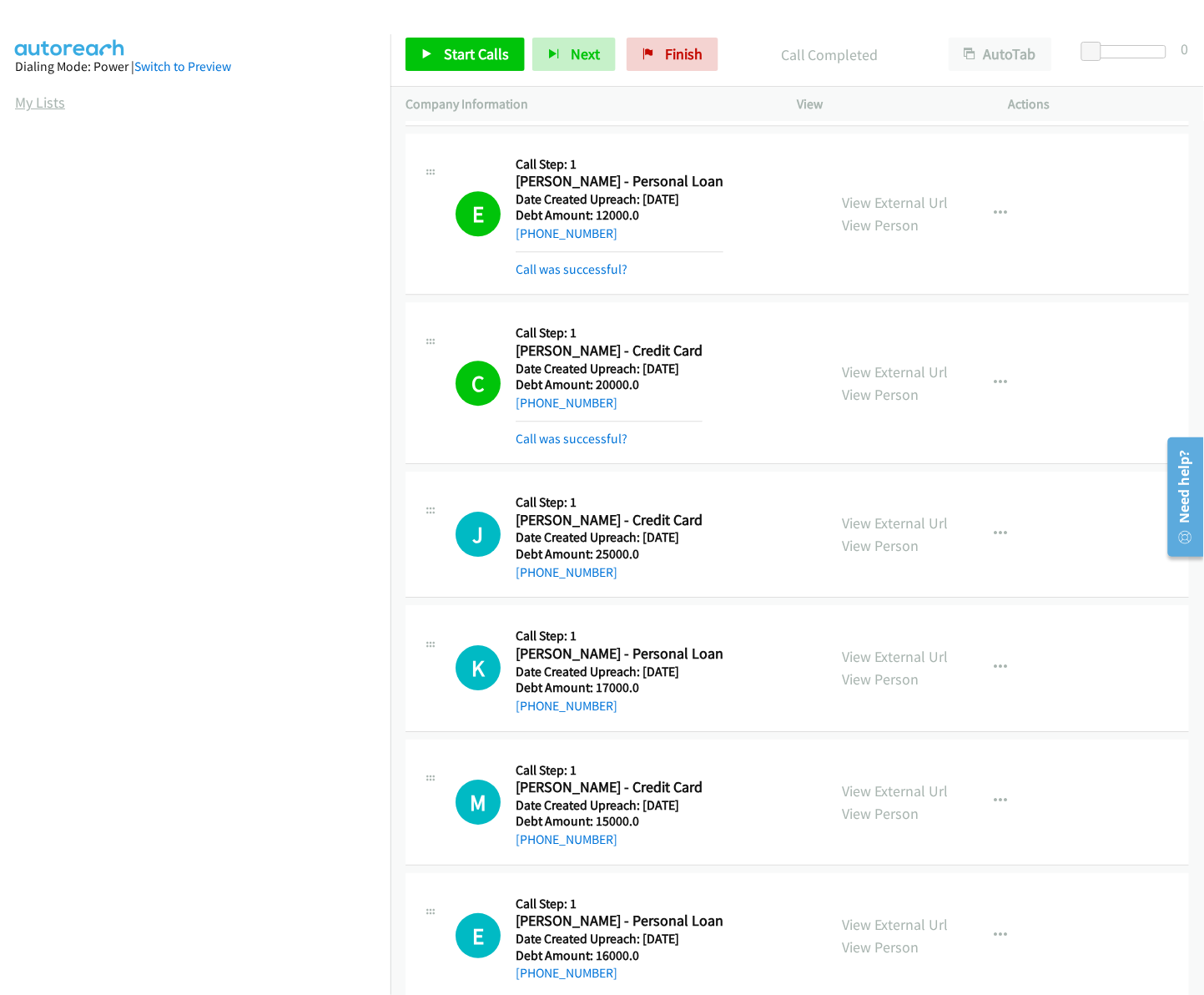
click at [40, 97] on link "My Lists" at bounding box center [40, 102] width 50 height 19
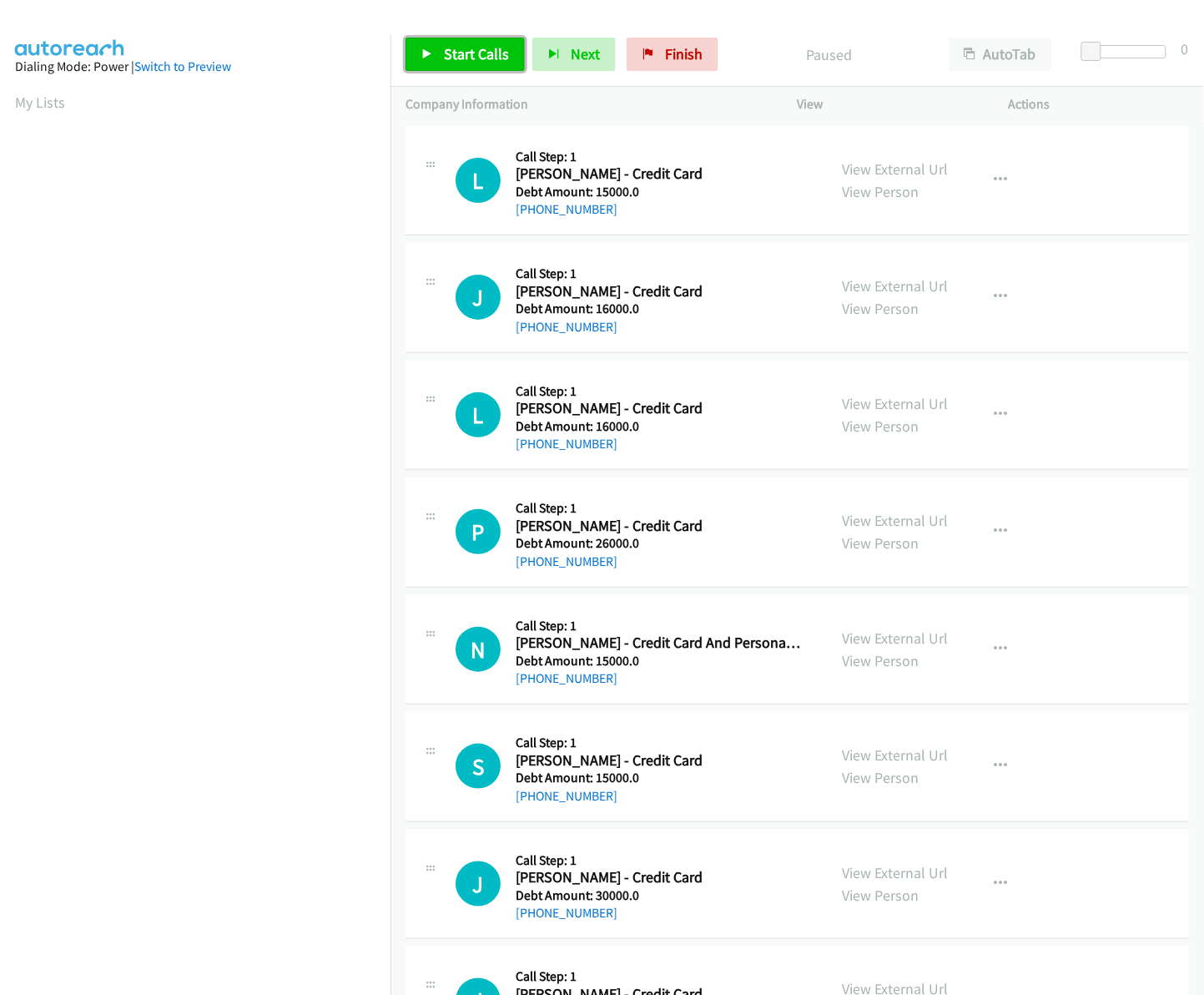
click at [491, 47] on span "Start Calls" at bounding box center [476, 54] width 65 height 19
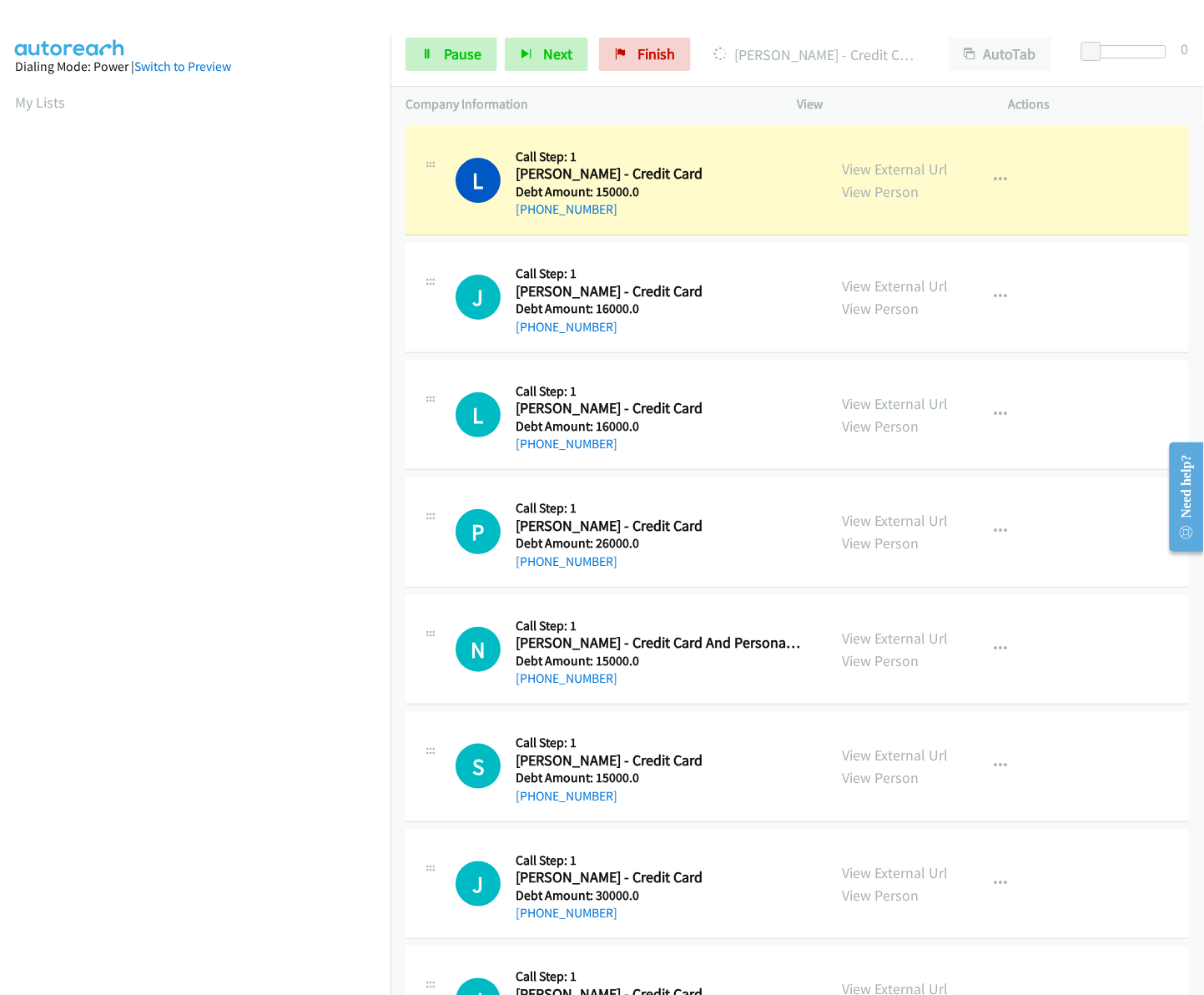
click at [939, 85] on div "Start Calls Pause Next Finish [PERSON_NAME] - Credit Card AutoTab AutoTab 0" at bounding box center [797, 54] width 814 height 64
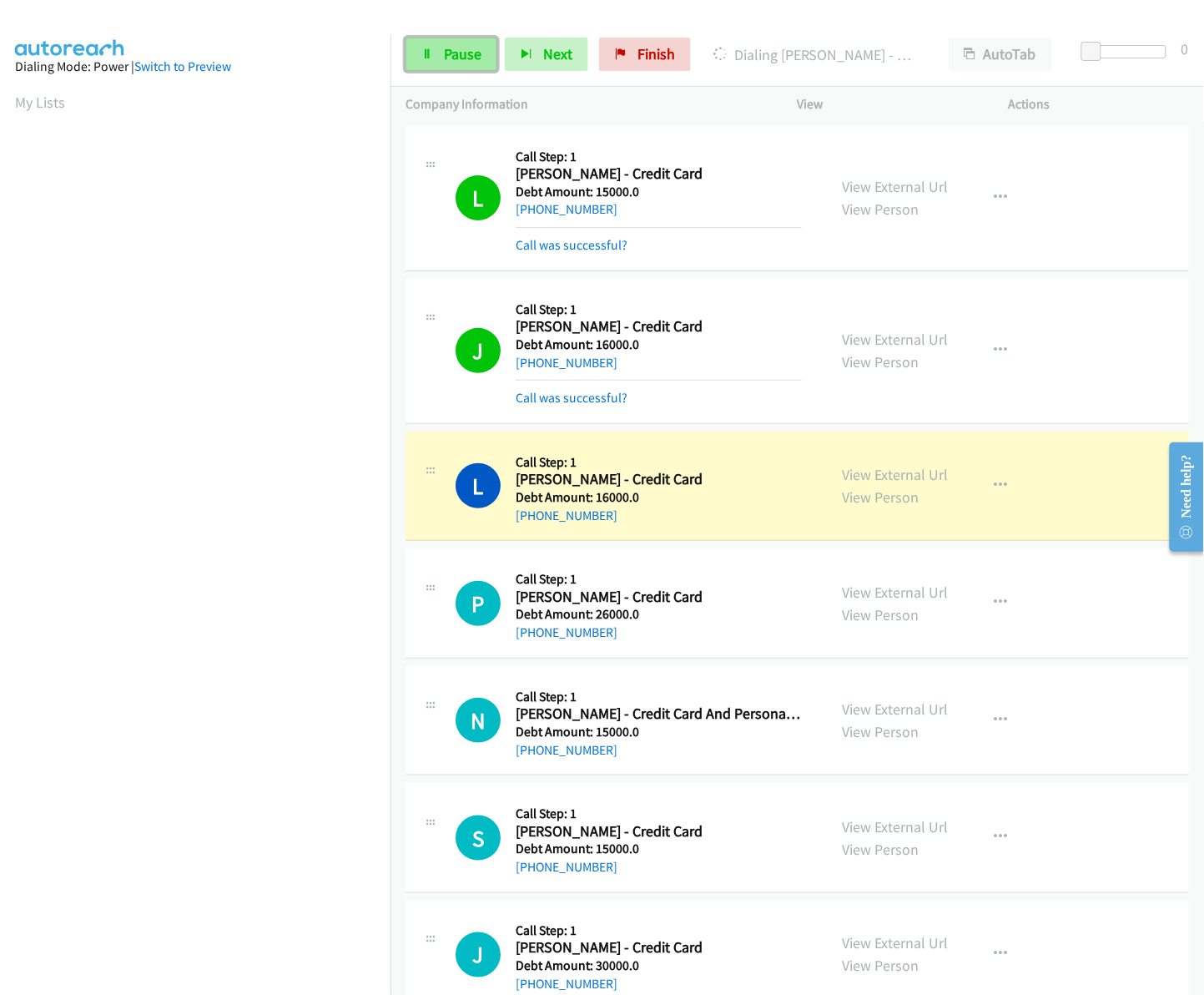
click at [451, 46] on span "Pause" at bounding box center [462, 54] width 38 height 19
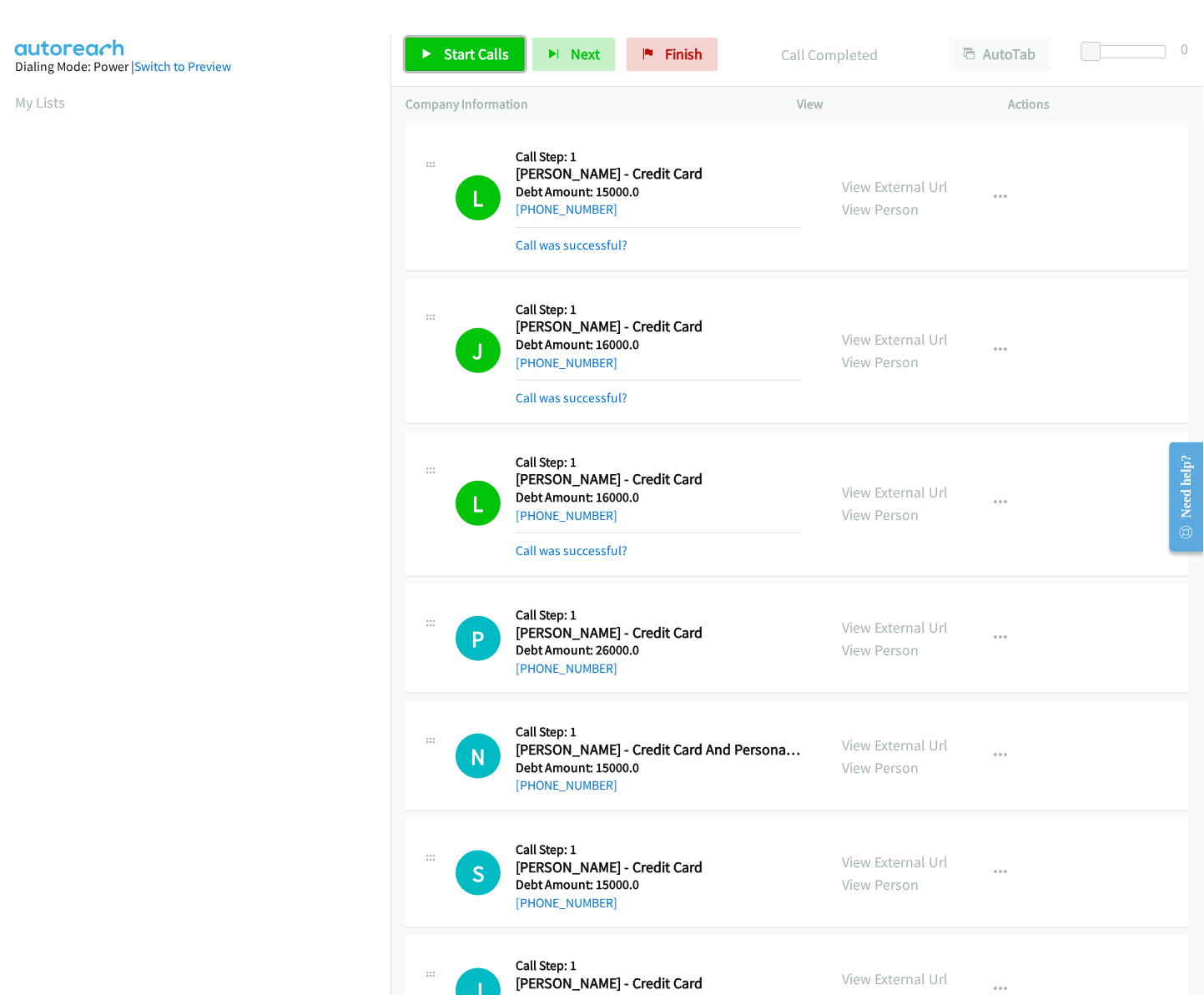
click at [453, 70] on link "Start Calls" at bounding box center [465, 54] width 119 height 34
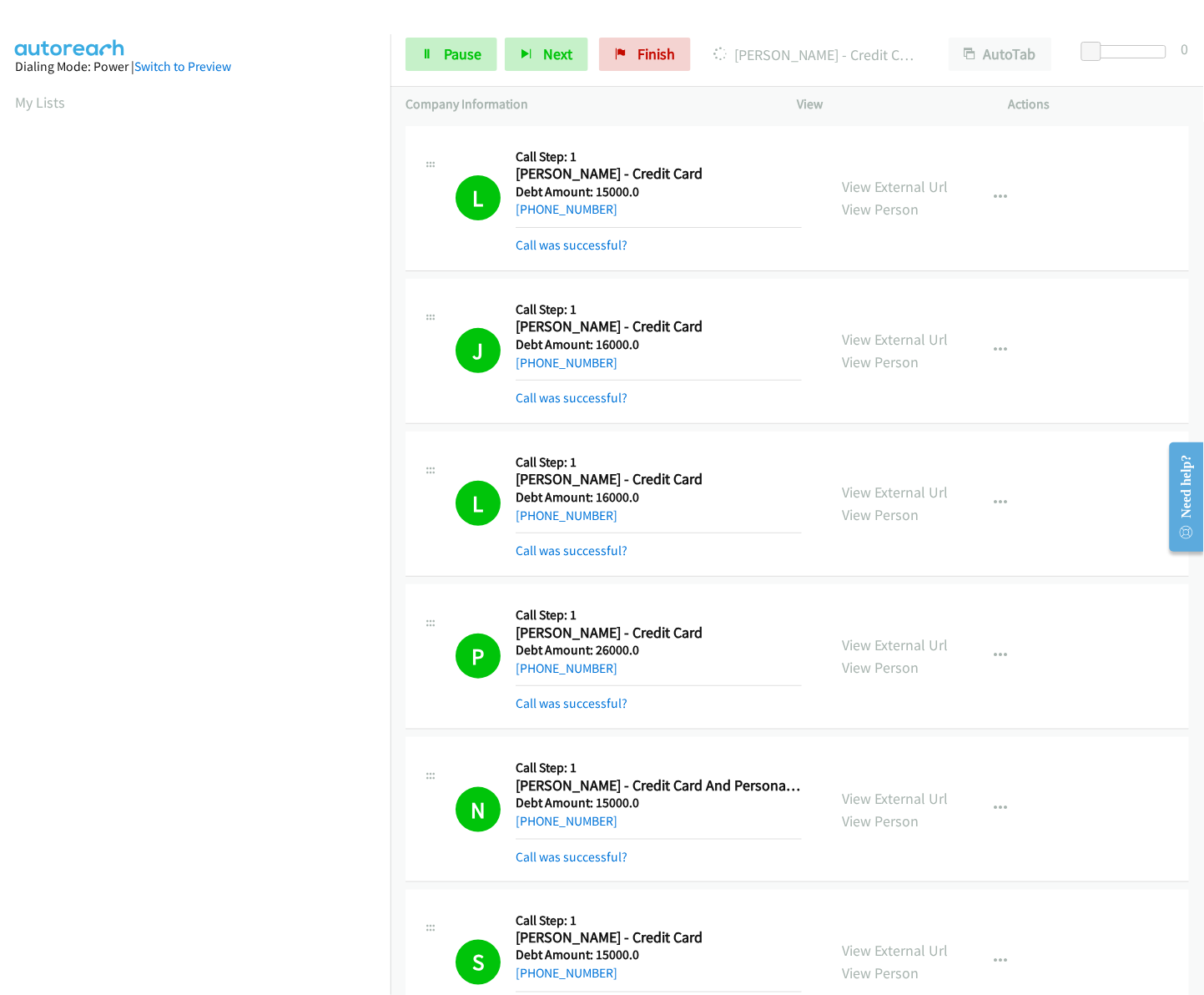
click at [764, 127] on div "L Callback Scheduled Call Step: 1 Liang Fong - Credit Card America/Los_Angeles …" at bounding box center [797, 198] width 784 height 145
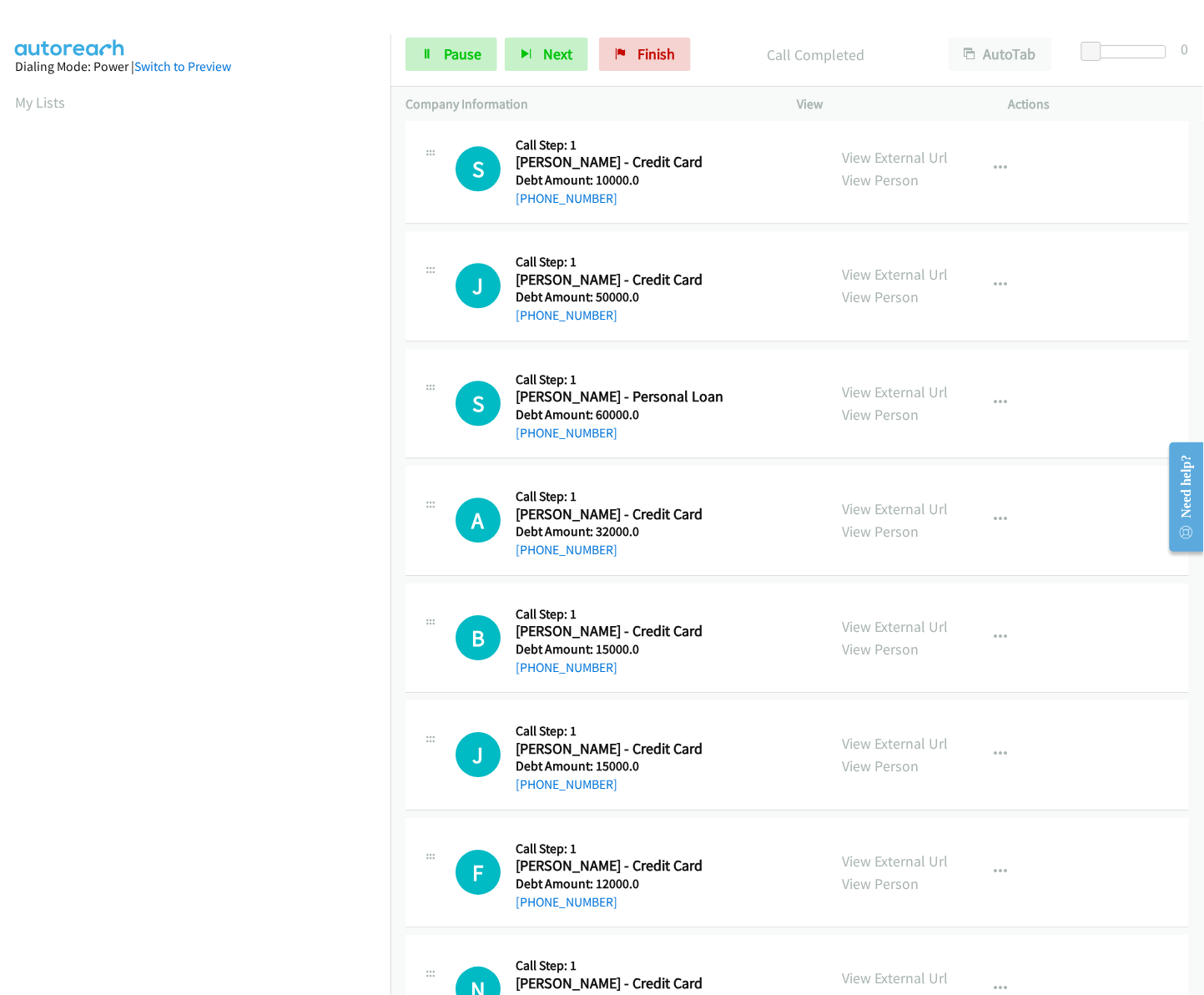
scroll to position [0, 3]
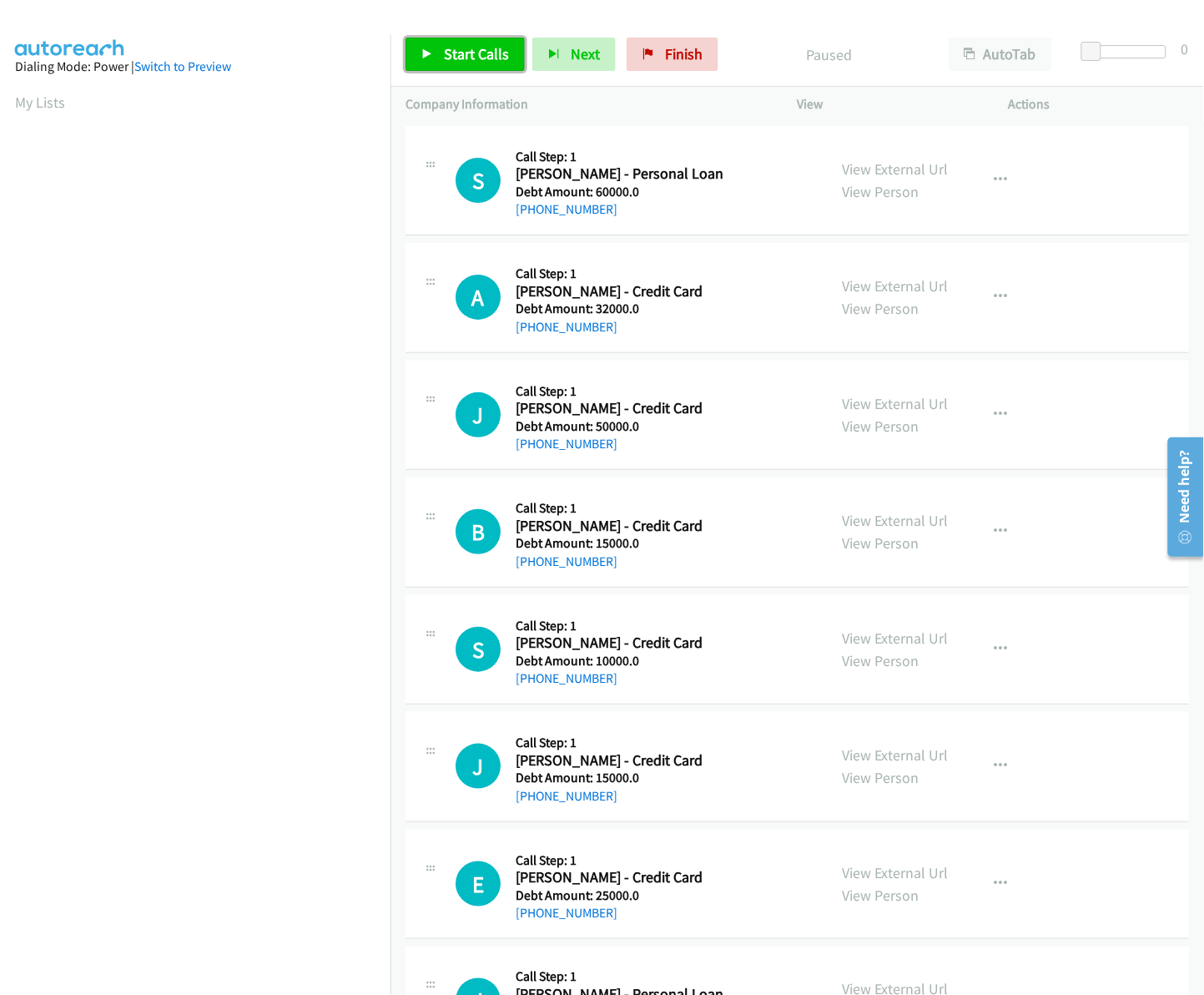
click at [455, 39] on link "Start Calls" at bounding box center [465, 54] width 119 height 34
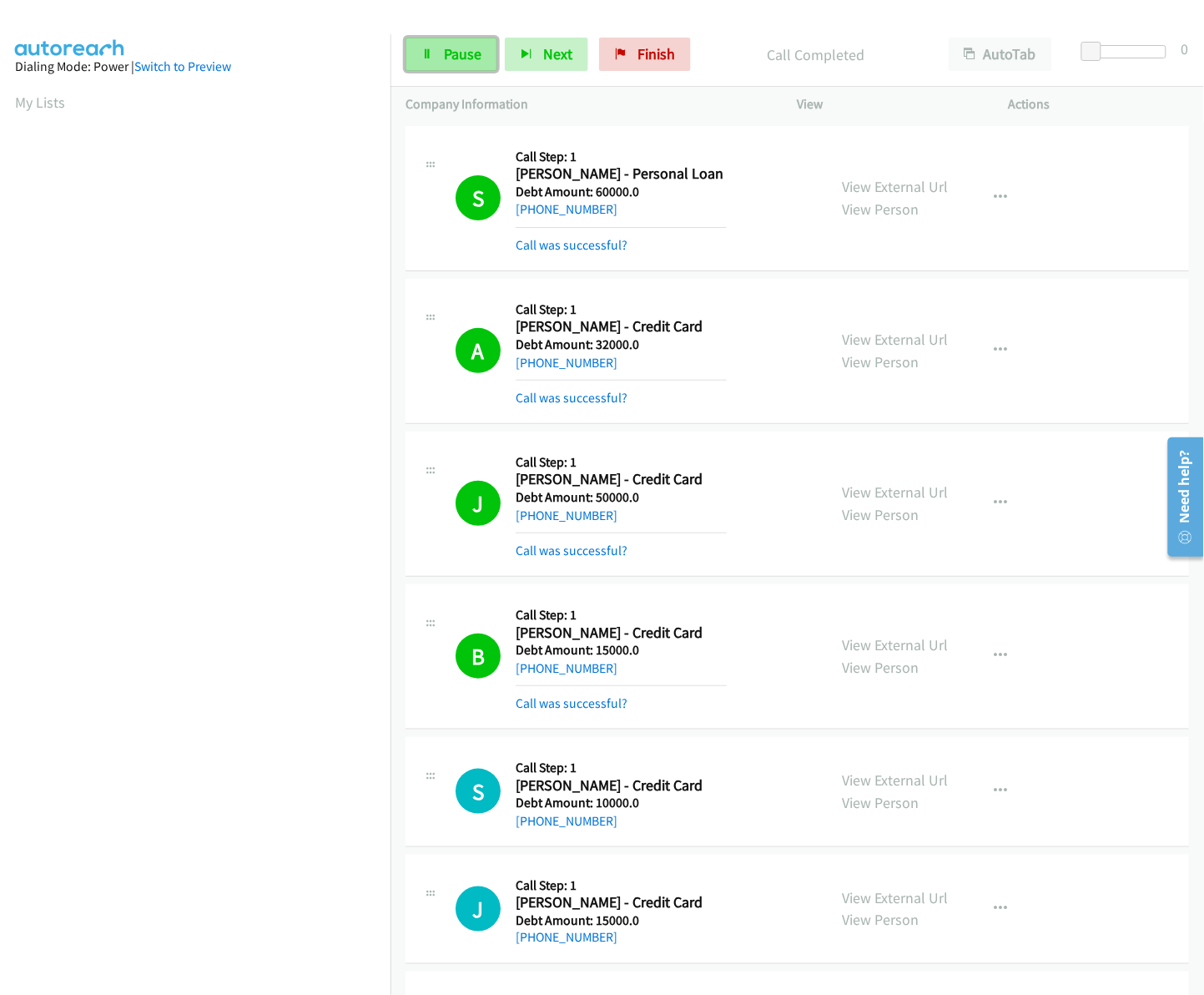
click at [446, 47] on span "Pause" at bounding box center [462, 54] width 38 height 19
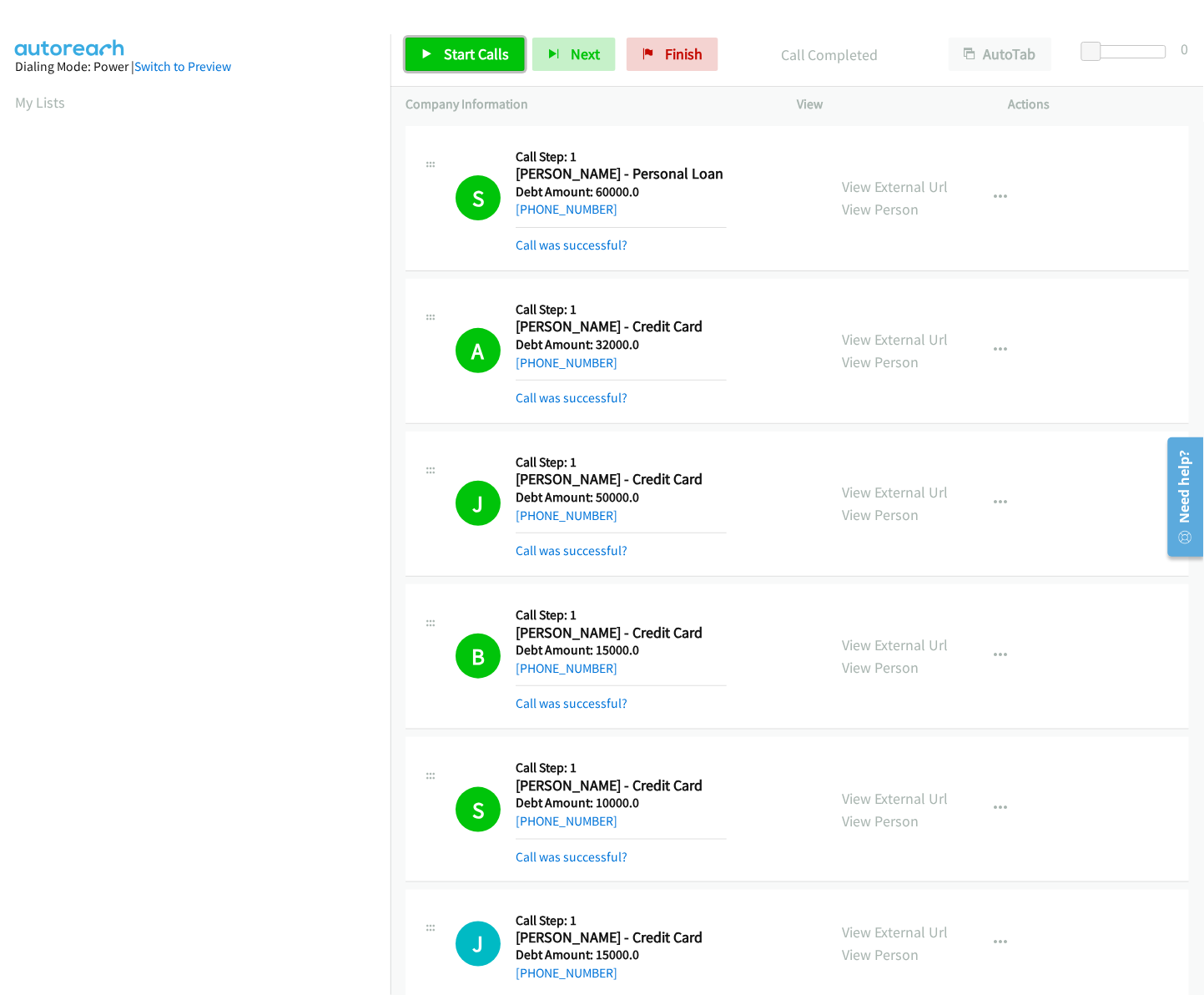
click at [501, 44] on span "Start Calls" at bounding box center [476, 54] width 65 height 19
click at [434, 49] on link "Pause" at bounding box center [451, 54] width 92 height 34
click at [482, 59] on span "Start Calls" at bounding box center [476, 54] width 65 height 19
click at [460, 49] on span "Pause" at bounding box center [462, 54] width 38 height 19
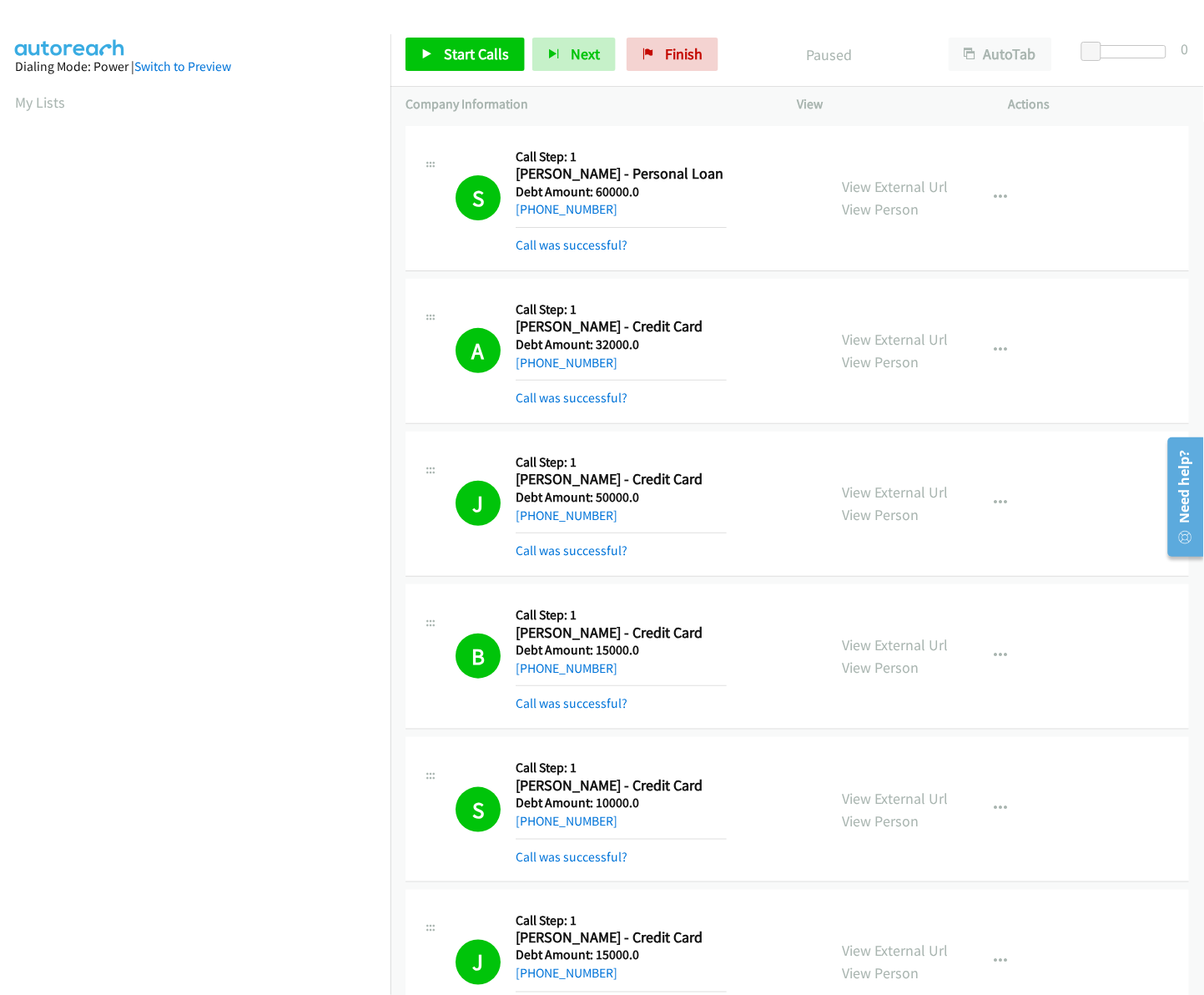
click at [760, 92] on div "Company Information" at bounding box center [586, 105] width 392 height 35
click at [466, 44] on link "Start Calls" at bounding box center [465, 54] width 119 height 34
click at [434, 59] on link "Pause" at bounding box center [451, 54] width 92 height 34
click at [1182, 392] on td "A Callback Scheduled Call Step: 1 Arbey Cardenache - Credit Card America/New_Yo…" at bounding box center [797, 351] width 814 height 152
click at [502, 59] on span "Start Calls" at bounding box center [476, 54] width 65 height 19
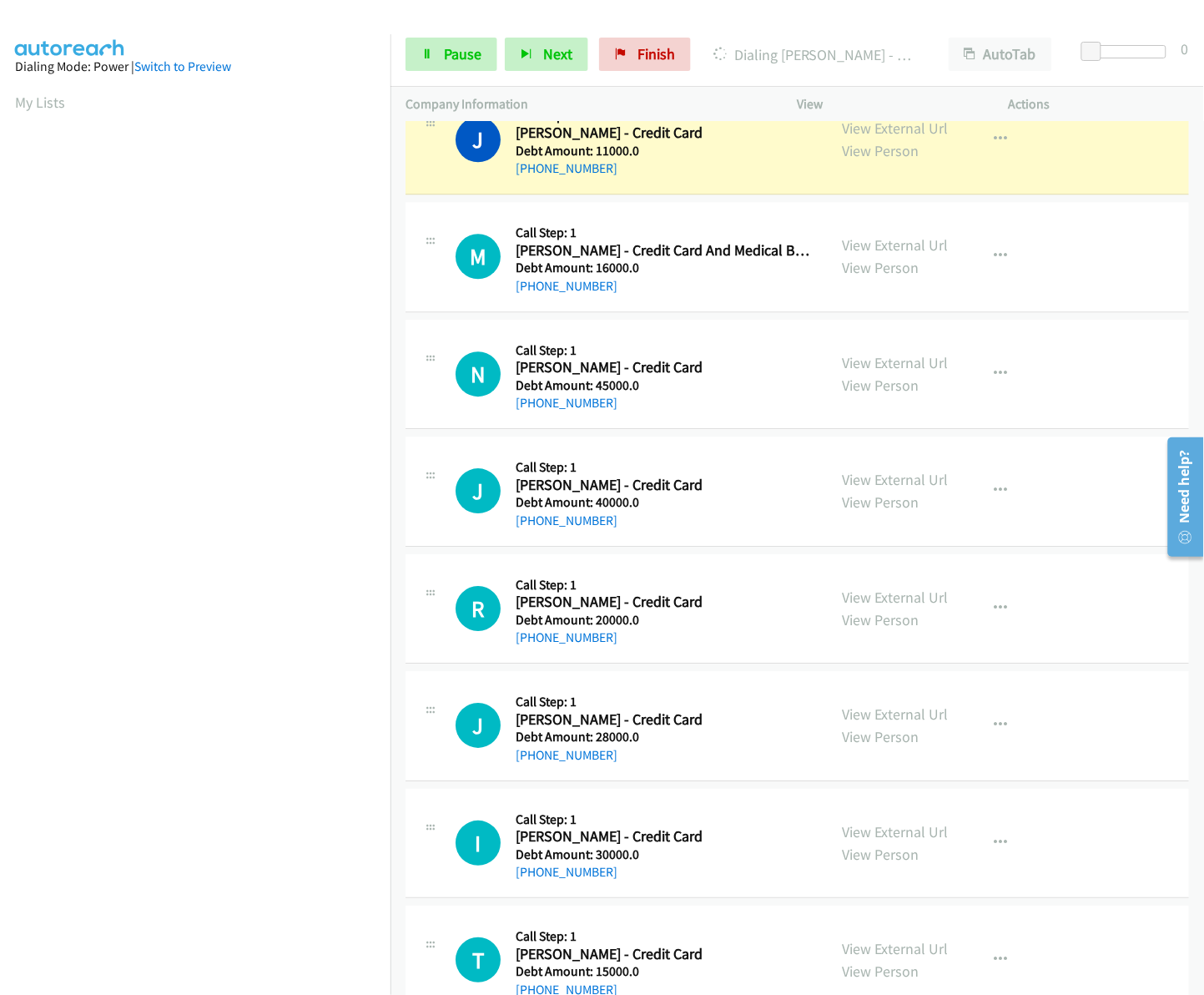
scroll to position [2689, 0]
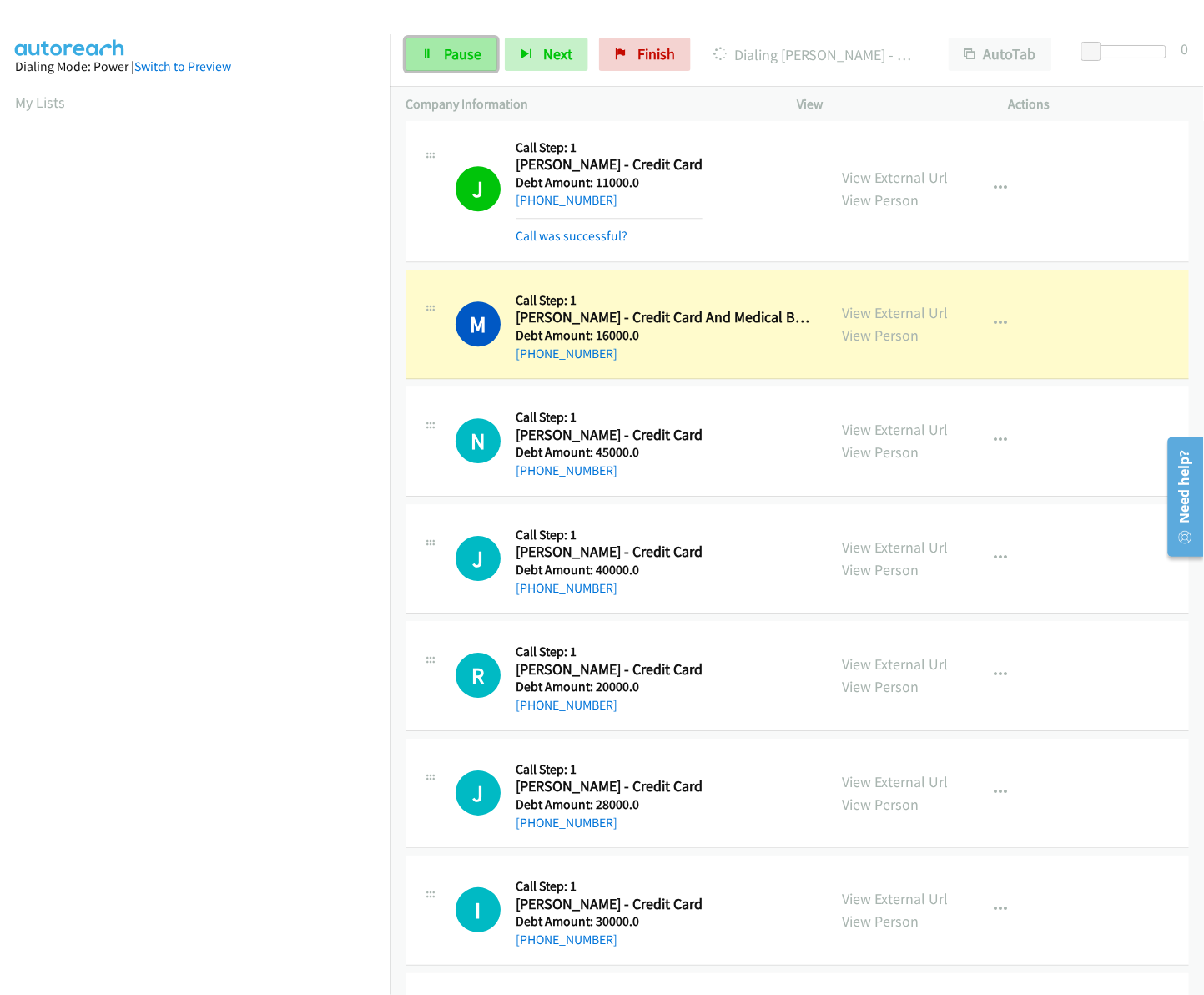
click at [456, 57] on span "Pause" at bounding box center [462, 54] width 38 height 19
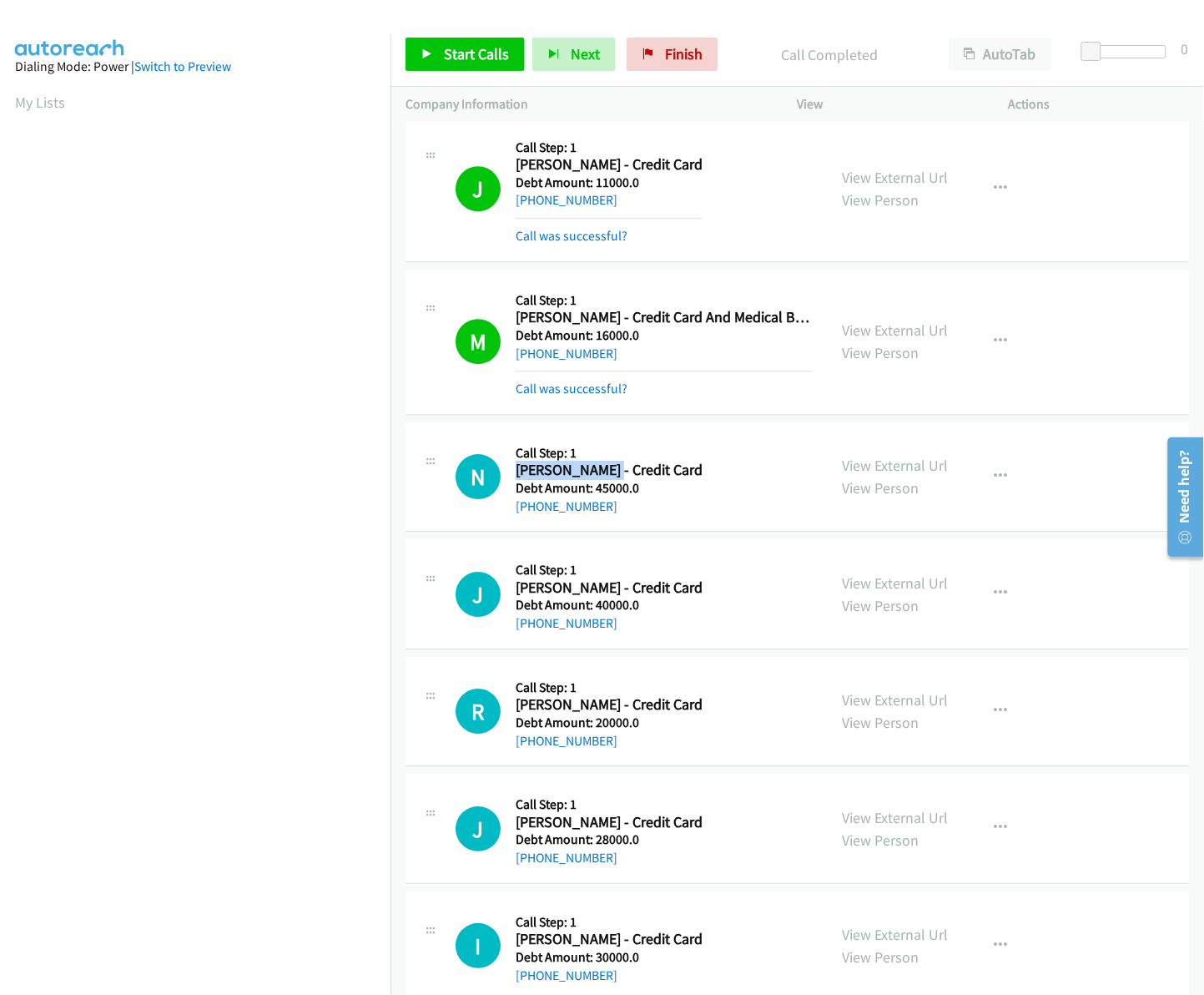
drag, startPoint x: 515, startPoint y: 474, endPoint x: 613, endPoint y: 474, distance: 98.0
click at [613, 474] on h2 "Nancy Espinosa - Credit Card" at bounding box center [609, 470] width 187 height 19
click at [471, 49] on span "Start Calls" at bounding box center [476, 54] width 65 height 19
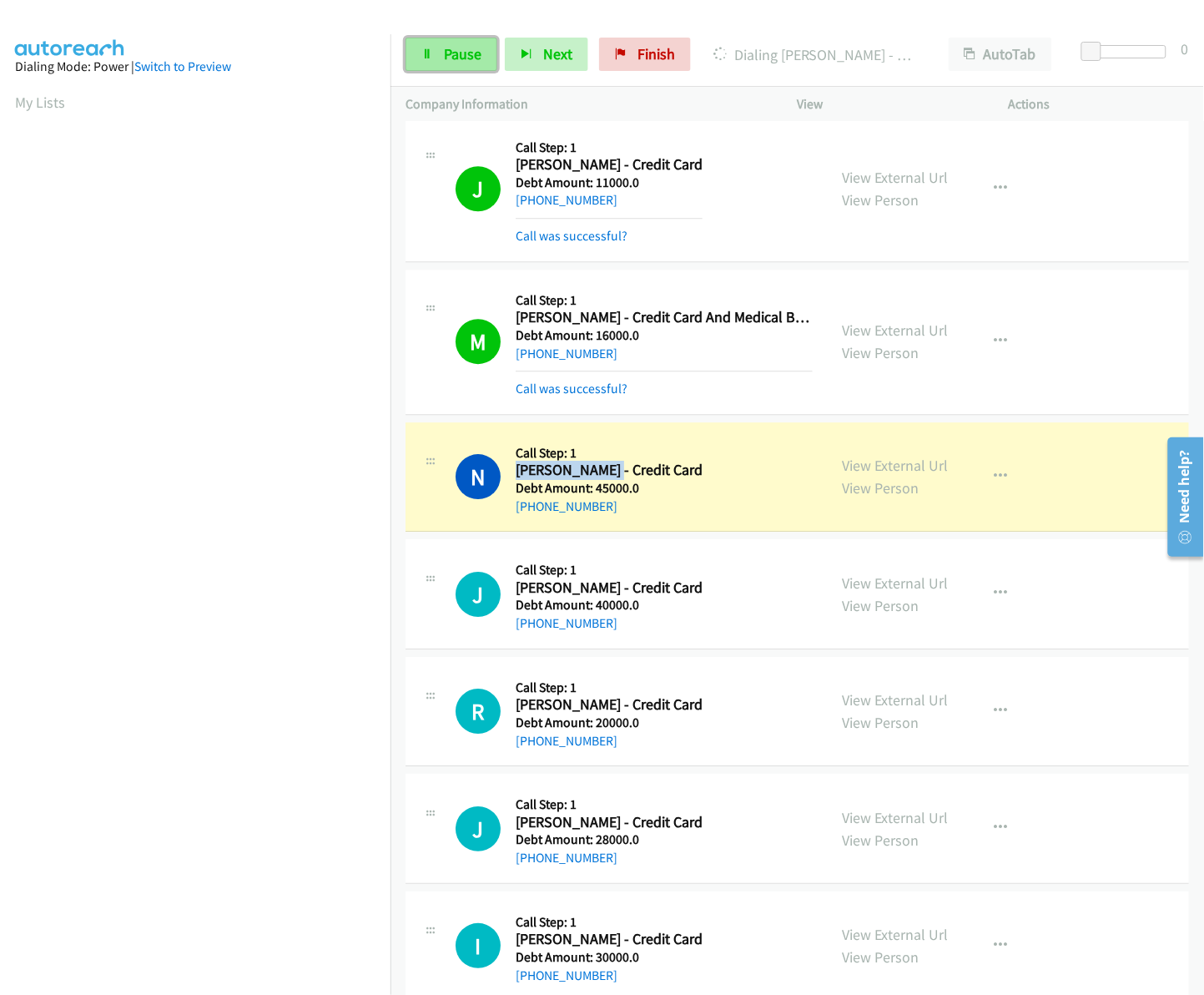
click at [424, 56] on icon at bounding box center [427, 55] width 12 height 12
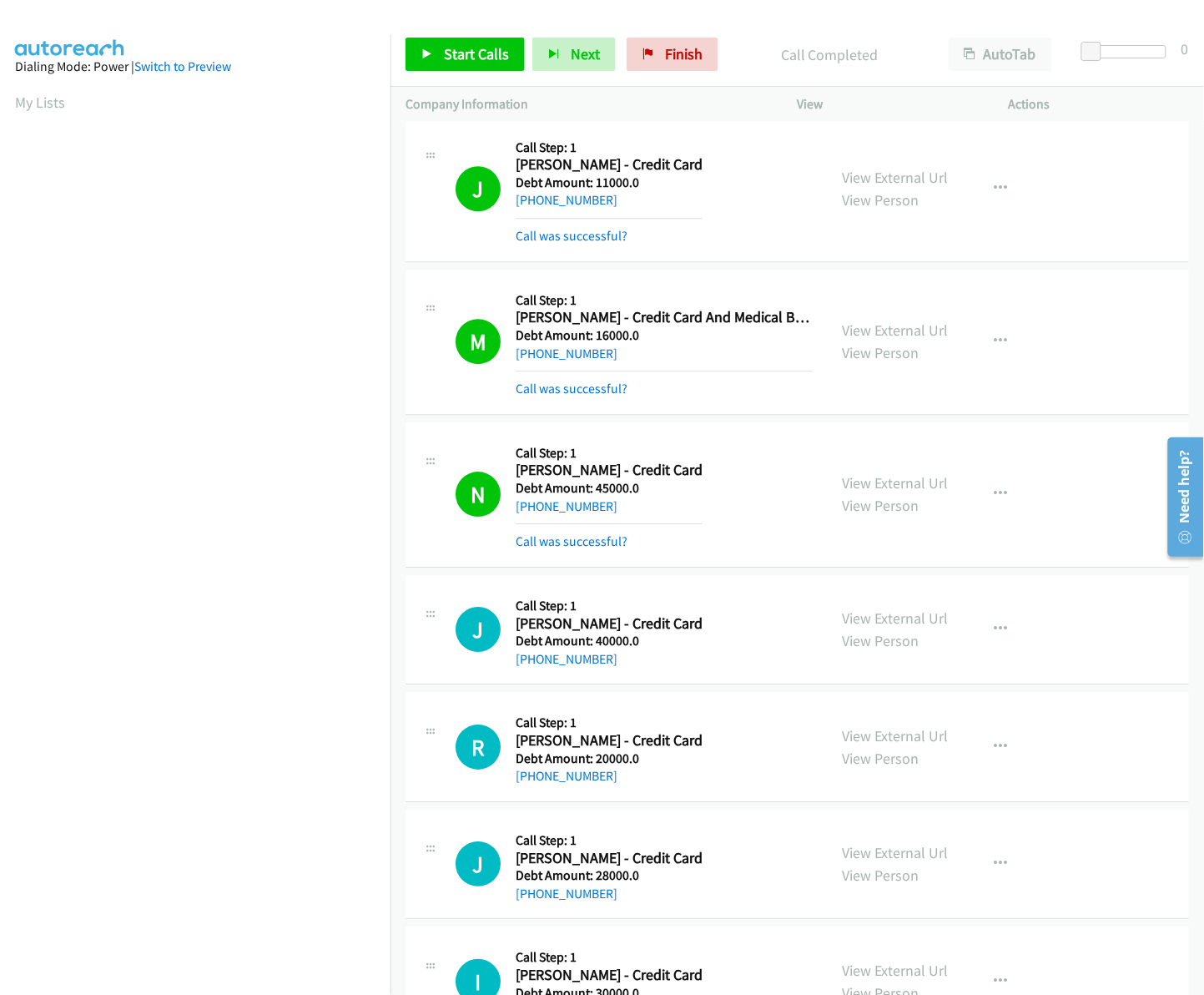
click at [264, 63] on div "Dialing Mode: Power | Switch to Preview" at bounding box center [195, 67] width 360 height 20
click at [39, 111] on link "My Lists" at bounding box center [40, 102] width 50 height 19
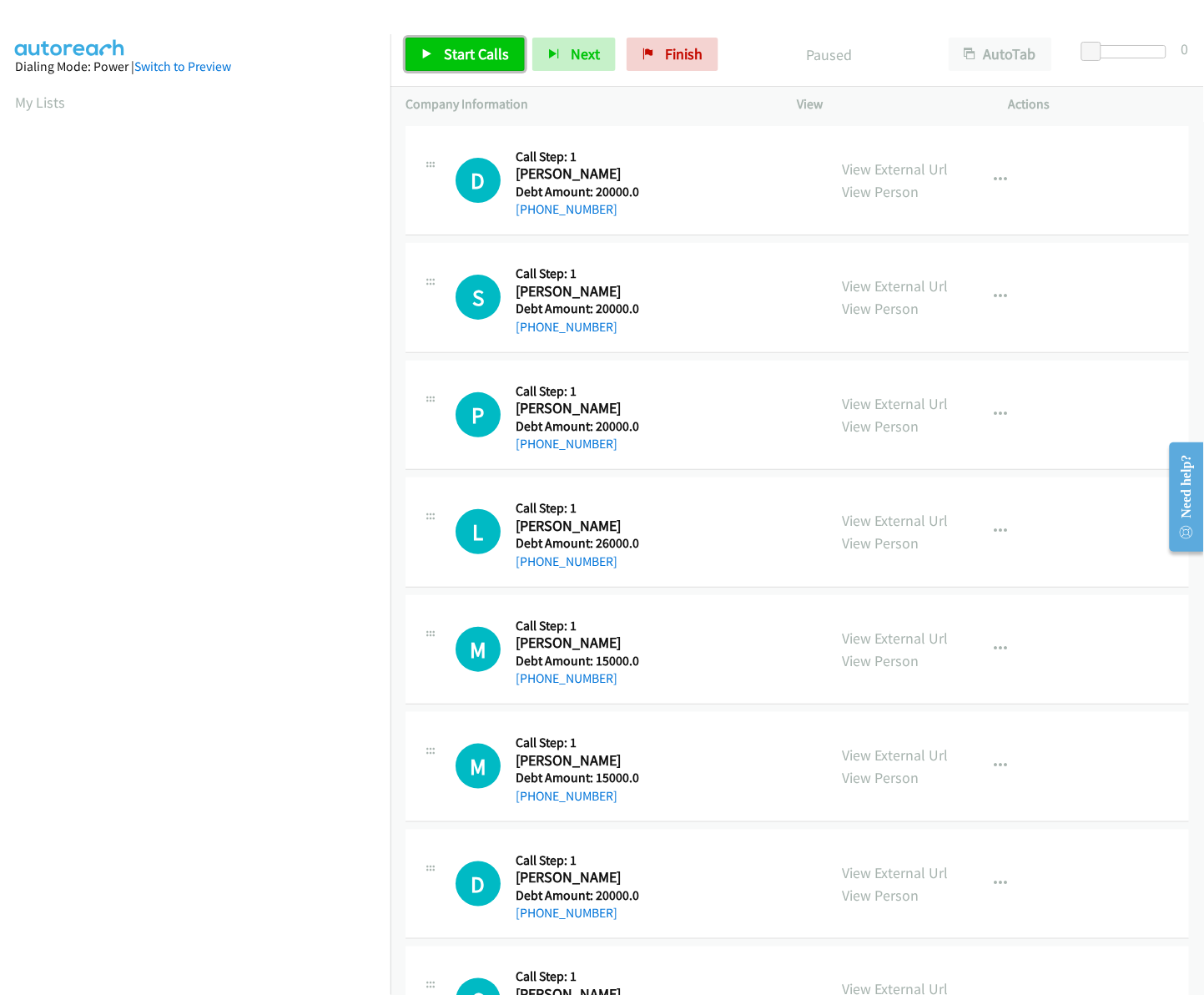
click at [461, 55] on span "Start Calls" at bounding box center [476, 54] width 65 height 19
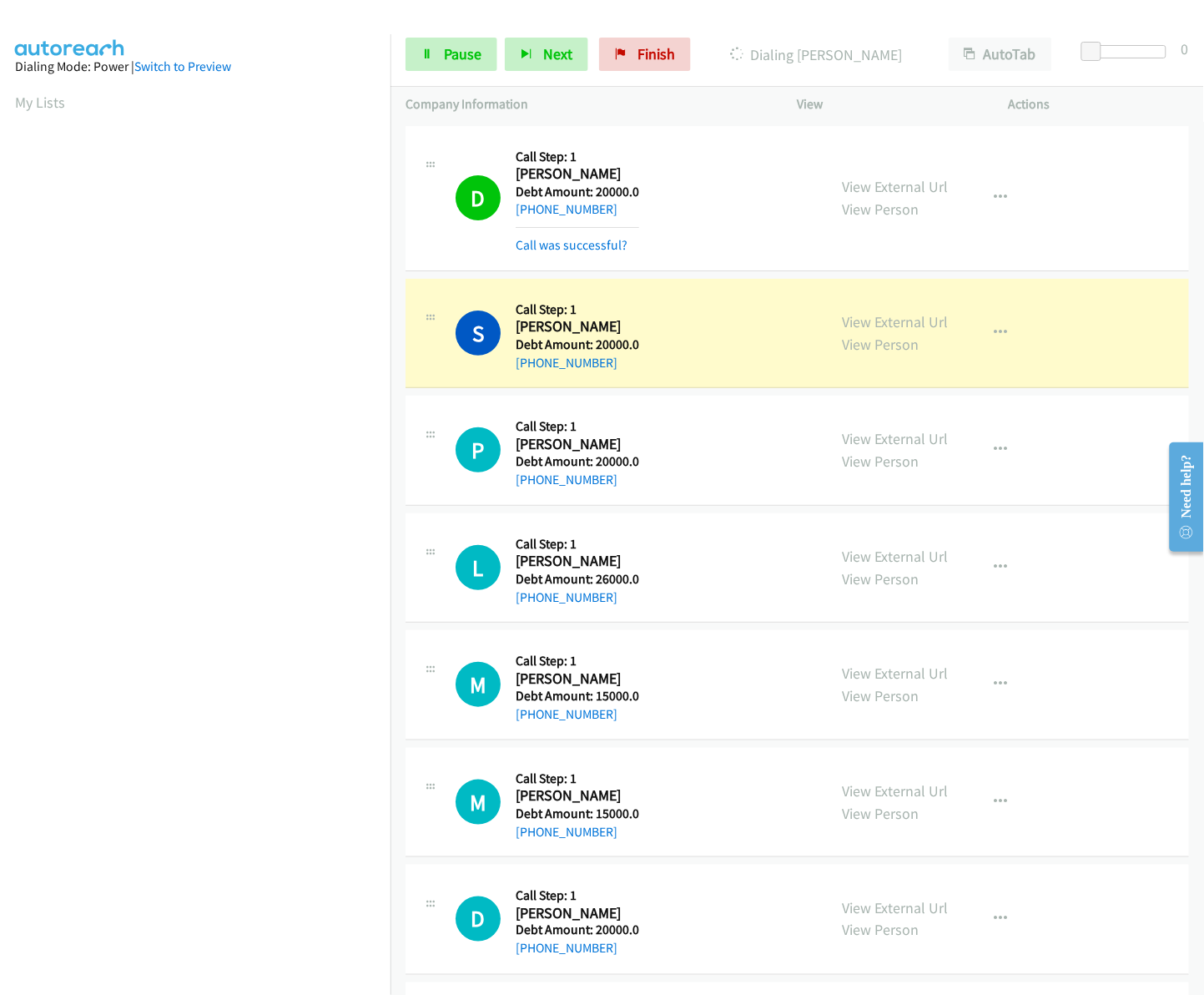
drag, startPoint x: 617, startPoint y: 363, endPoint x: 530, endPoint y: 374, distance: 87.7
click at [530, 374] on div "S Callback Scheduled Call Step: 1 Susan Pruit America/Los_Angeles Debt Amount: …" at bounding box center [797, 334] width 784 height 111
copy link "209-499-1729"
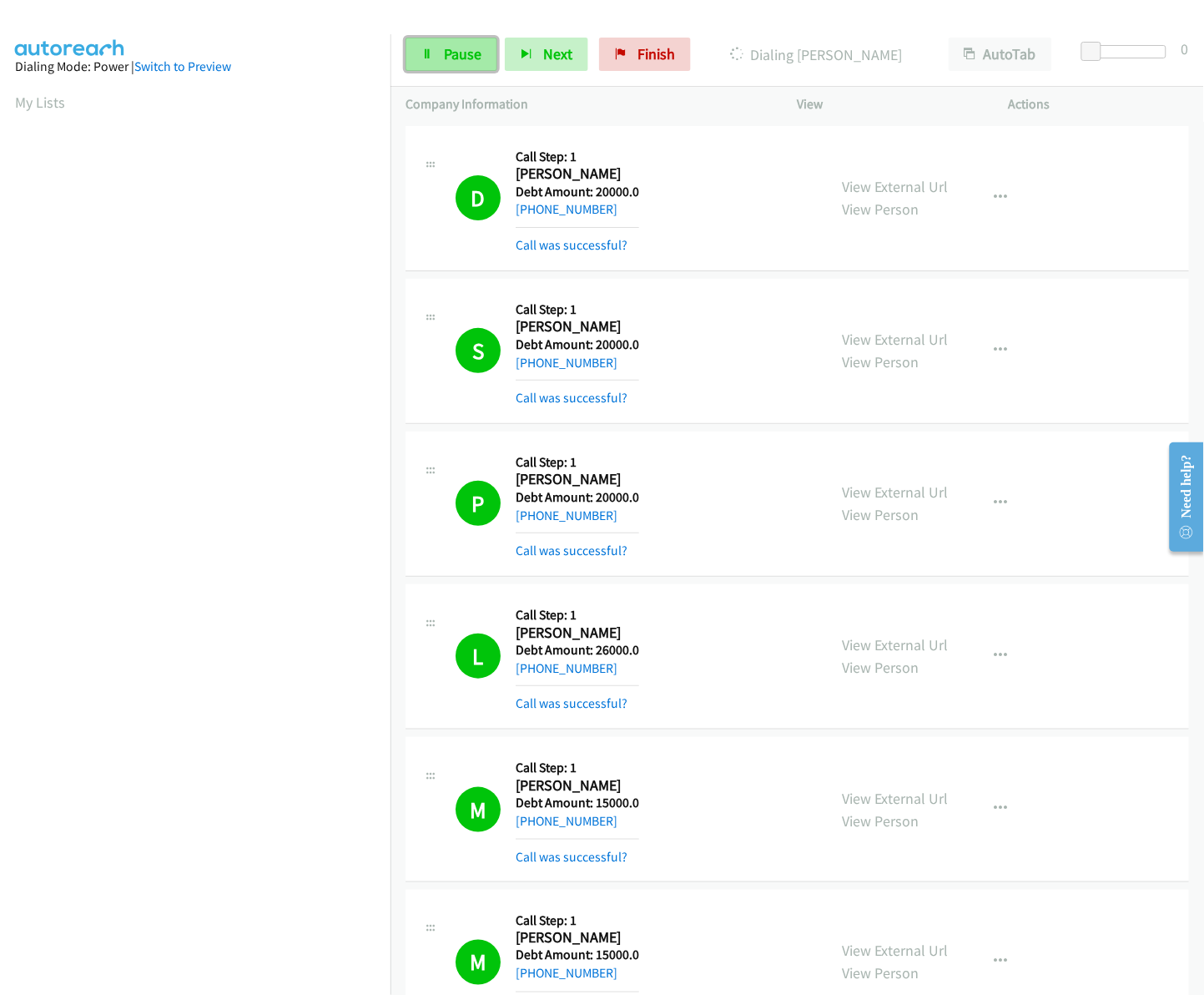
click at [476, 49] on span "Pause" at bounding box center [462, 54] width 38 height 19
click at [466, 59] on span "Start Calls" at bounding box center [476, 54] width 65 height 19
click at [442, 61] on link "Pause" at bounding box center [451, 54] width 92 height 34
click at [486, 48] on span "Start Calls" at bounding box center [476, 54] width 65 height 19
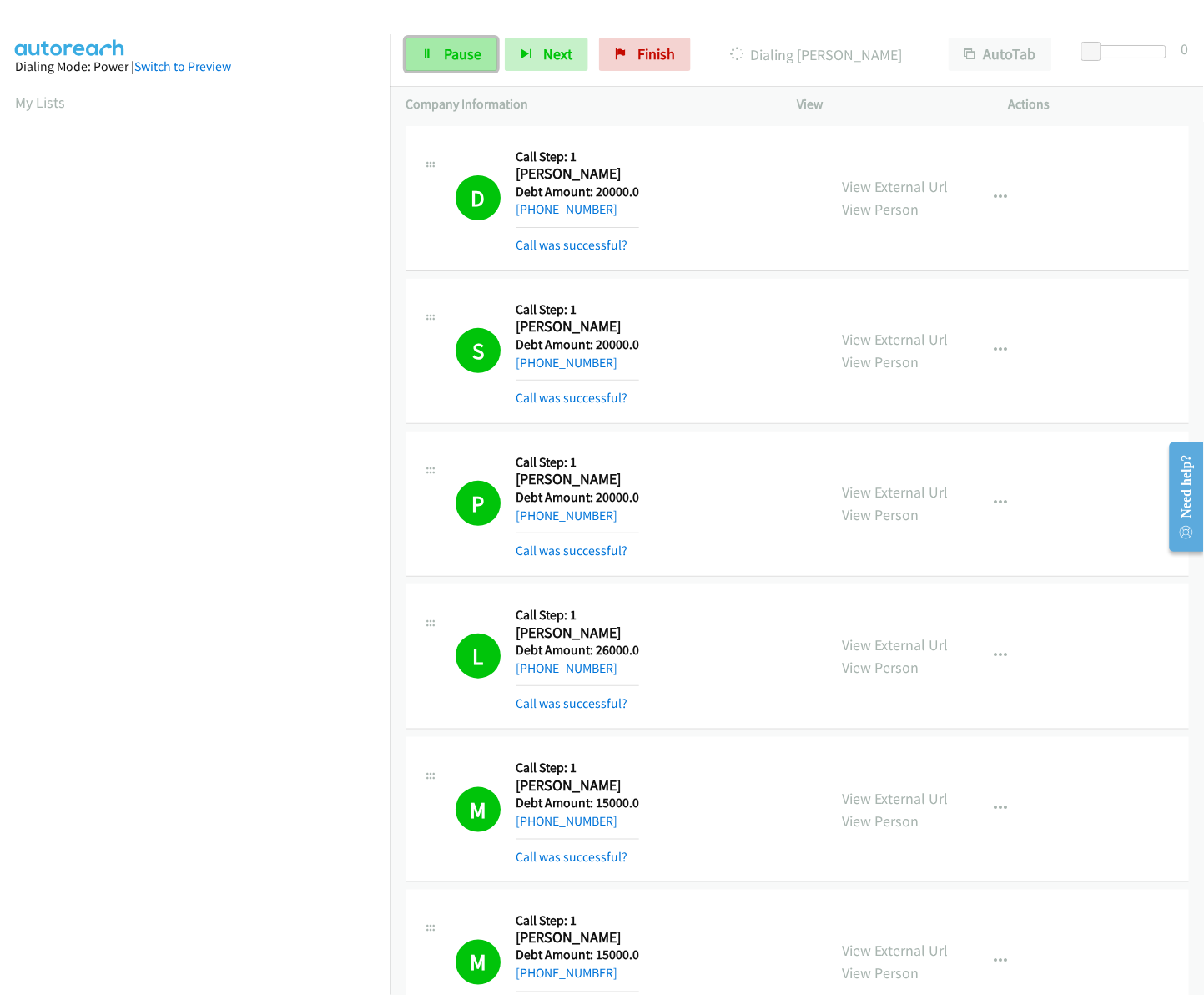
click at [474, 59] on span "Pause" at bounding box center [462, 54] width 38 height 19
click at [443, 65] on link "Start Calls" at bounding box center [465, 54] width 119 height 34
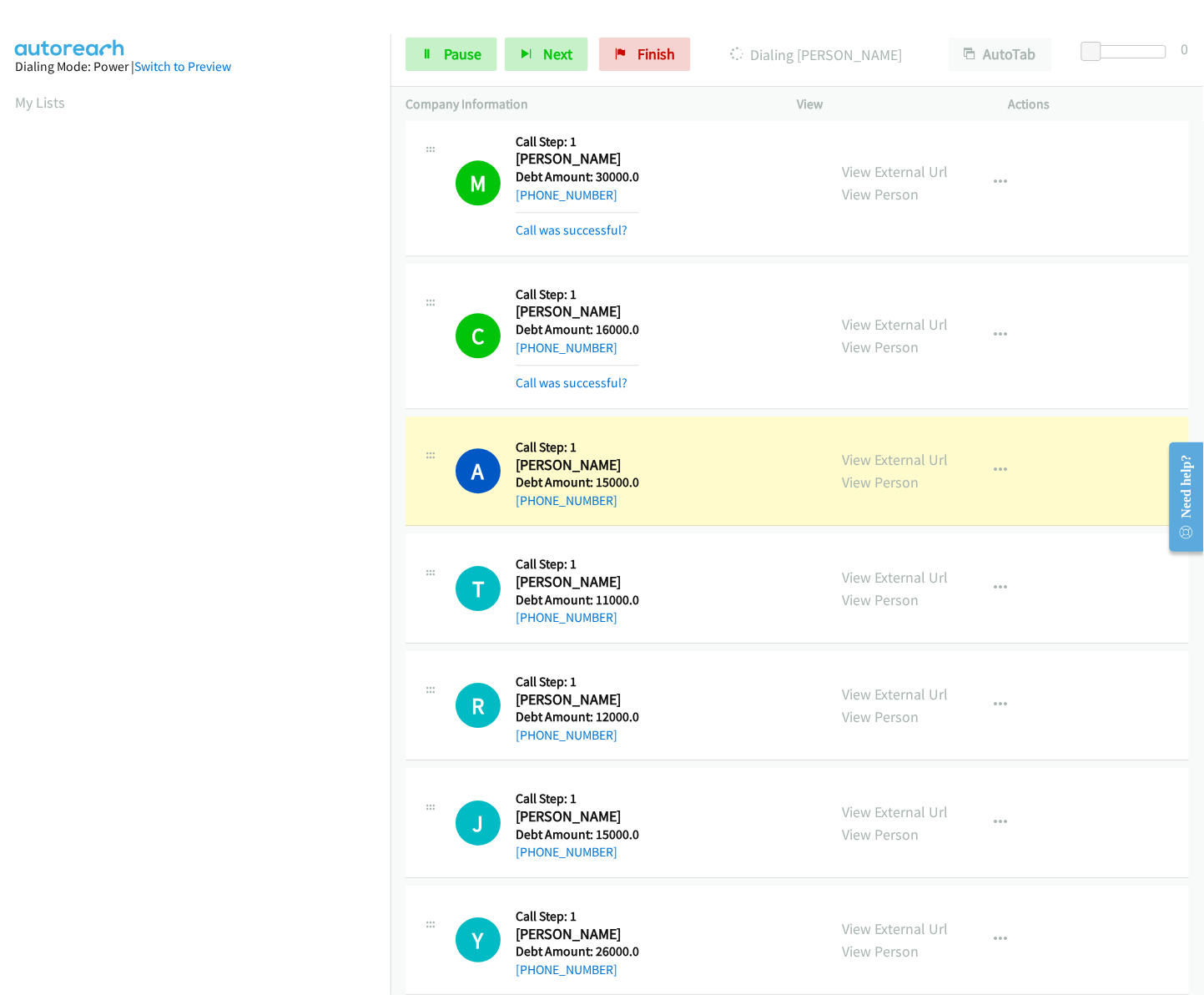
scroll to position [2636, 0]
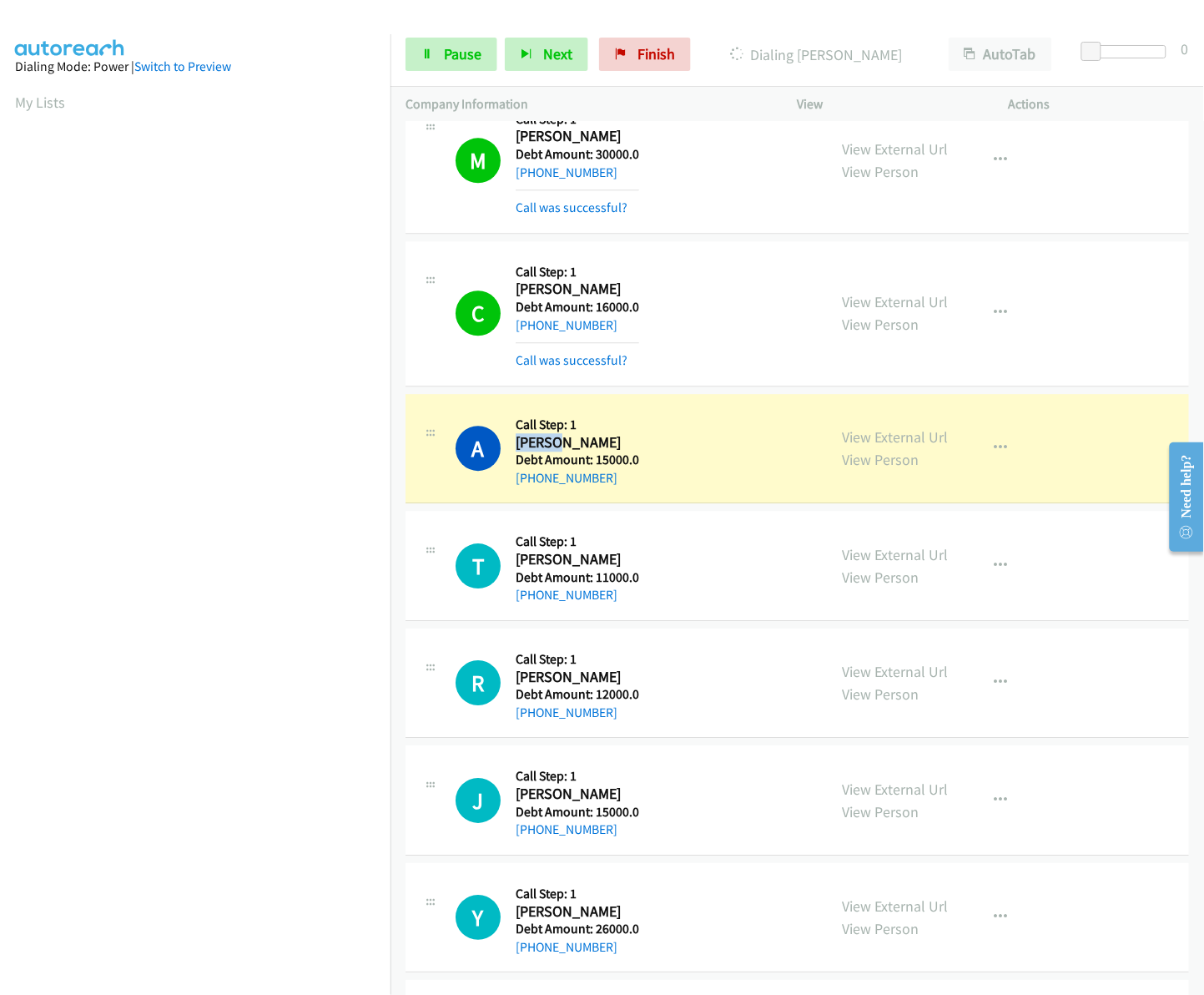
drag, startPoint x: 517, startPoint y: 443, endPoint x: 553, endPoint y: 447, distance: 36.2
click at [553, 447] on h2 "Asalia Flores" at bounding box center [577, 442] width 123 height 19
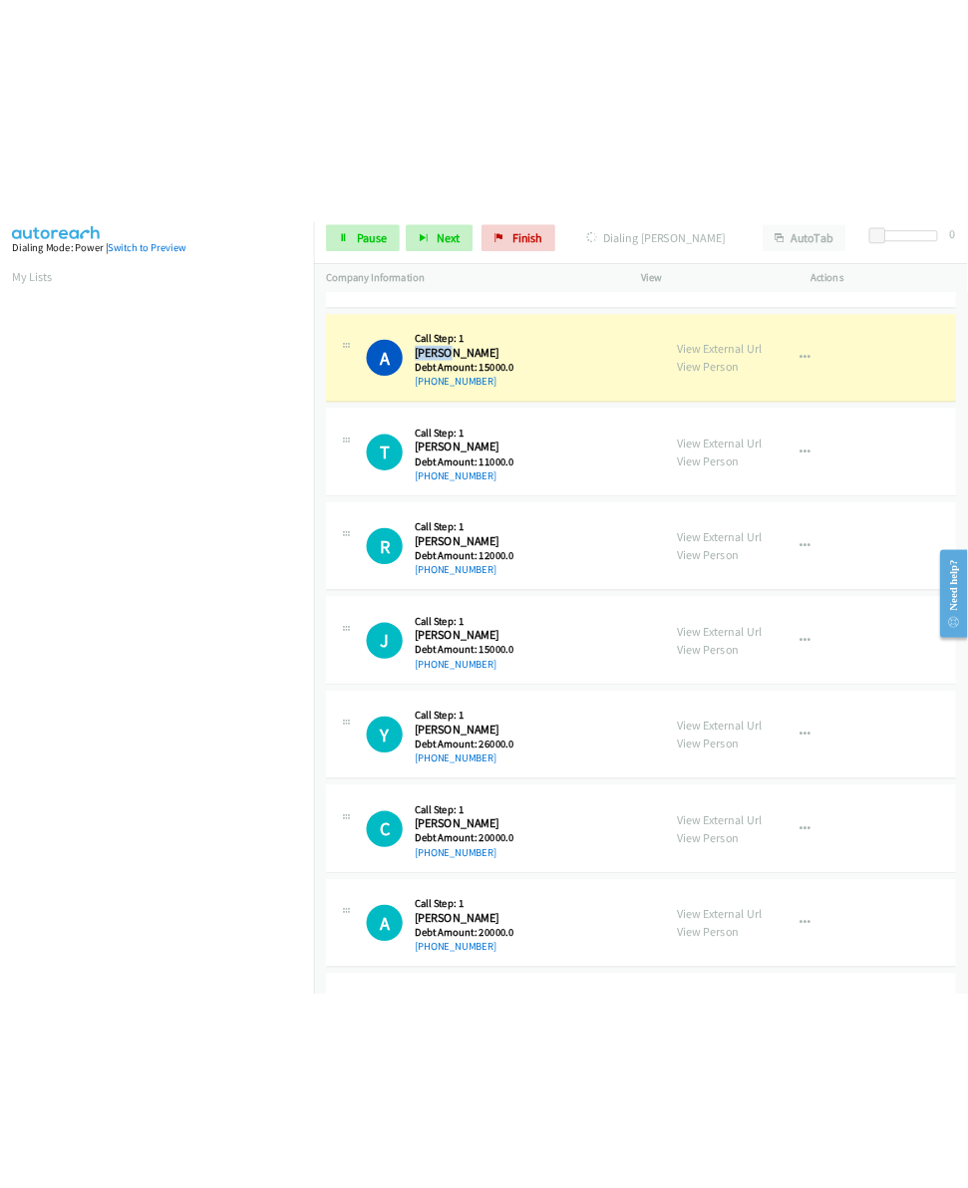
scroll to position [3460, 0]
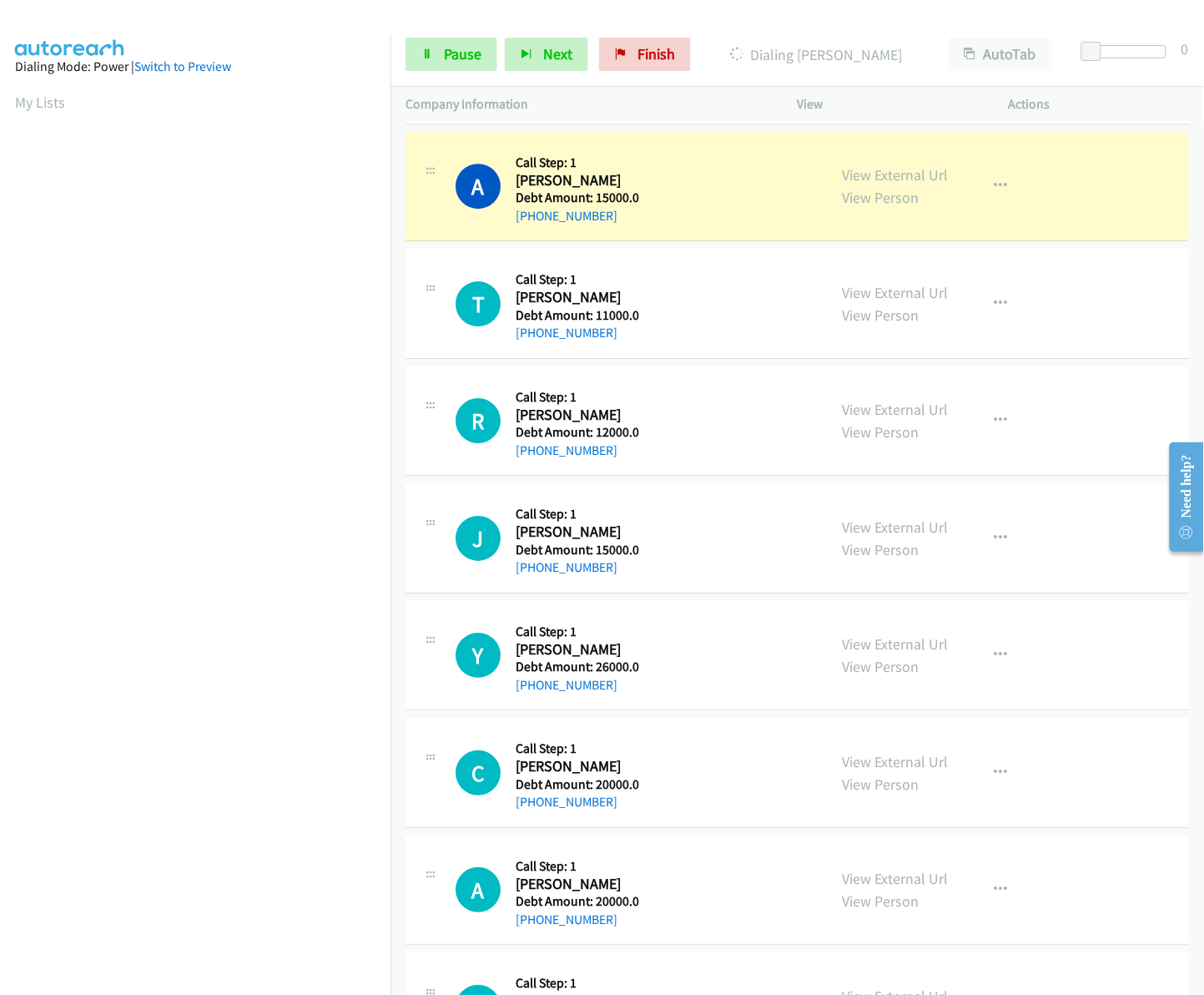
click at [697, 225] on div "A Callback Scheduled Call Step: 1 Asalia Flores America/Los_Angeles Debt Amount…" at bounding box center [634, 186] width 357 height 80
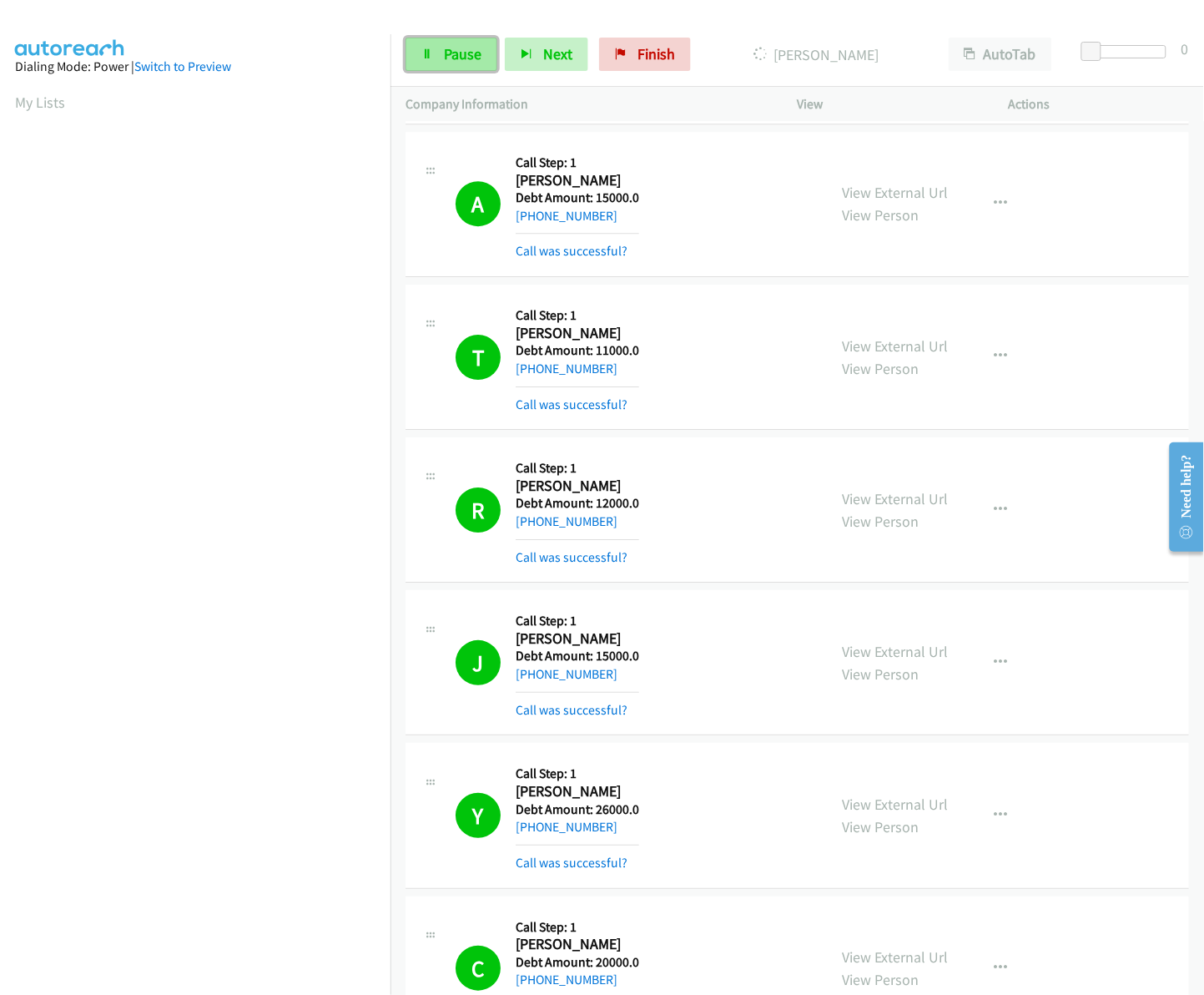
click at [467, 53] on span "Pause" at bounding box center [462, 54] width 38 height 19
drag, startPoint x: 435, startPoint y: 56, endPoint x: 574, endPoint y: 61, distance: 139.1
click at [435, 56] on link "Start Calls" at bounding box center [465, 54] width 119 height 34
click at [478, 49] on span "Pause" at bounding box center [462, 54] width 38 height 19
click at [510, 44] on link "Start Calls" at bounding box center [465, 54] width 119 height 34
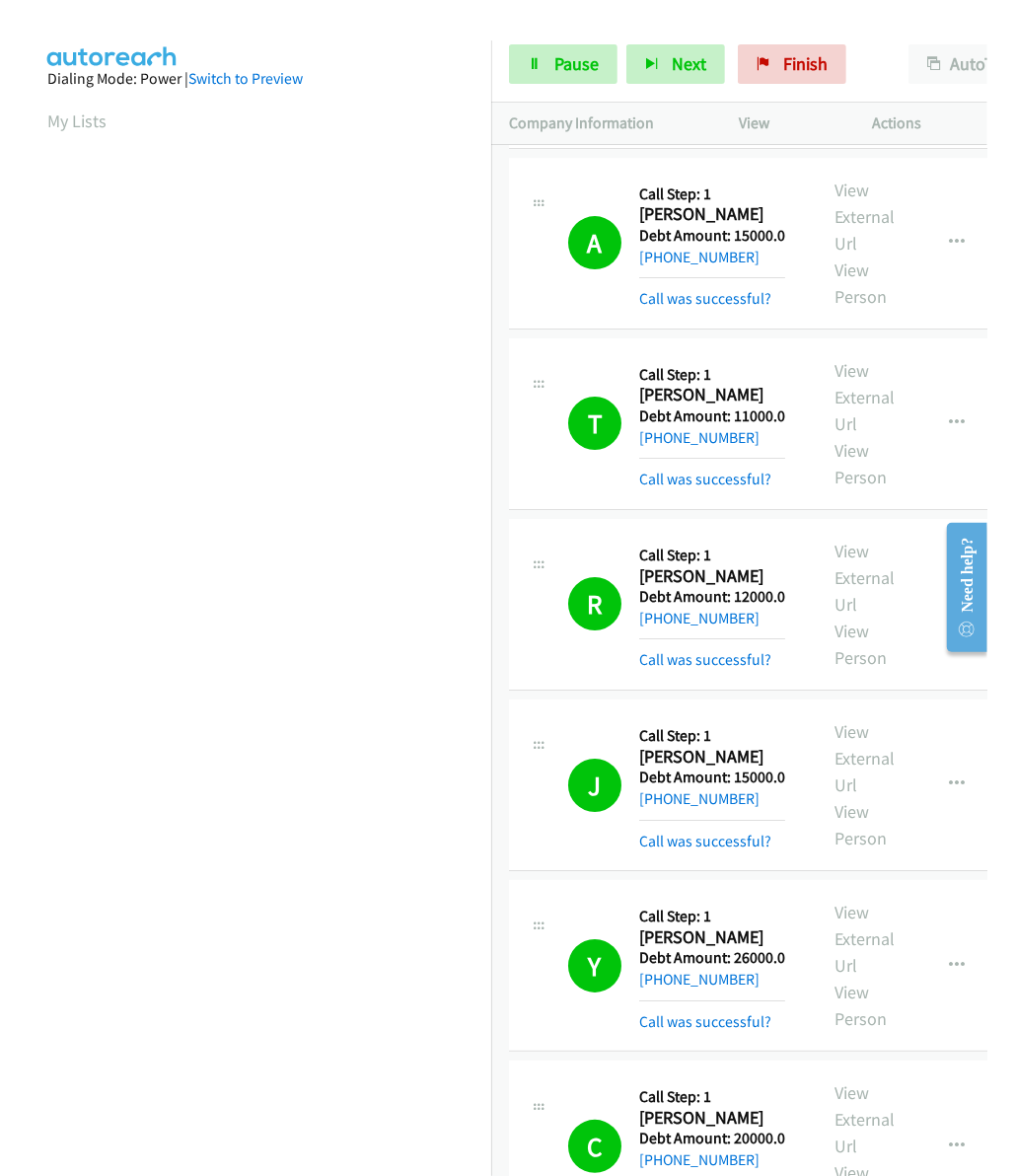
scroll to position [4193, 0]
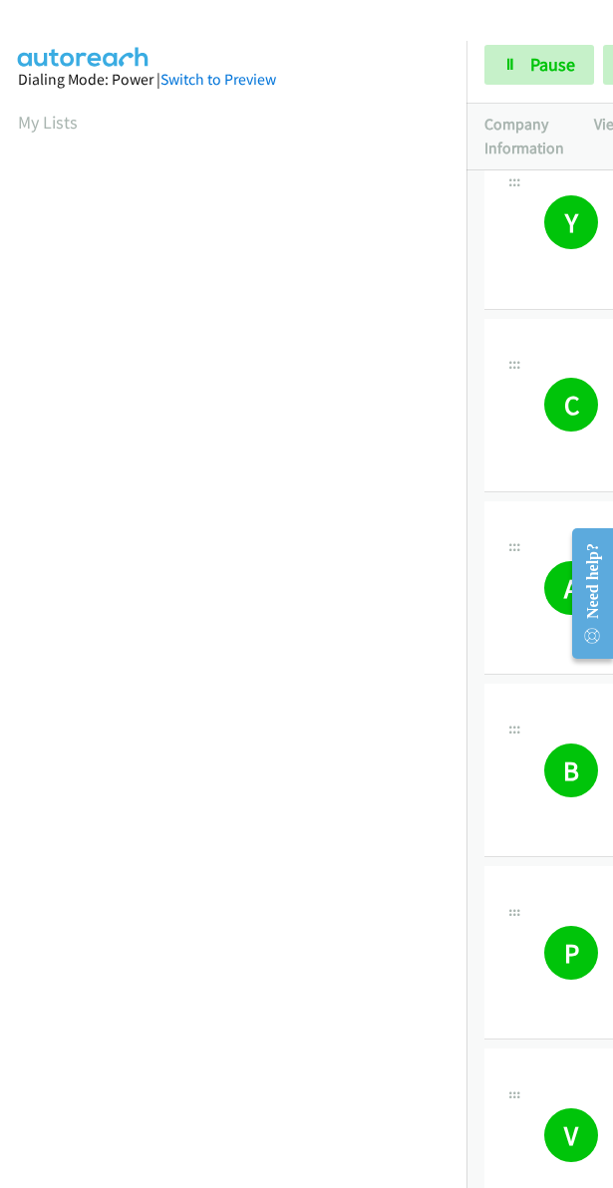
click at [379, 133] on section "My Lists" at bounding box center [233, 122] width 430 height 27
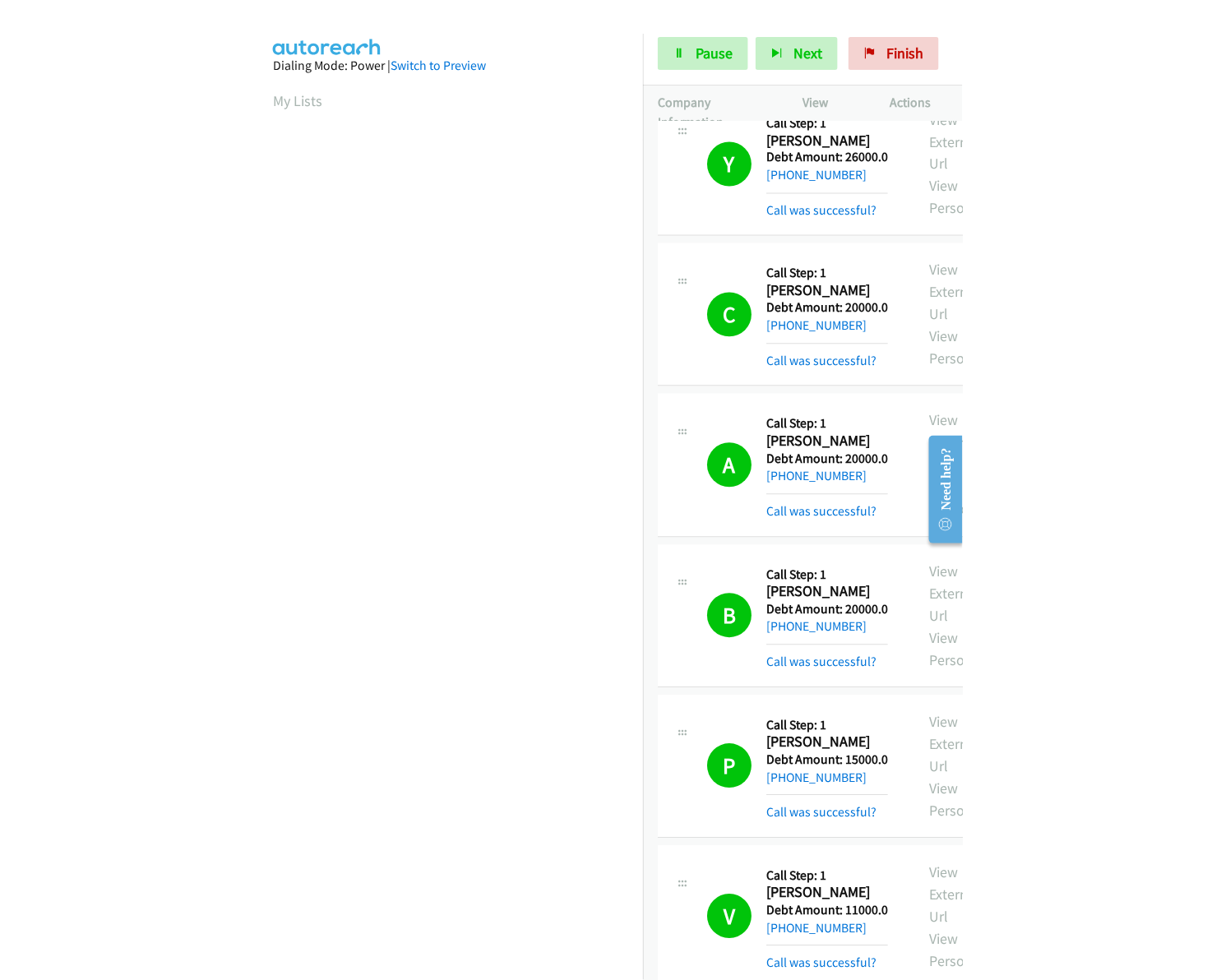
scroll to position [2854, 0]
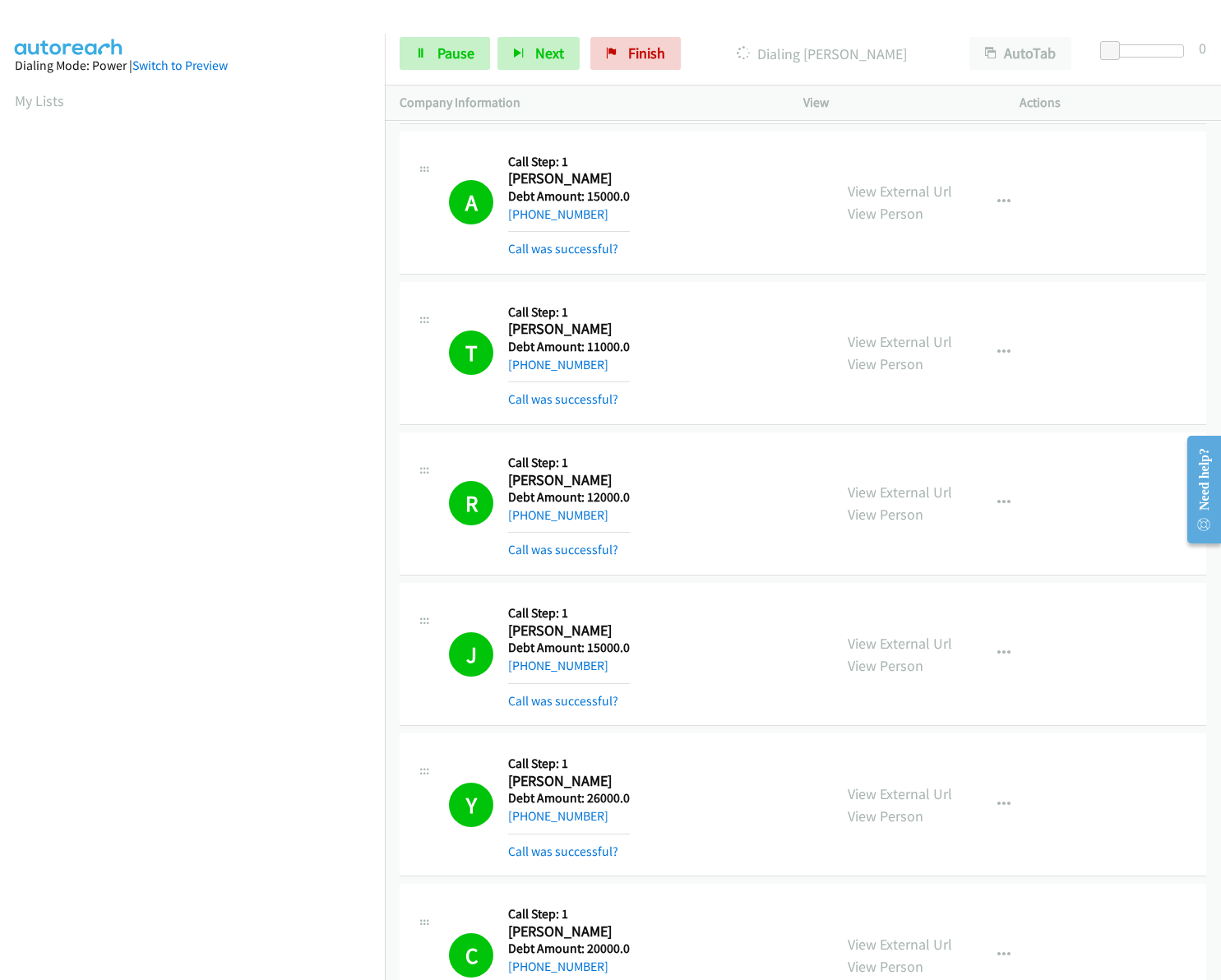
click at [766, 171] on div "A Callback Scheduled Call Step: 1 Asalia Flores America/Los_Angeles Debt Amount…" at bounding box center [633, 202] width 369 height 113
click at [467, 55] on span "Pause" at bounding box center [455, 53] width 37 height 19
click at [21, 109] on link "My Lists" at bounding box center [40, 101] width 50 height 19
